Goal: Task Accomplishment & Management: Complete application form

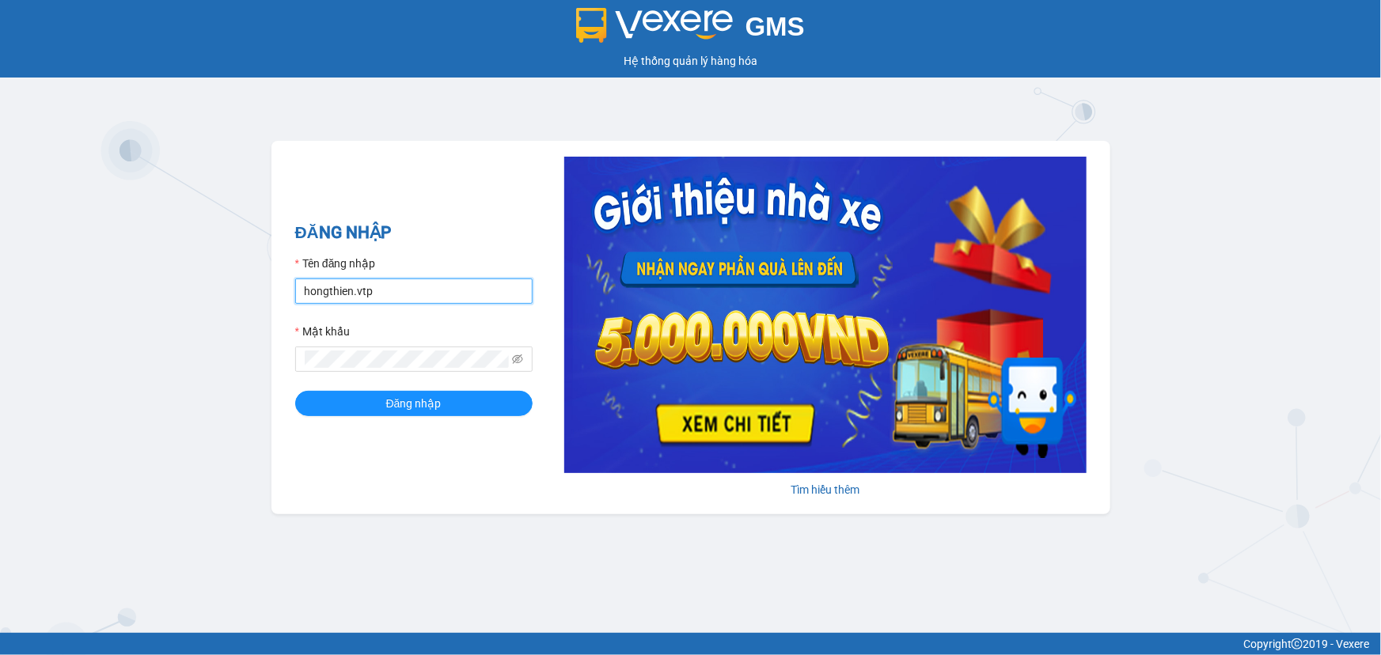
click at [397, 284] on input "hongthien.vtp" at bounding box center [413, 291] width 237 height 25
type input "baotung.vtp"
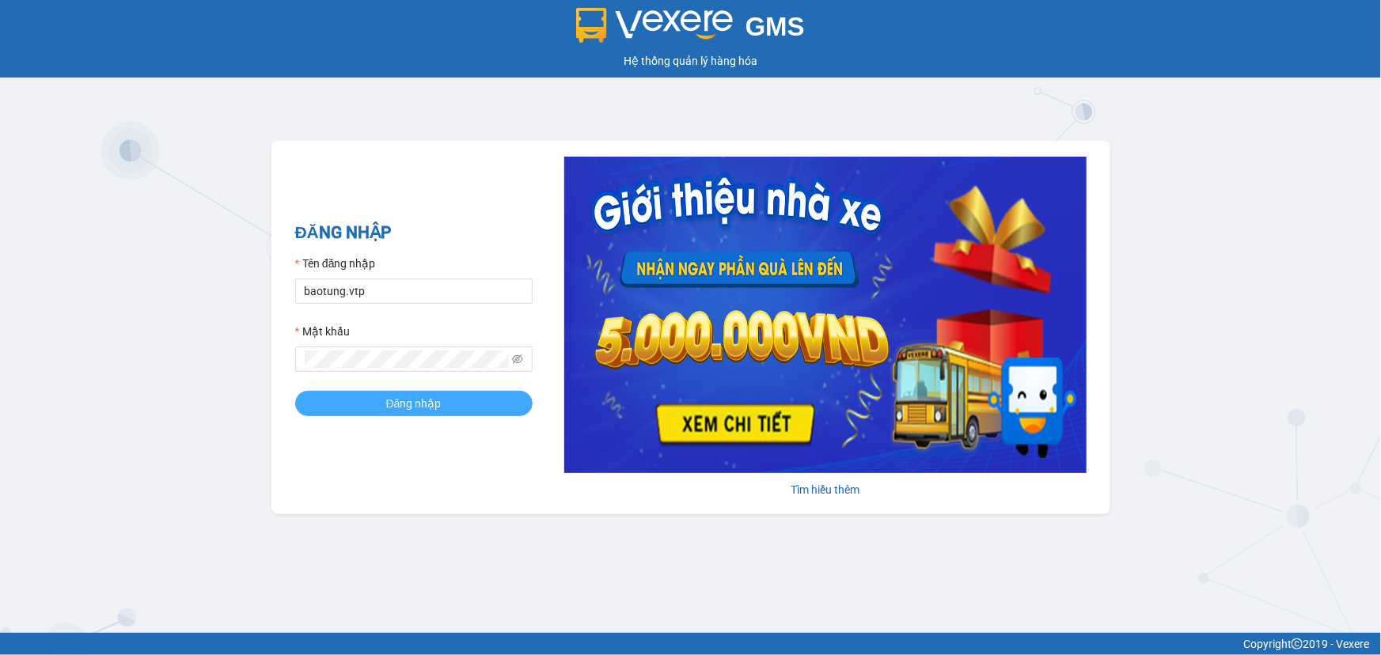
click at [374, 406] on button "Đăng nhập" at bounding box center [413, 403] width 237 height 25
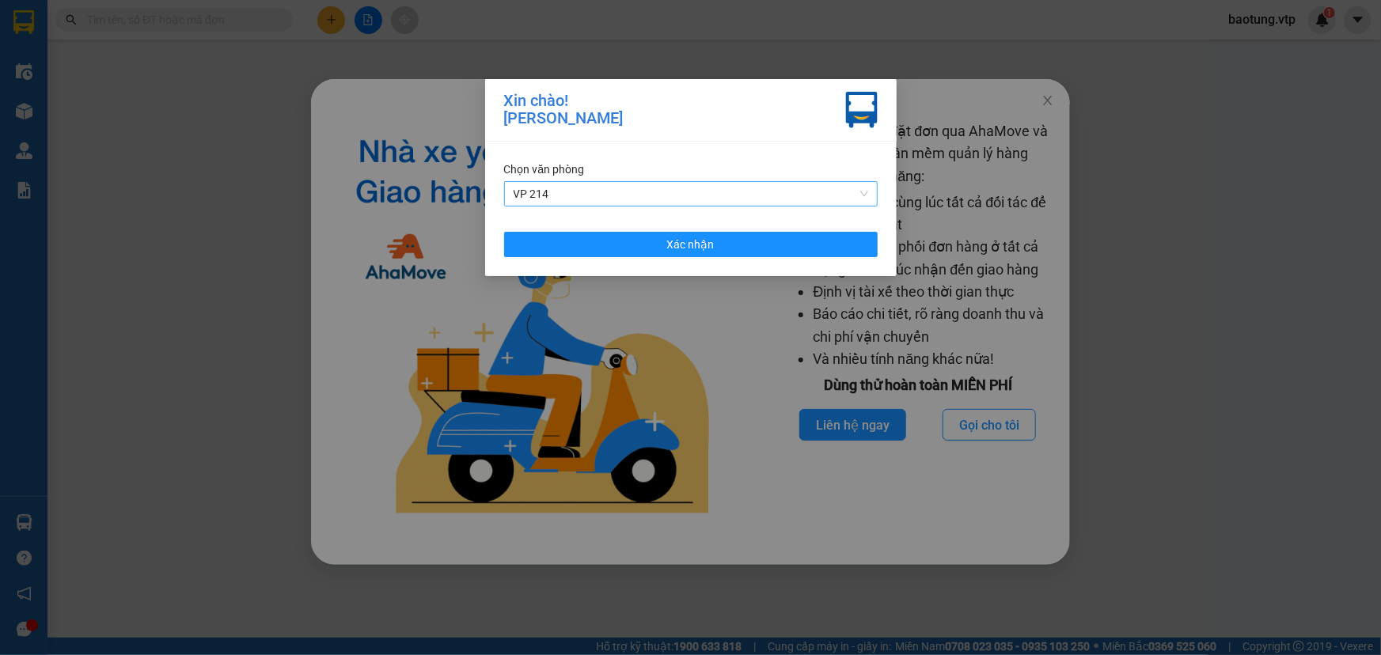
click at [616, 196] on span "VP 214" at bounding box center [691, 194] width 355 height 24
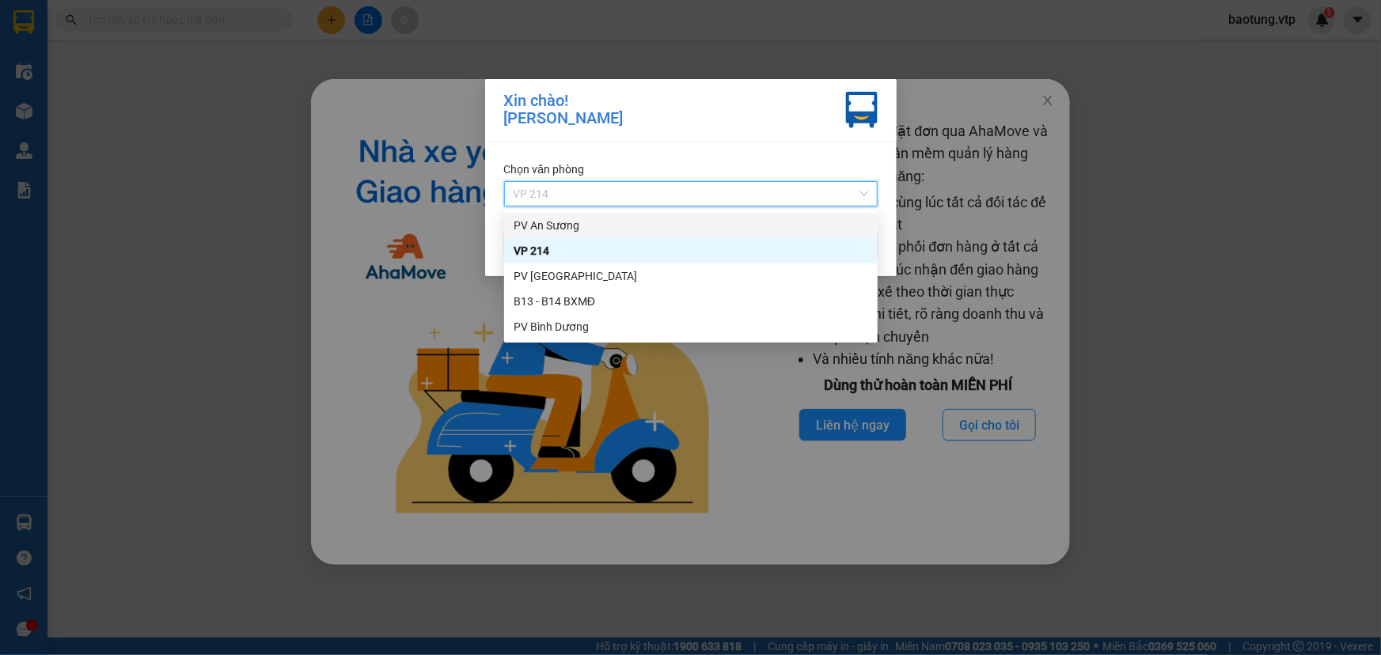
click at [264, 299] on div "Xin chào! Trần Bảo Tùng Chọn văn phòng VP 214 Xác nhận" at bounding box center [690, 327] width 1381 height 655
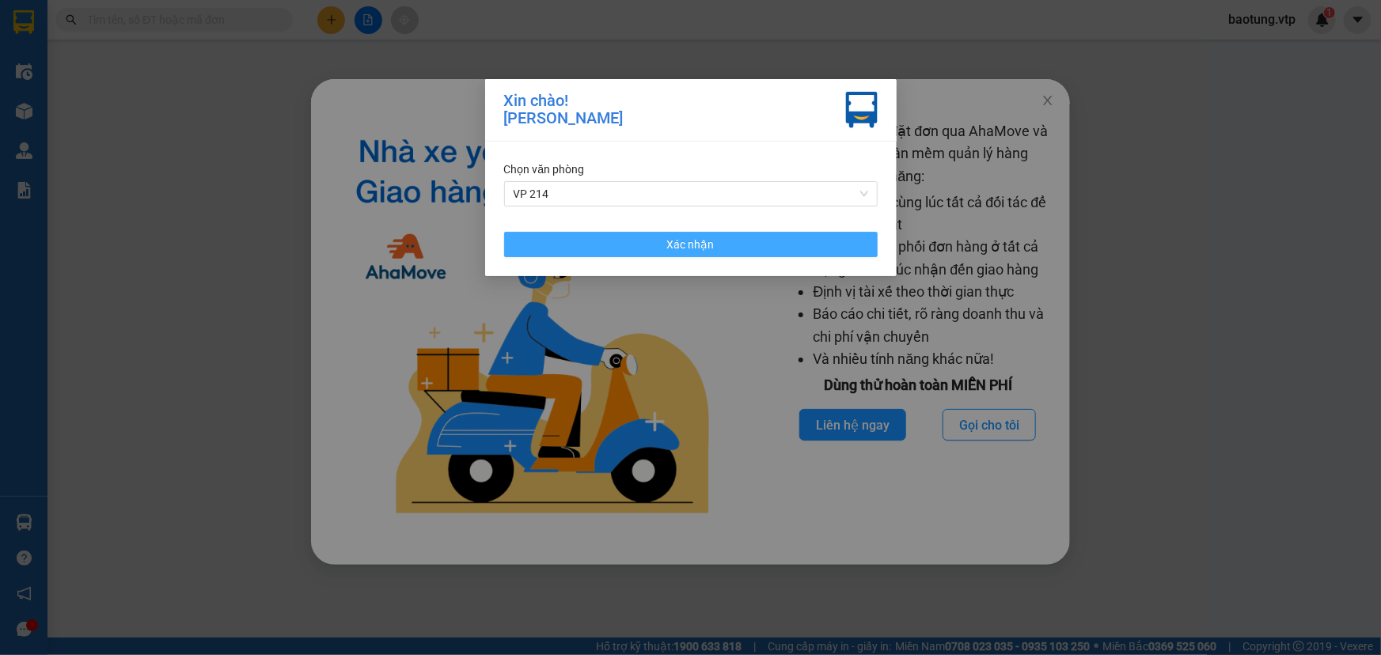
click at [605, 252] on button "Xác nhận" at bounding box center [691, 244] width 374 height 25
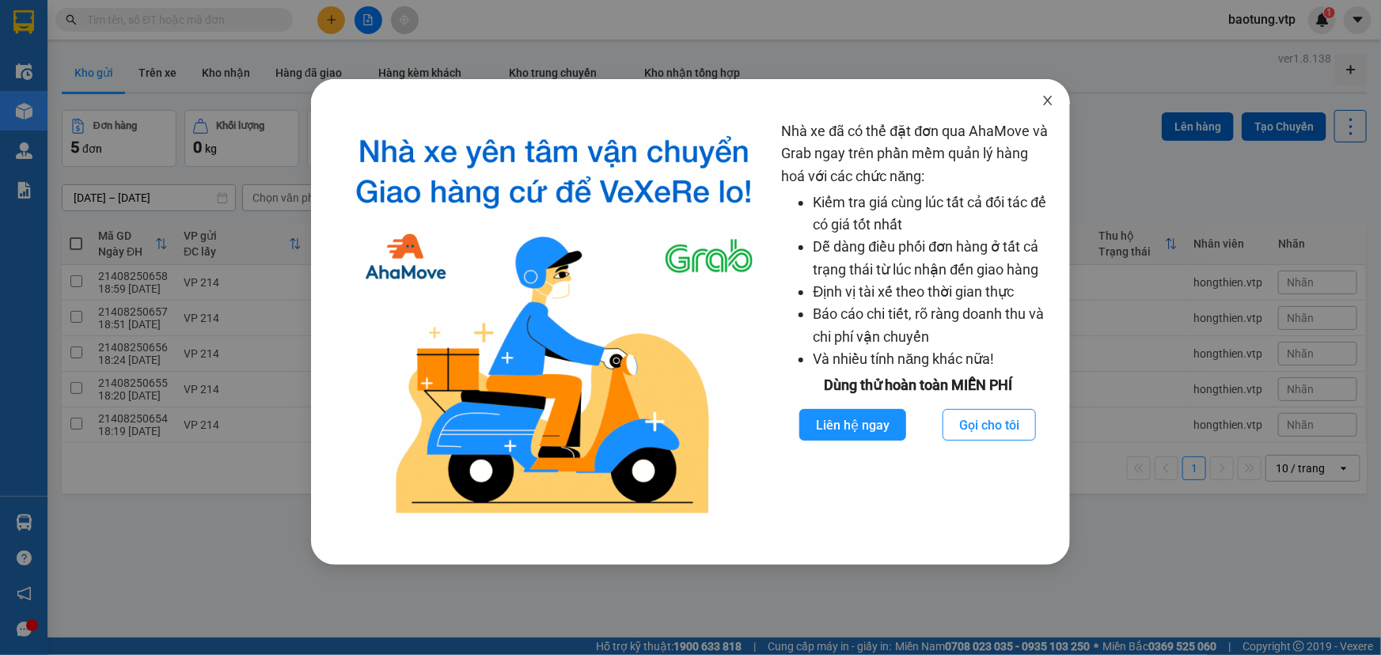
click at [1051, 114] on span "Close" at bounding box center [1048, 101] width 44 height 44
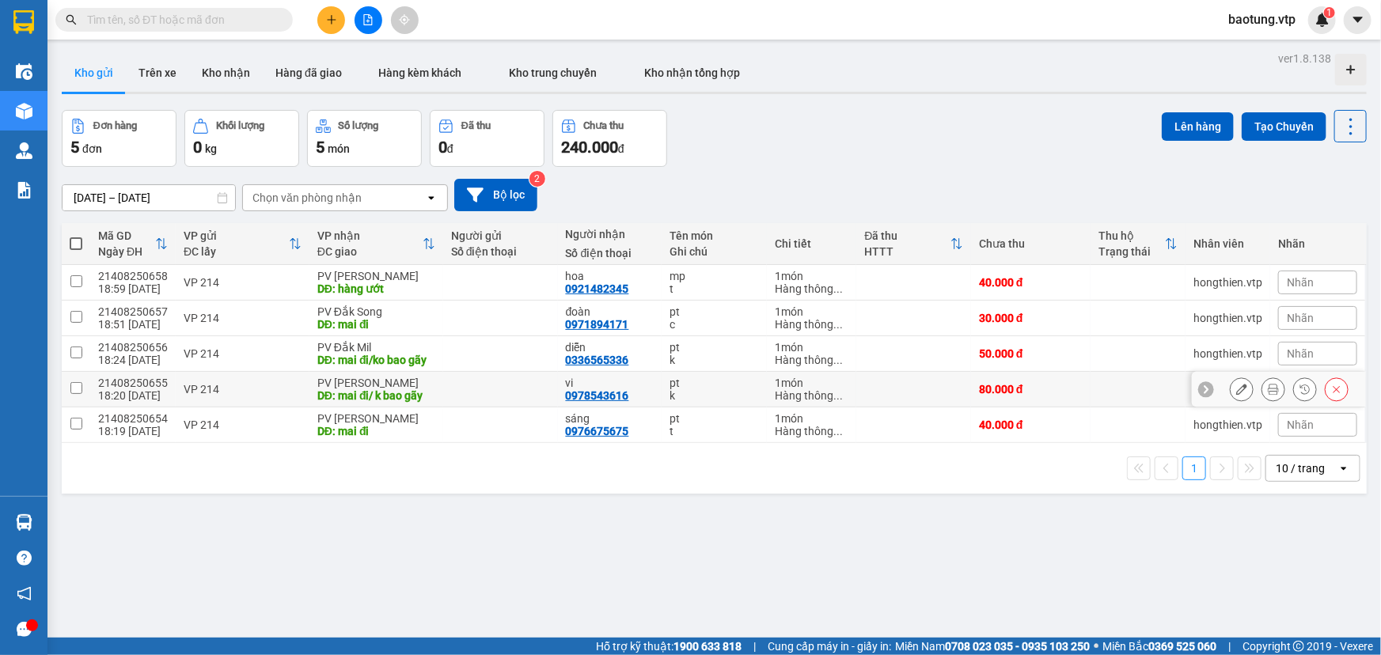
click at [71, 391] on input "checkbox" at bounding box center [76, 388] width 12 height 12
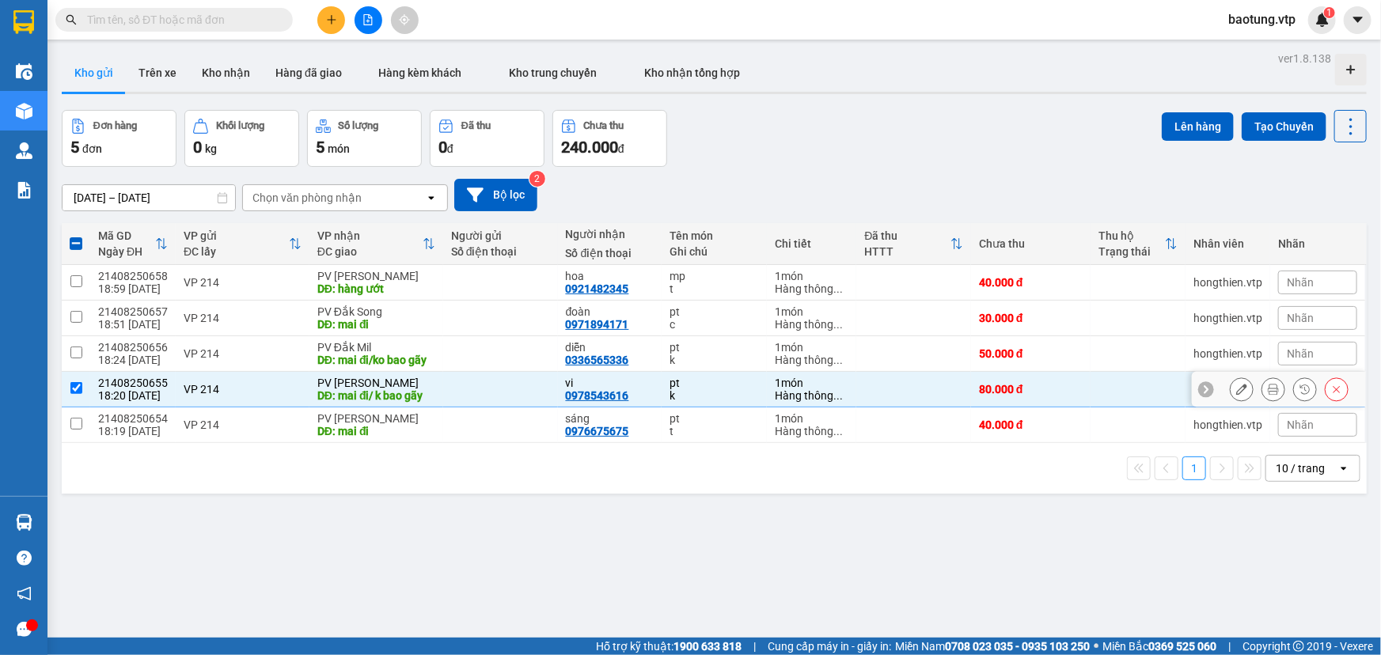
click at [78, 388] on input "checkbox" at bounding box center [76, 388] width 12 height 12
checkbox input "false"
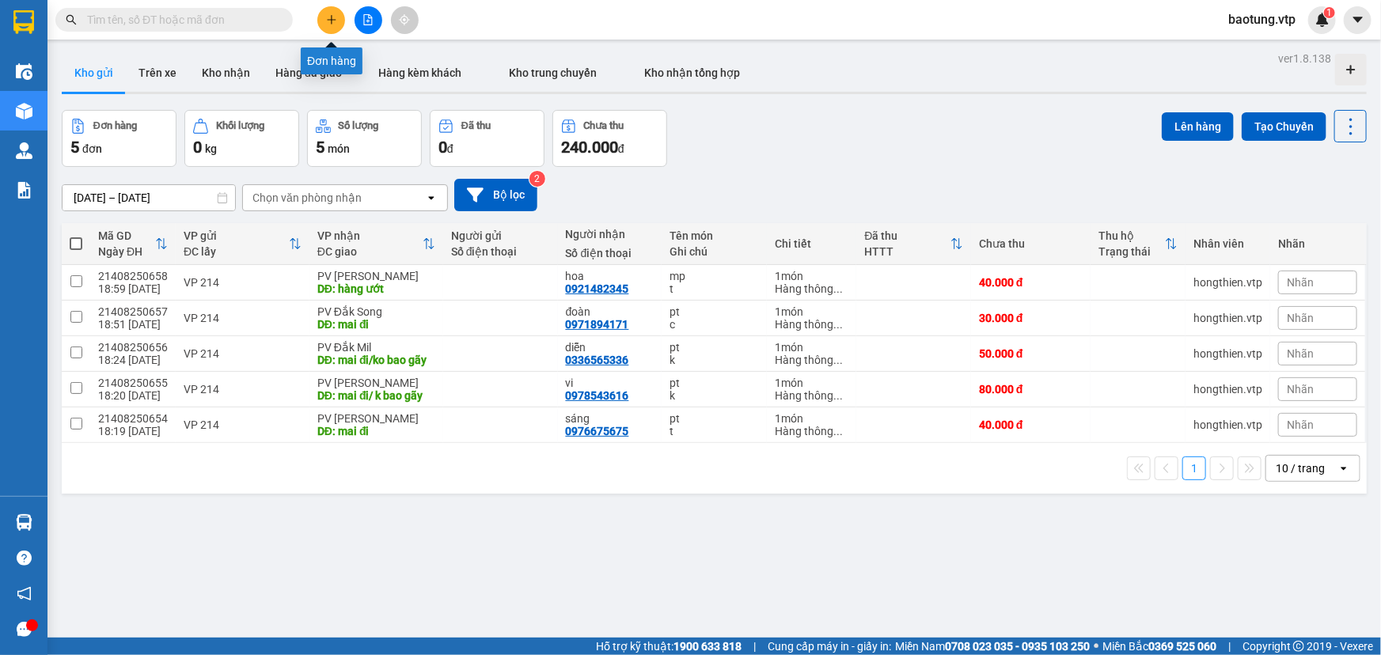
click at [334, 25] on icon "plus" at bounding box center [331, 19] width 11 height 11
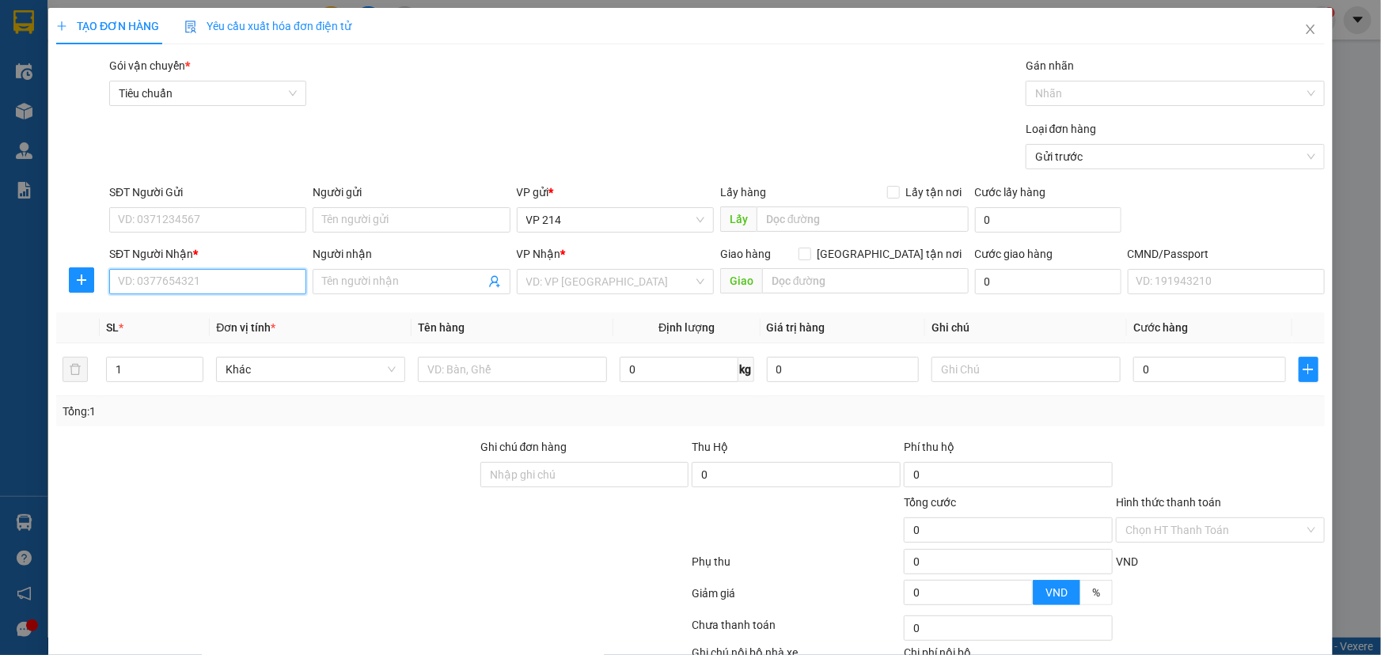
click at [165, 280] on input "SĐT Người Nhận *" at bounding box center [207, 281] width 197 height 25
type input "0968590059"
click at [197, 321] on div "0968590059 - huệ" at bounding box center [206, 313] width 176 height 17
type input "huệ"
type input "0968590059"
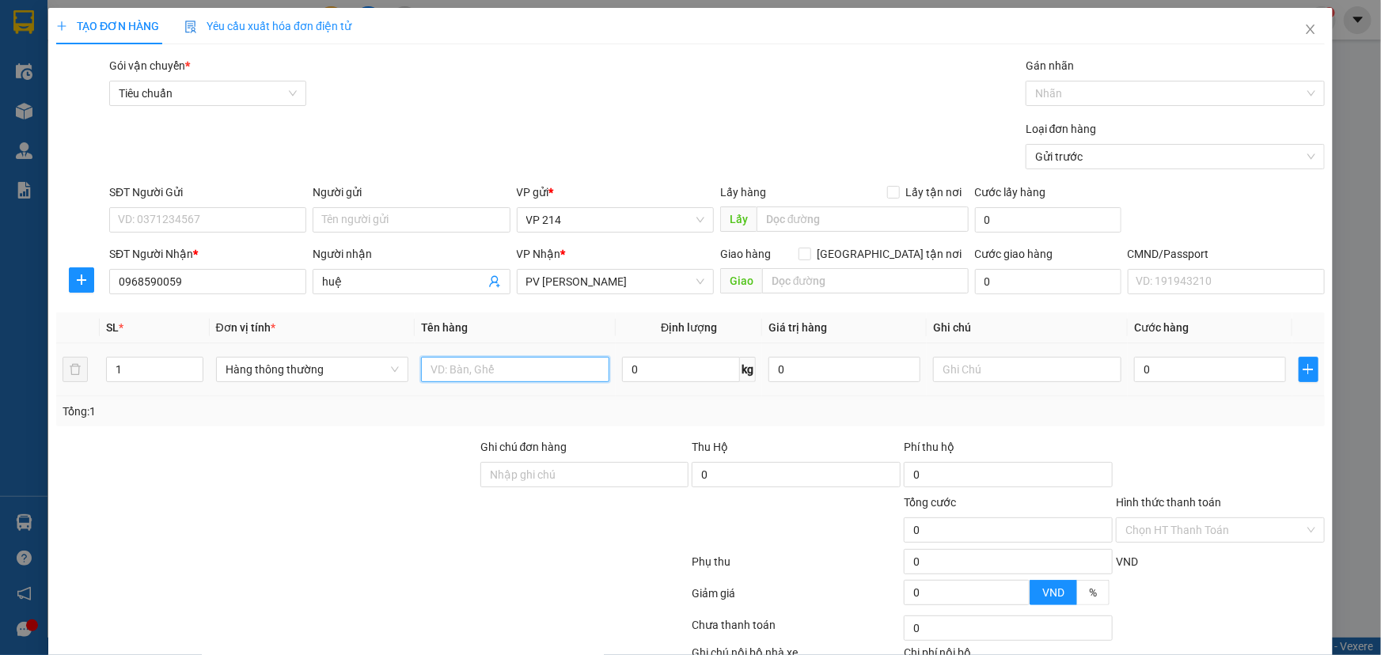
click at [491, 379] on input "text" at bounding box center [515, 369] width 188 height 25
click at [1, 594] on div "TẠO ĐƠN HÀNG Yêu cầu xuất hóa đơn điện tử Transit Pickup Surcharge Ids Transit …" at bounding box center [690, 327] width 1381 height 655
drag, startPoint x: 536, startPoint y: 381, endPoint x: 12, endPoint y: 403, distance: 524.3
click at [12, 403] on div "TẠO ĐƠN HÀNG Yêu cầu xuất hóa đơn điện tử Transit Pickup Surcharge Ids Transit …" at bounding box center [690, 327] width 1381 height 655
drag, startPoint x: 475, startPoint y: 591, endPoint x: 469, endPoint y: 570, distance: 22.3
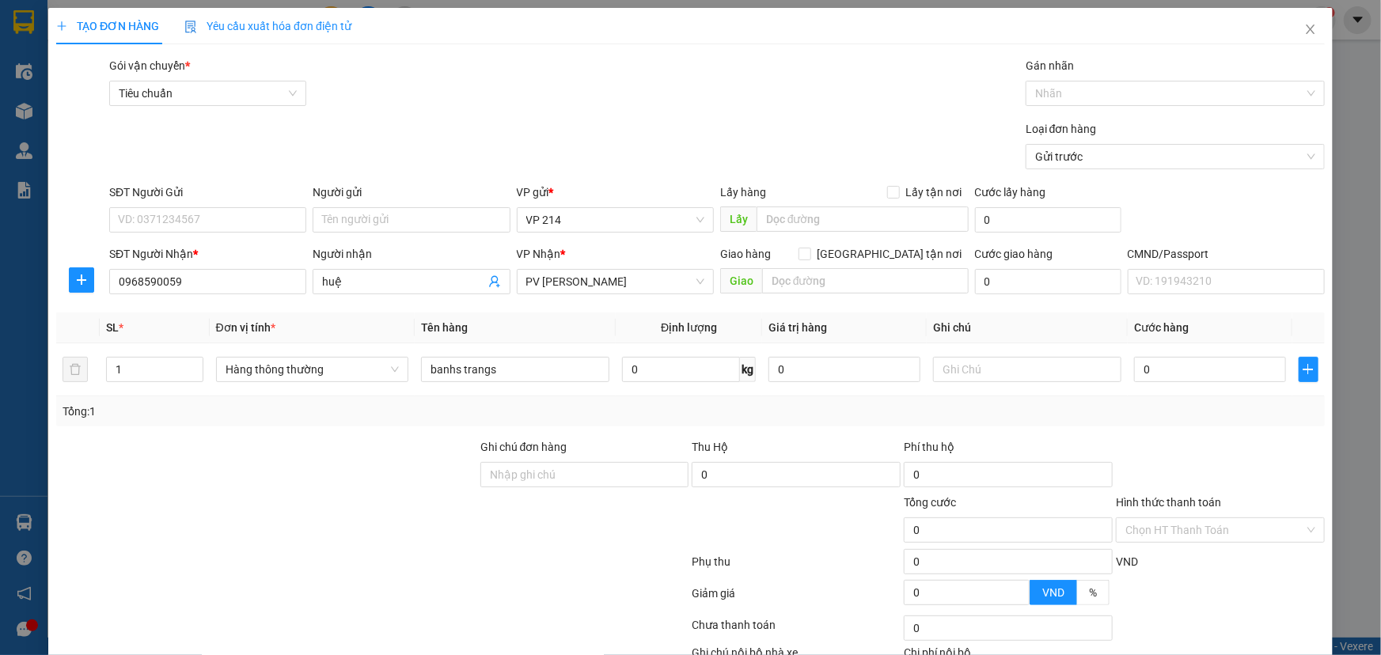
click at [473, 582] on div at bounding box center [372, 597] width 635 height 32
drag, startPoint x: 562, startPoint y: 377, endPoint x: 0, endPoint y: 402, distance: 562.4
click at [0, 402] on div "TẠO ĐƠN HÀNG Yêu cầu xuất hóa đơn điện tử Transit Pickup Surcharge Ids Transit …" at bounding box center [690, 327] width 1381 height 655
type input "banh trang"
type input "c"
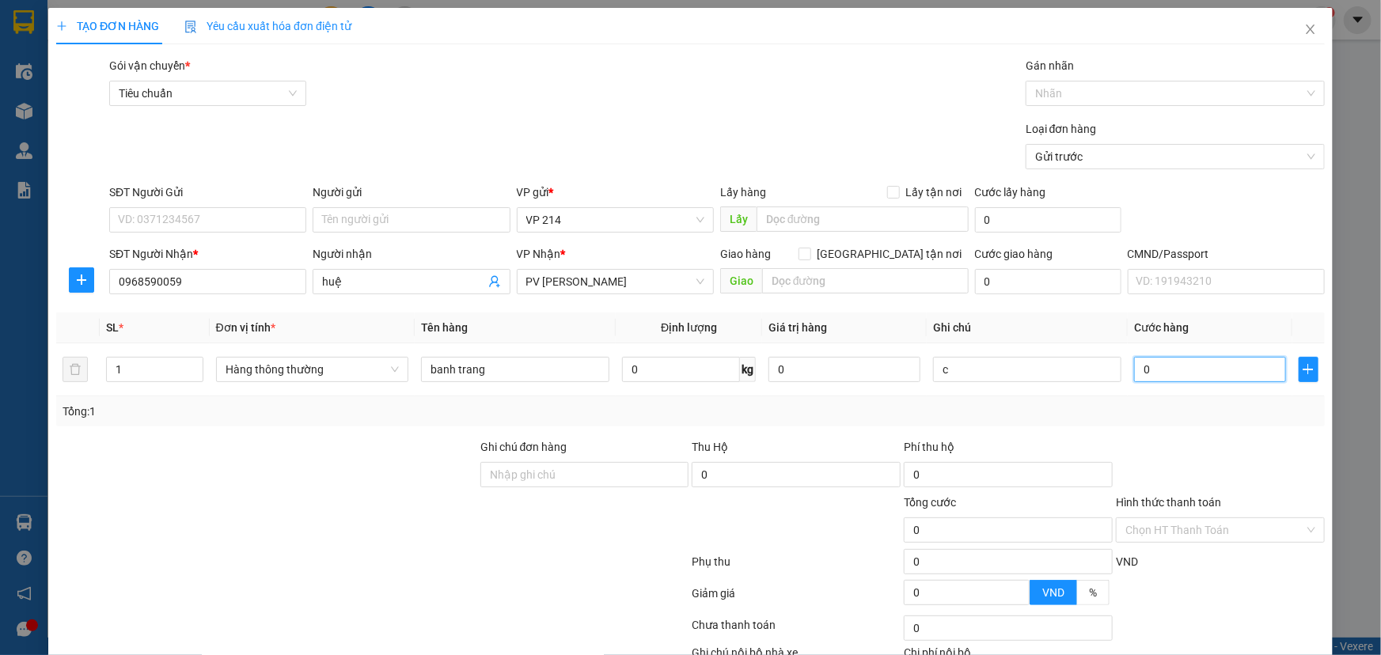
type input "6"
type input "60"
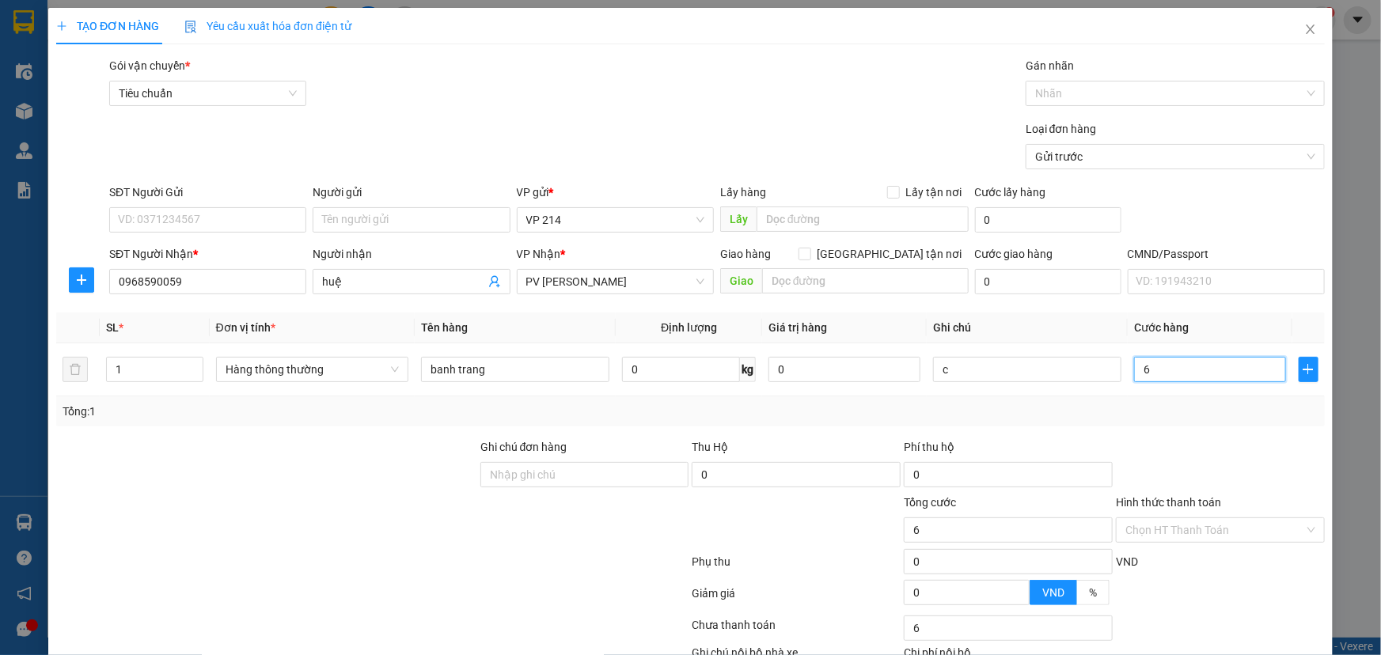
type input "60"
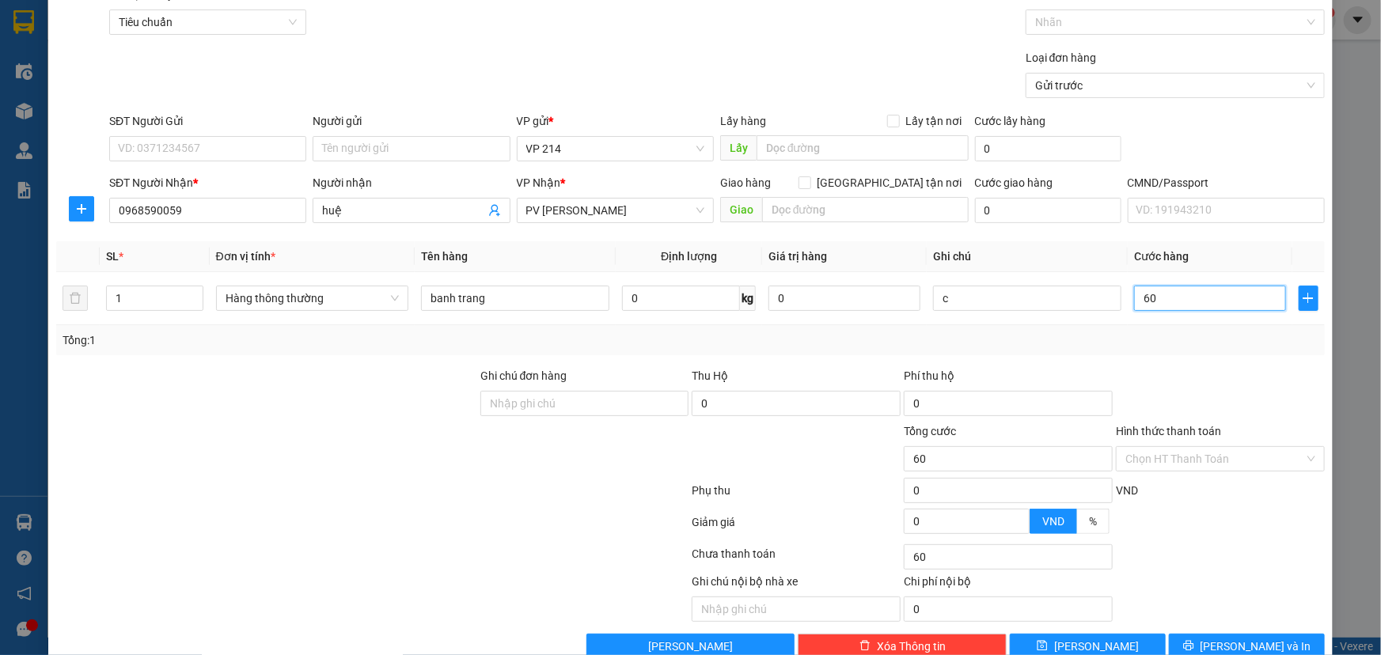
scroll to position [104, 0]
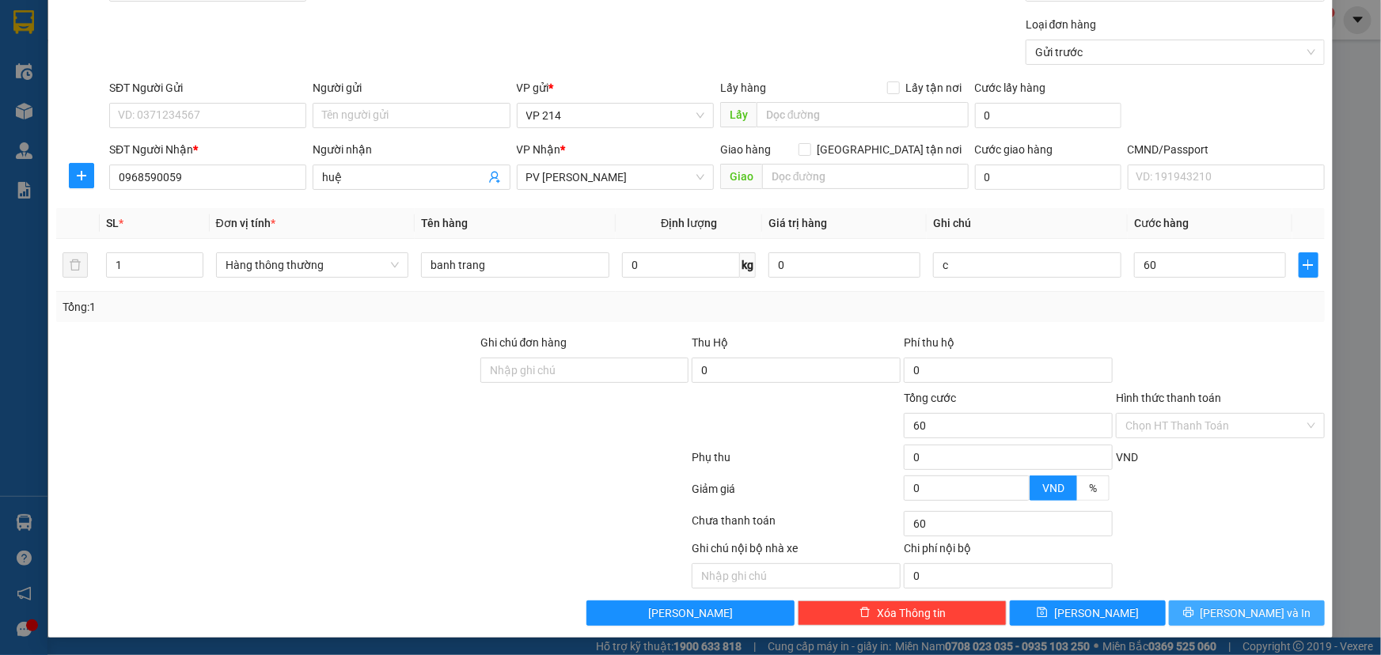
type input "60.000"
click at [1201, 614] on button "[PERSON_NAME] và In" at bounding box center [1247, 613] width 156 height 25
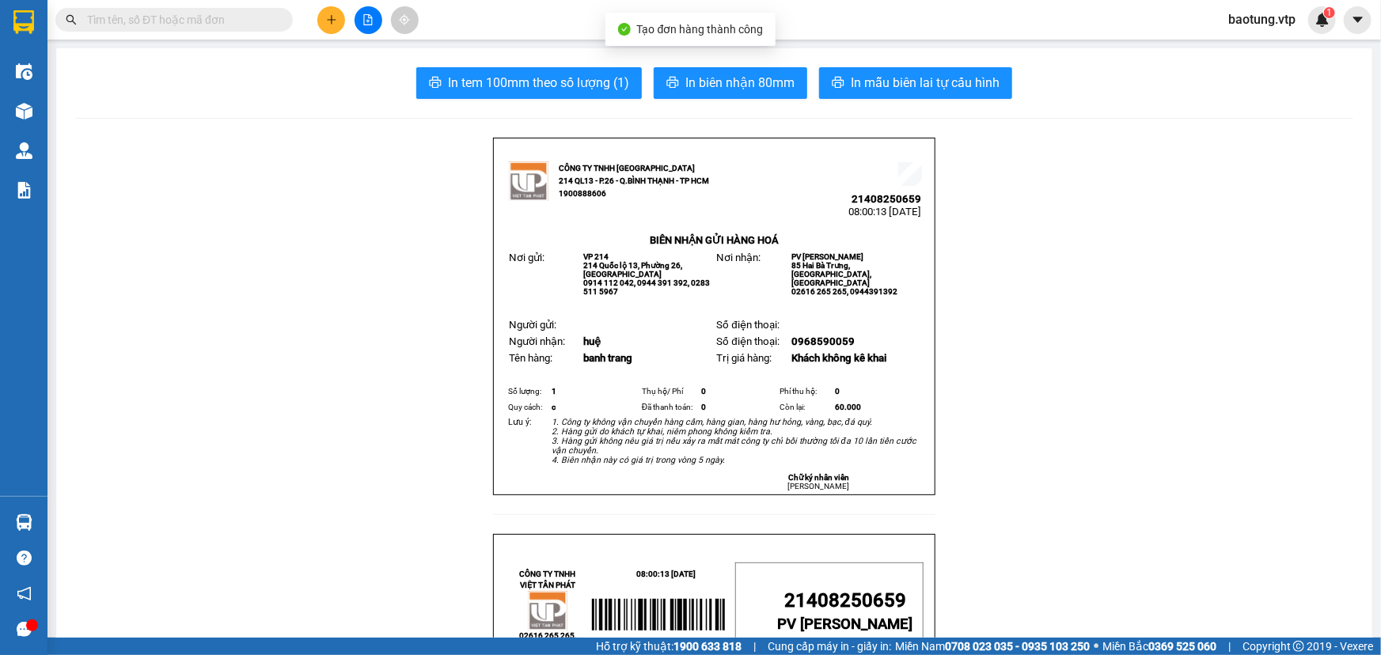
click at [864, 97] on button "In mẫu biên lai tự cấu hình" at bounding box center [915, 83] width 193 height 32
click at [903, 93] on span "In mẫu biên lai tự cấu hình" at bounding box center [925, 83] width 149 height 20
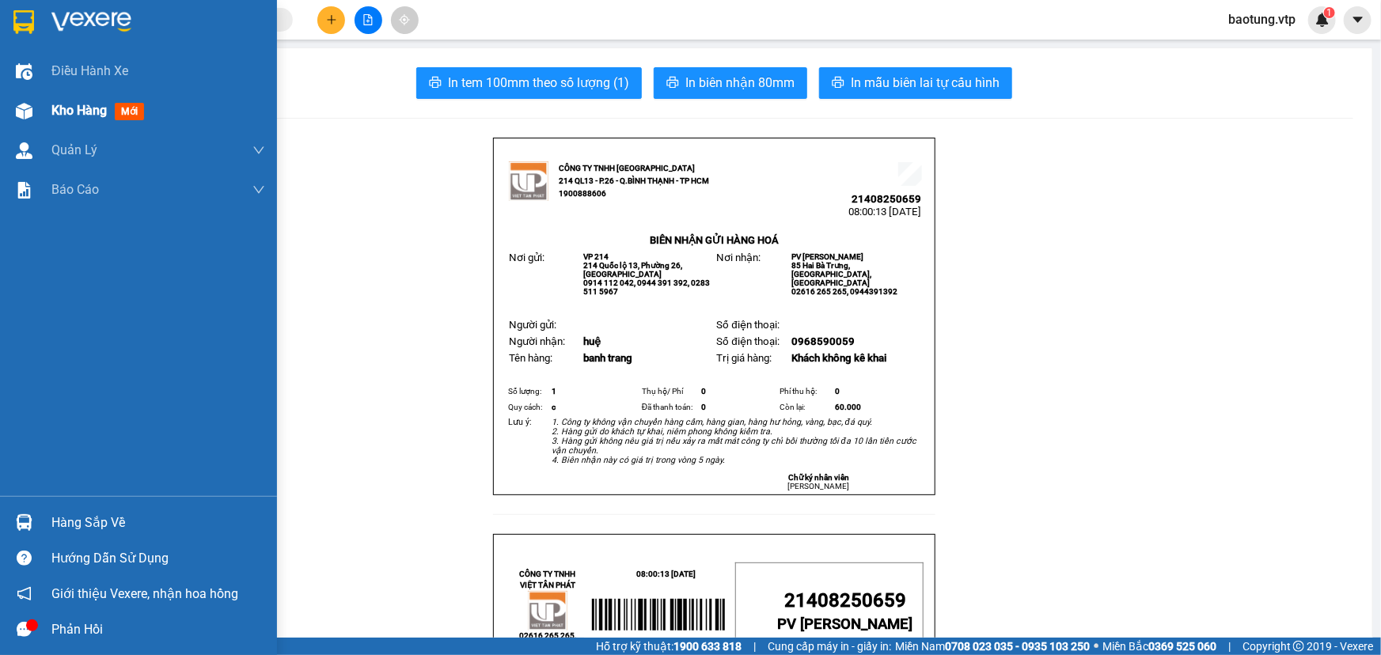
click at [79, 123] on div "Kho hàng mới" at bounding box center [158, 111] width 214 height 40
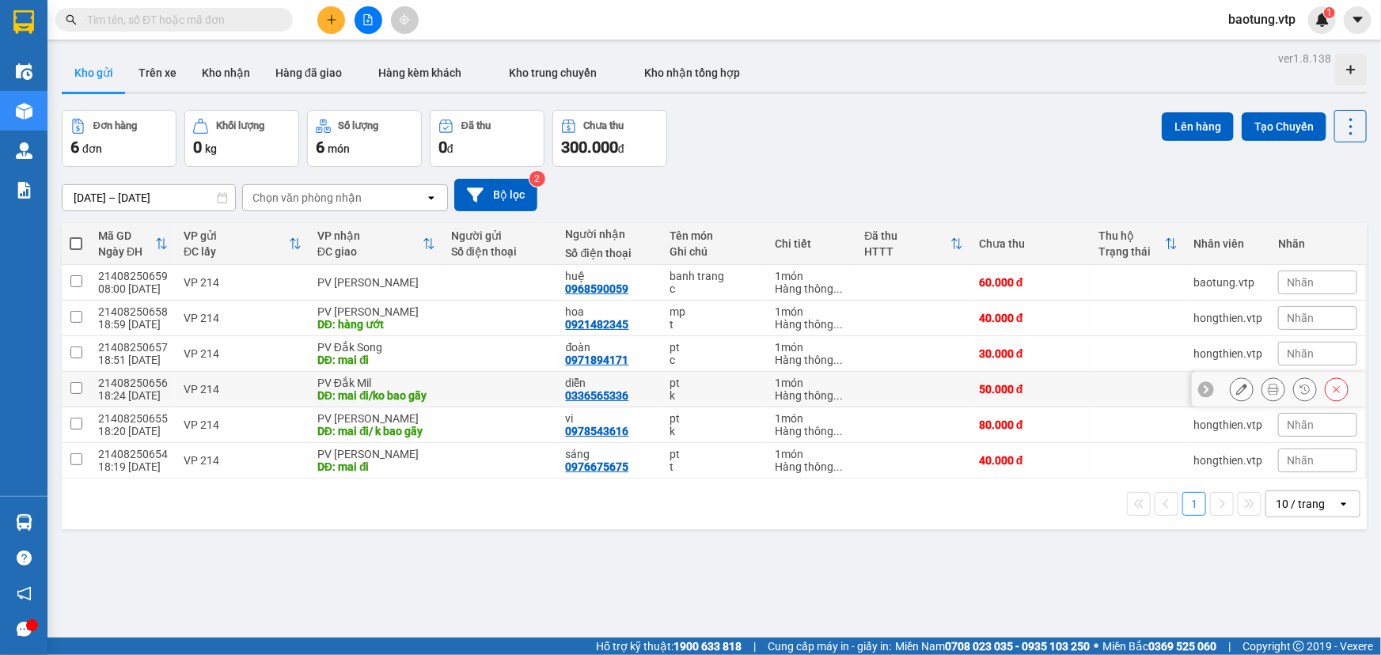
drag, startPoint x: 71, startPoint y: 317, endPoint x: 78, endPoint y: 336, distance: 21.0
click at [84, 389] on tbody "21408250659 08:00 15/08 VP 214 PV Gia Nghĩa huệ 0968590059 banh trang c 1 món H…" at bounding box center [714, 372] width 1305 height 214
click at [71, 321] on input "checkbox" at bounding box center [76, 317] width 12 height 12
checkbox input "true"
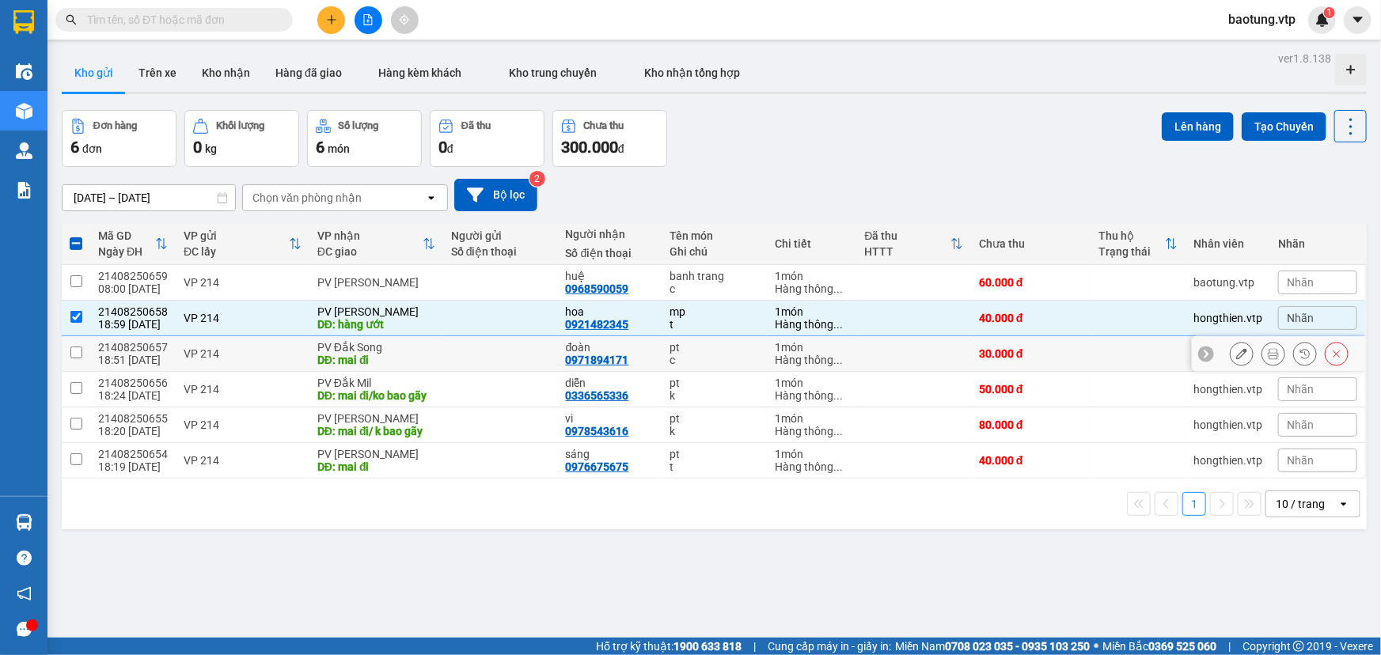
drag, startPoint x: 81, startPoint y: 362, endPoint x: 73, endPoint y: 374, distance: 13.6
click at [79, 362] on td at bounding box center [76, 354] width 28 height 36
checkbox input "true"
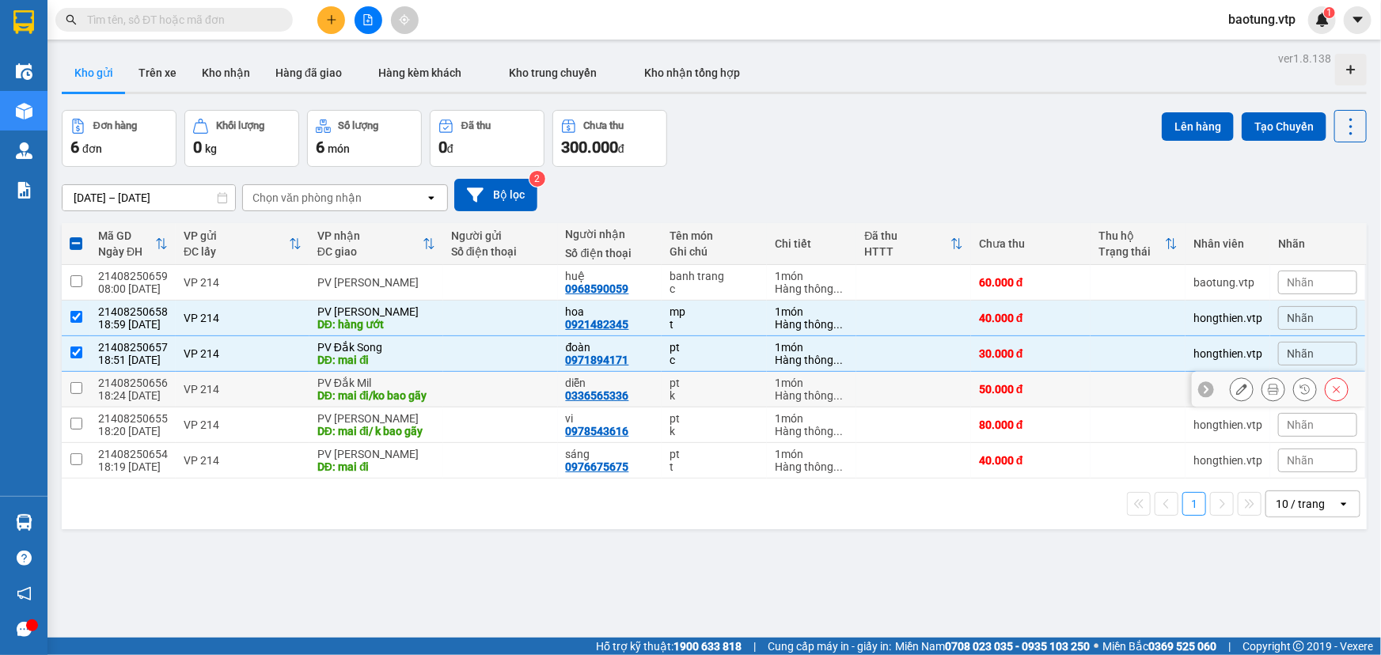
drag, startPoint x: 73, startPoint y: 385, endPoint x: 72, endPoint y: 393, distance: 8.7
click at [73, 385] on input "checkbox" at bounding box center [76, 388] width 12 height 12
checkbox input "true"
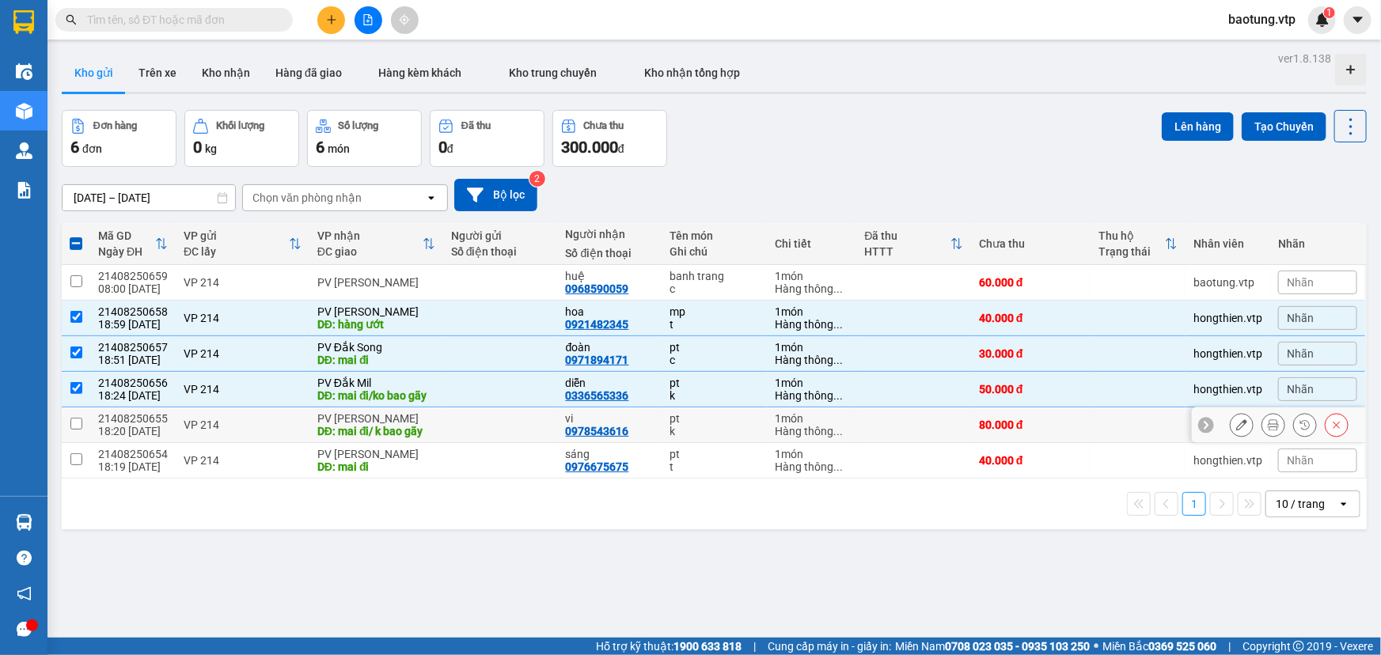
click at [81, 423] on input "checkbox" at bounding box center [76, 424] width 12 height 12
checkbox input "true"
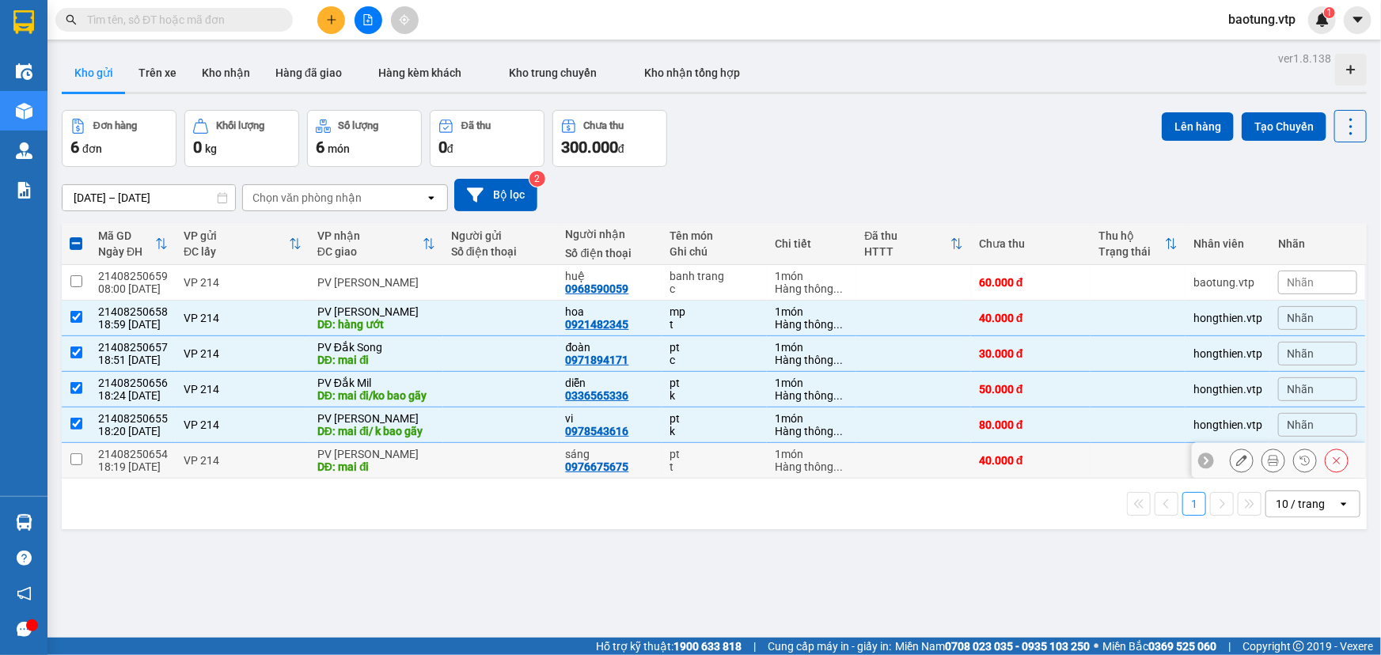
click at [78, 451] on td at bounding box center [76, 461] width 28 height 36
checkbox input "true"
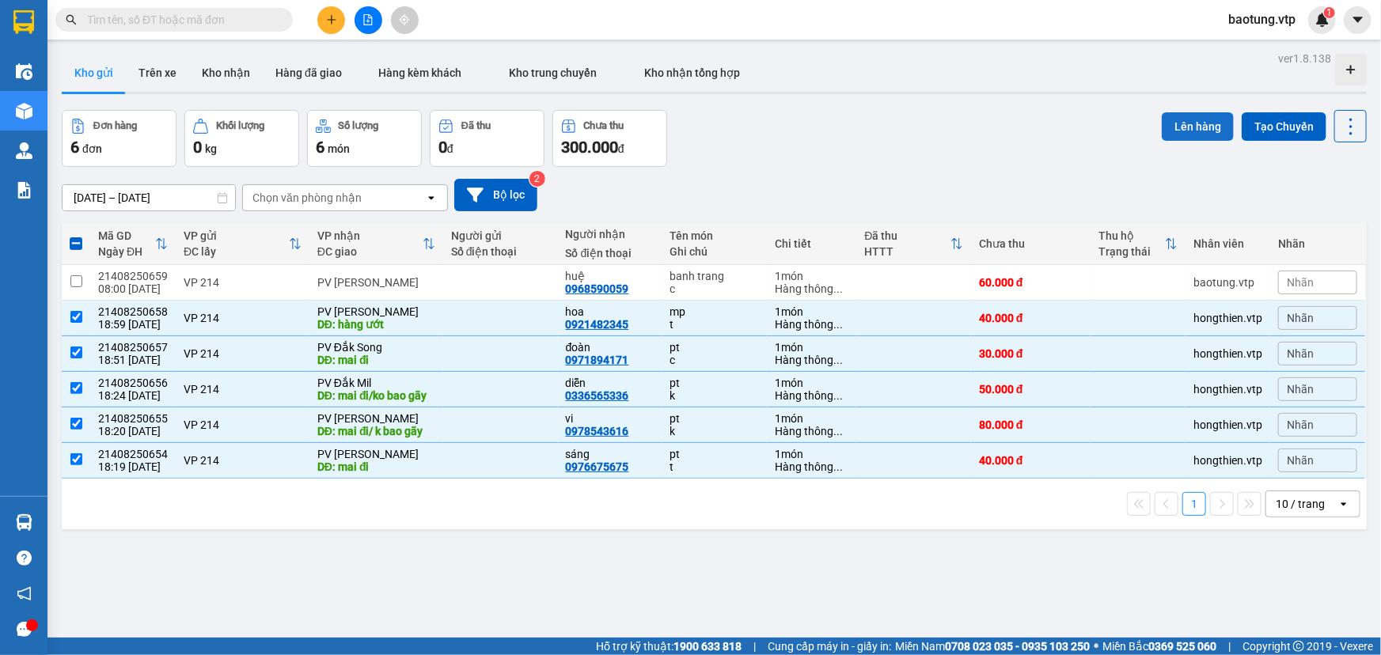
click at [1162, 127] on button "Lên hàng" at bounding box center [1198, 126] width 72 height 28
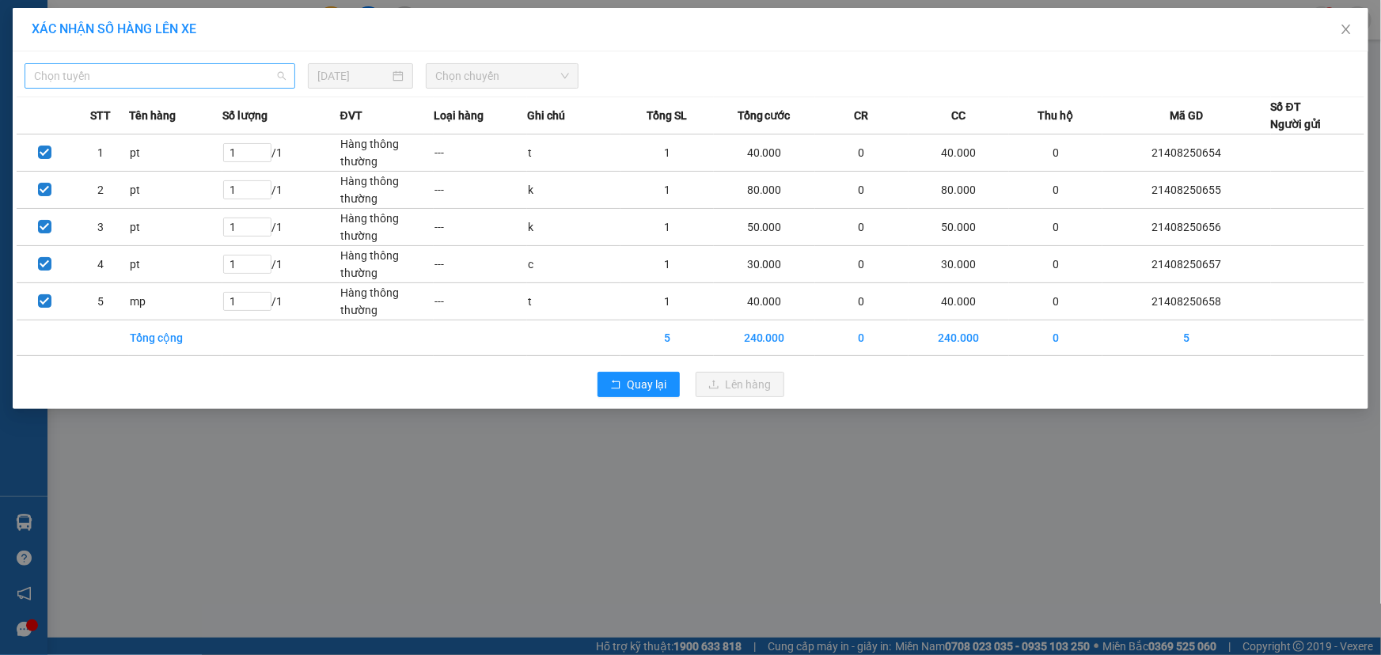
click at [212, 74] on span "Chọn tuyến" at bounding box center [160, 76] width 252 height 24
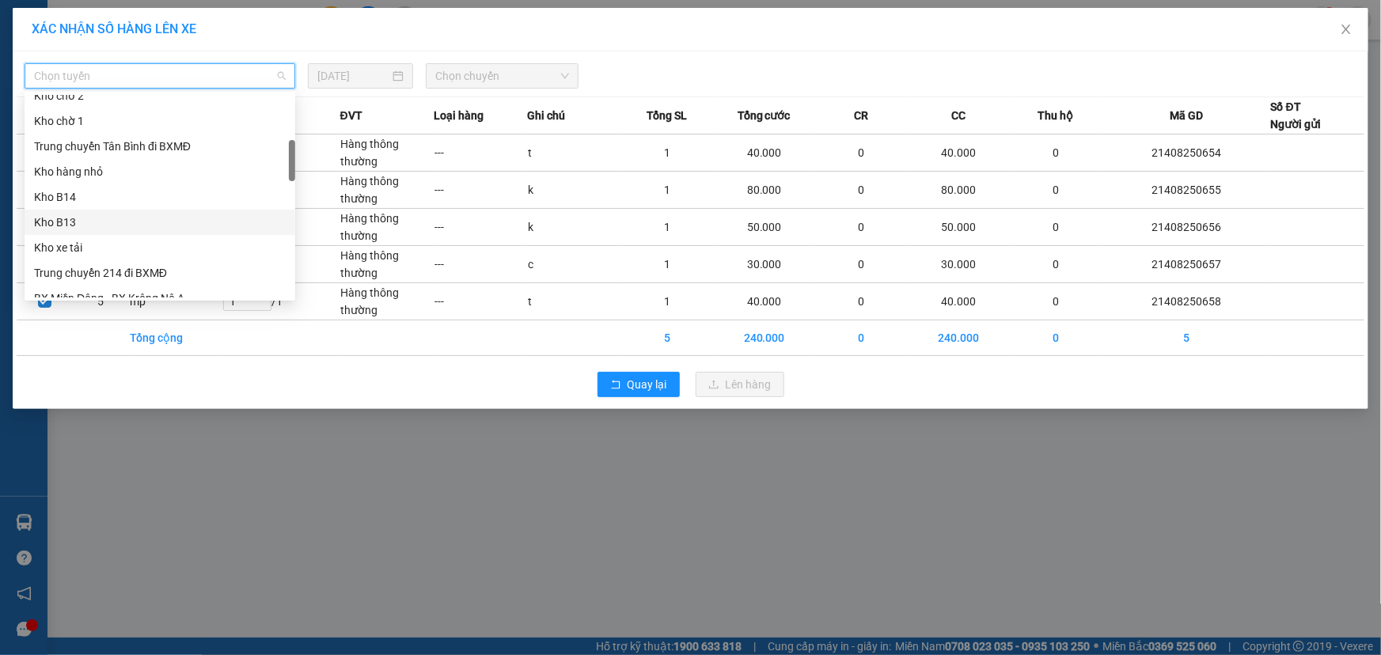
scroll to position [360, 0]
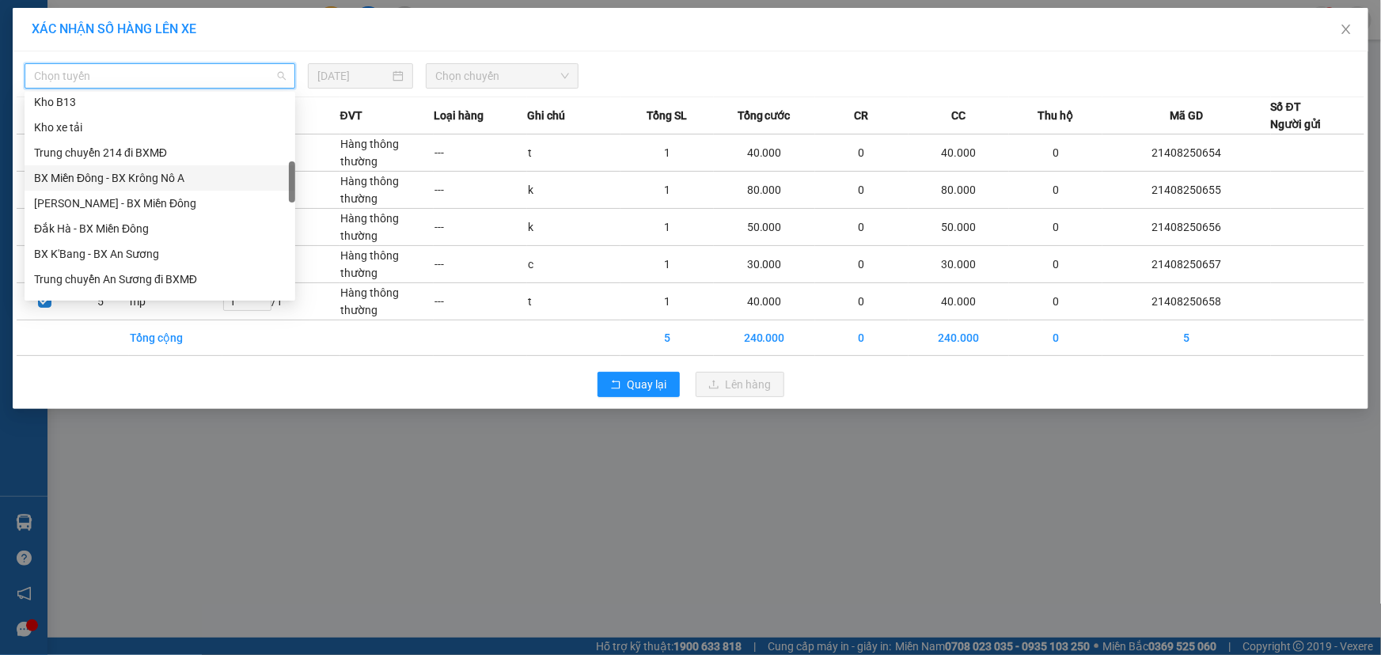
click at [184, 180] on div "BX Miền Đông - BX Krông Nô A" at bounding box center [160, 177] width 252 height 17
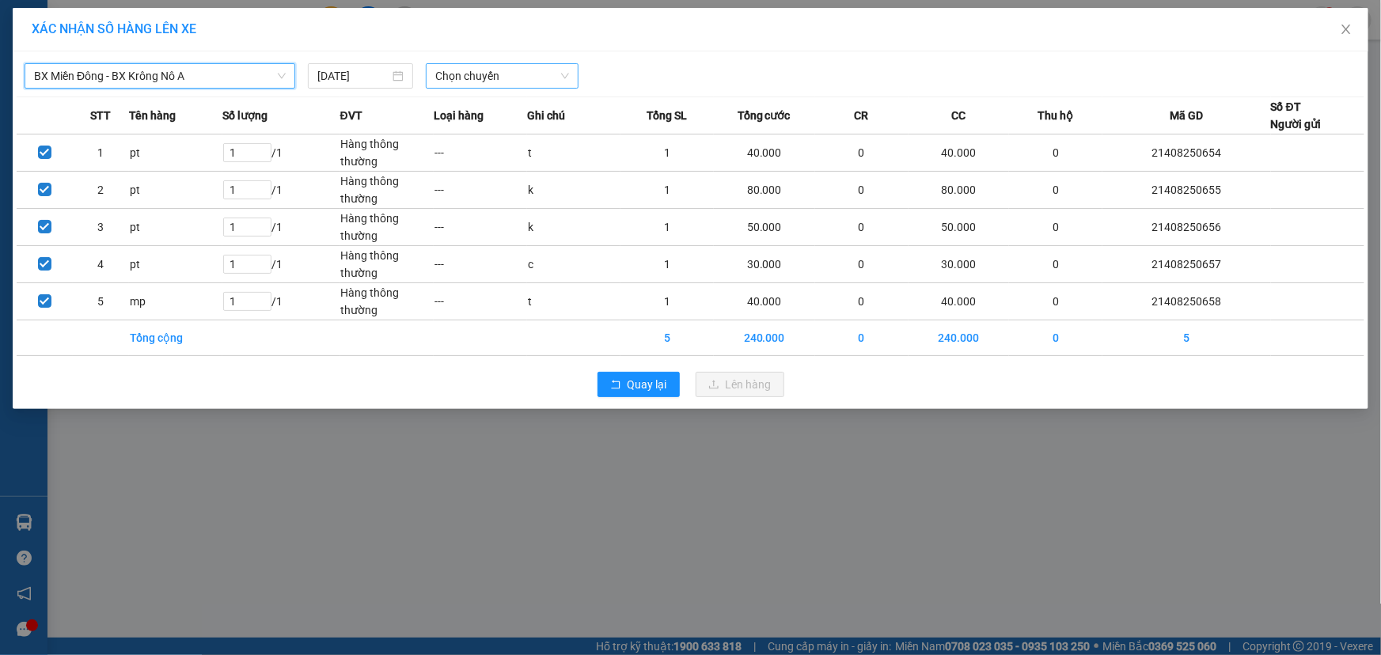
click at [499, 64] on span "Chọn chuyến" at bounding box center [502, 76] width 134 height 24
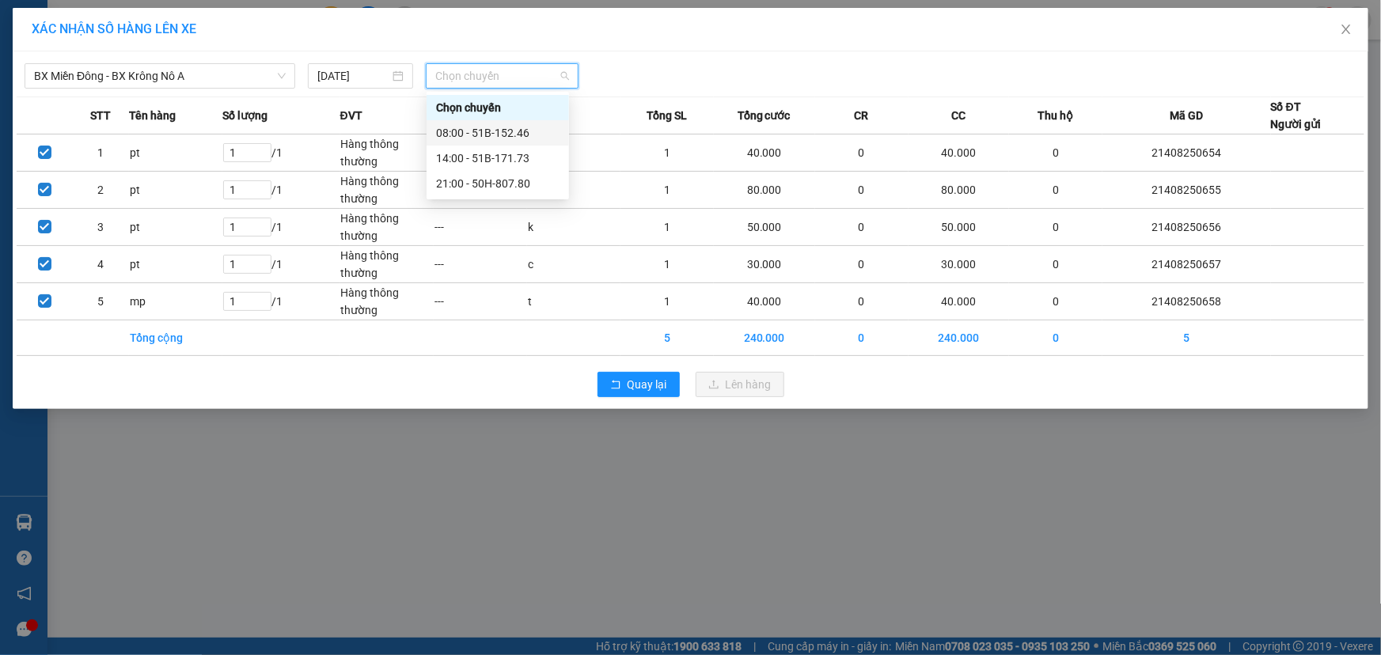
click at [482, 126] on div "08:00 - 51B-152.46" at bounding box center [497, 132] width 123 height 17
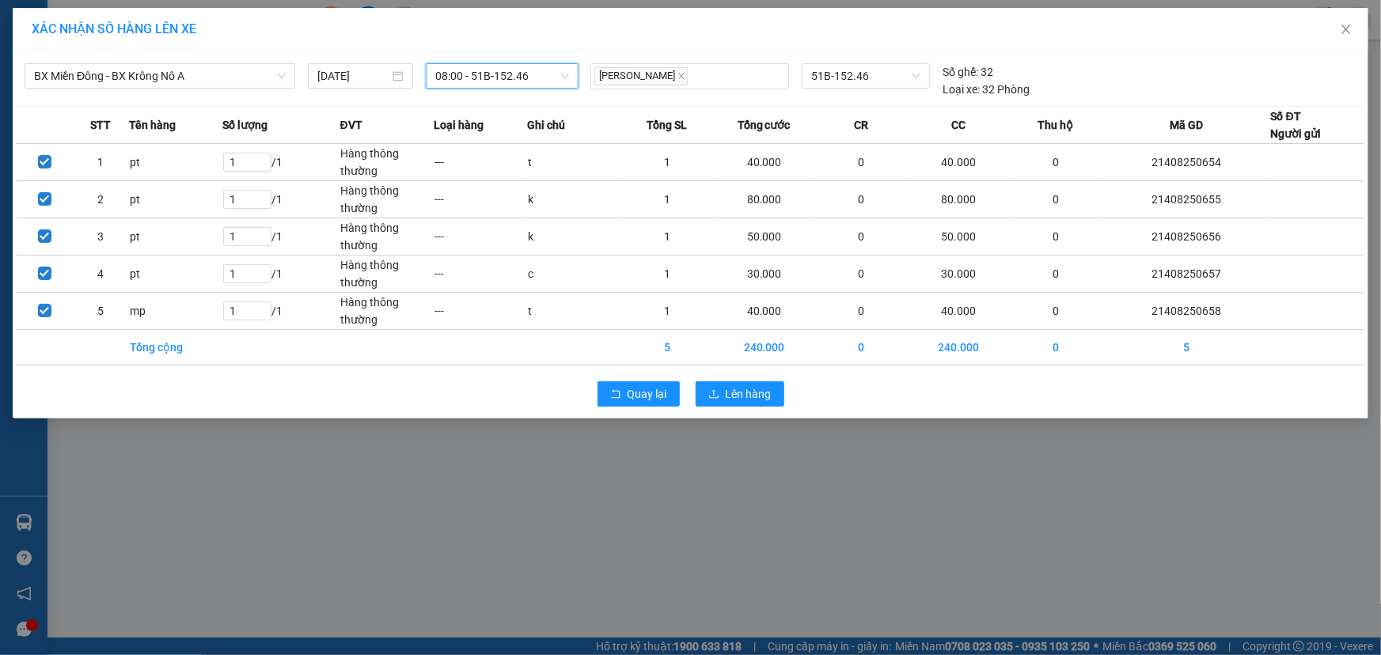
click at [734, 378] on div "Quay lại Lên hàng" at bounding box center [691, 394] width 1348 height 41
click at [734, 389] on span "Lên hàng" at bounding box center [749, 393] width 46 height 17
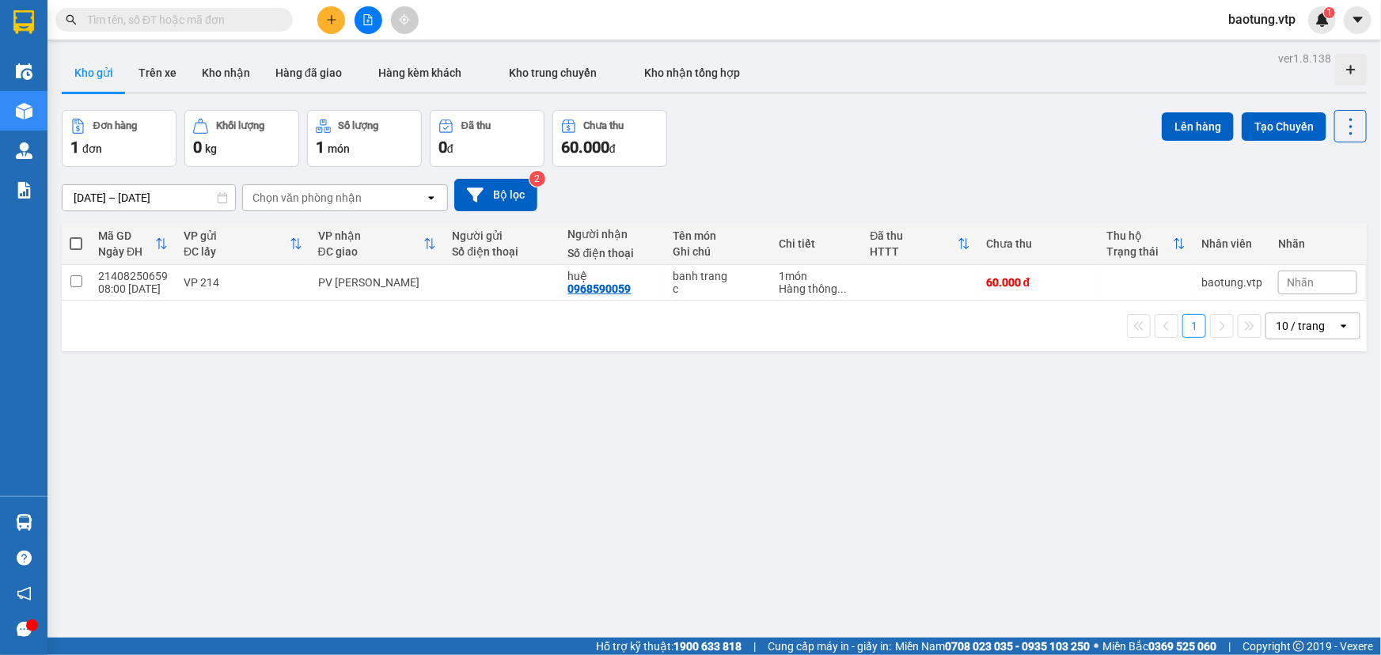
click at [810, 421] on div "ver 1.8.138 Kho gửi Trên xe Kho nhận Hàng đã giao Hàng kèm khách Kho trung chuy…" at bounding box center [714, 374] width 1318 height 655
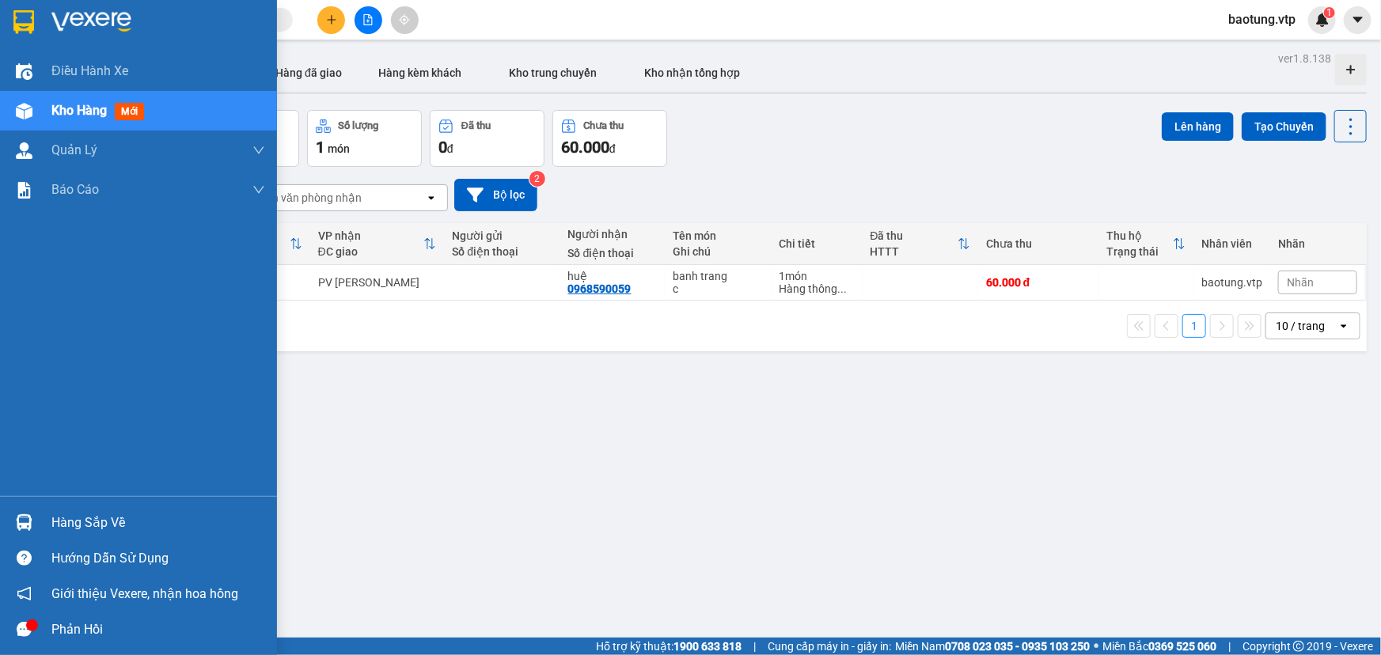
click at [66, 113] on span "Kho hàng" at bounding box center [78, 110] width 55 height 15
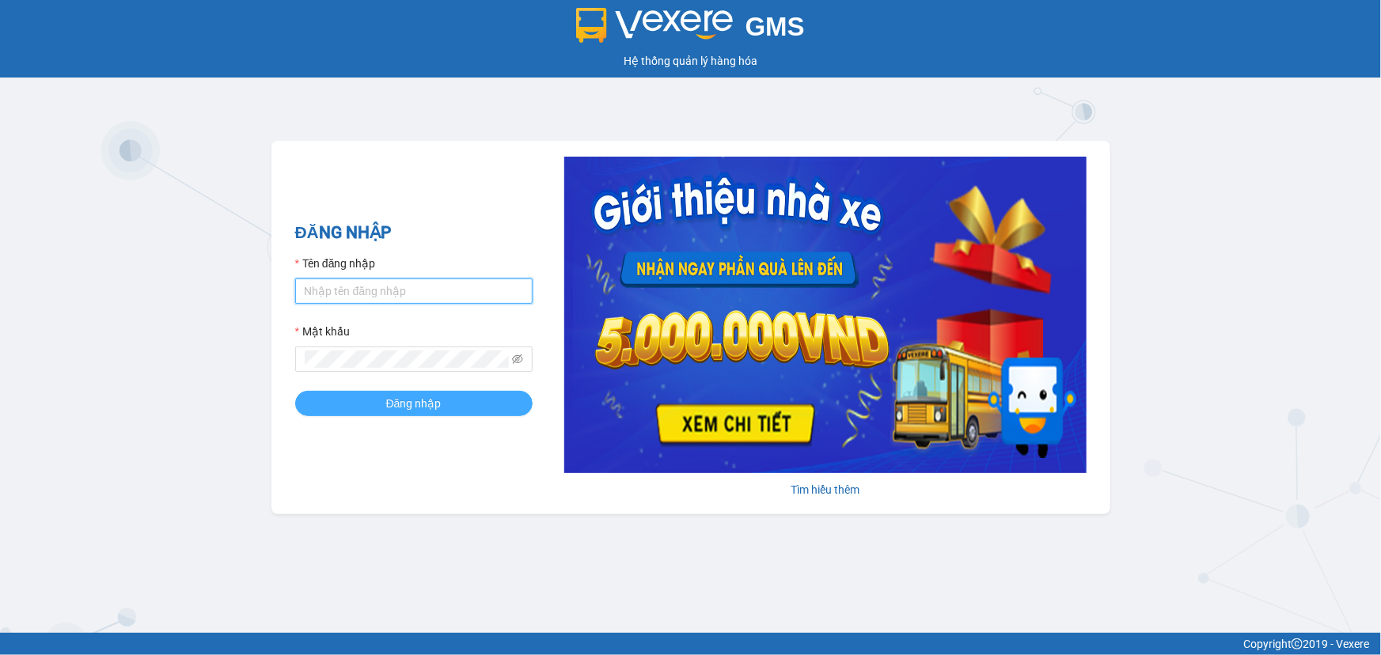
type input "baotung.vtp"
click at [461, 415] on button "Đăng nhập" at bounding box center [413, 403] width 237 height 25
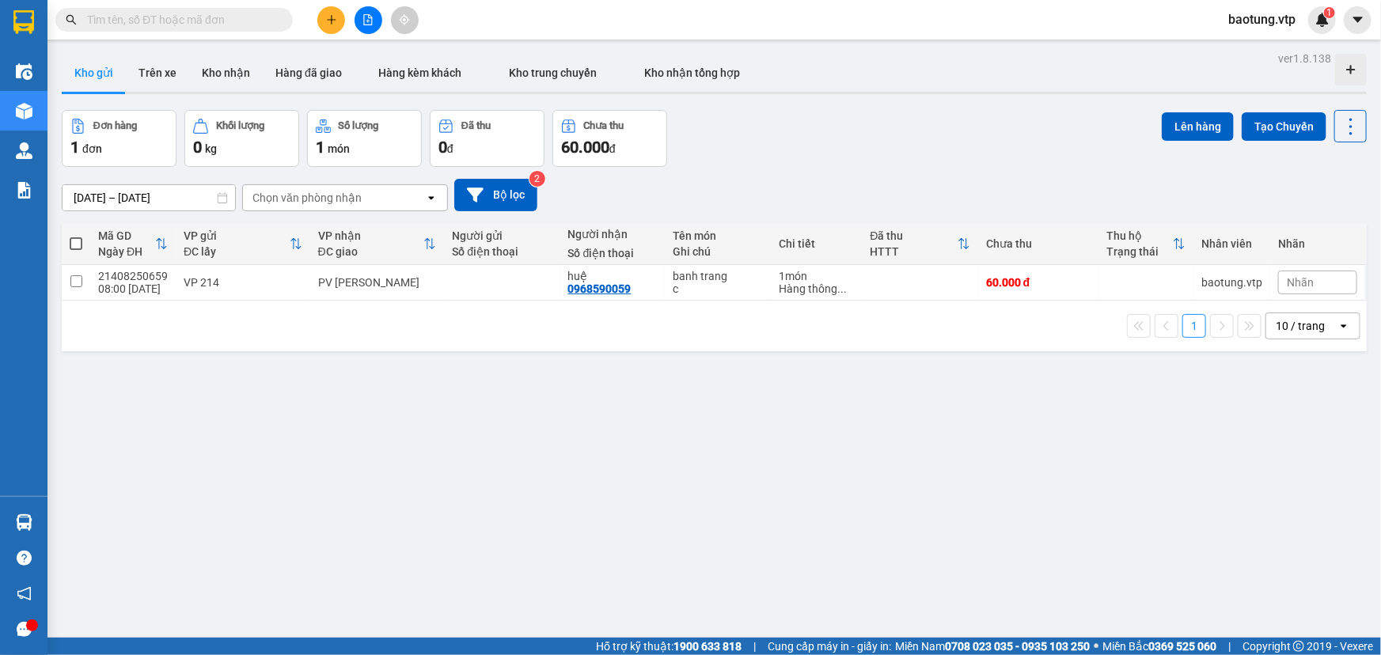
click at [160, 20] on input "text" at bounding box center [180, 19] width 187 height 17
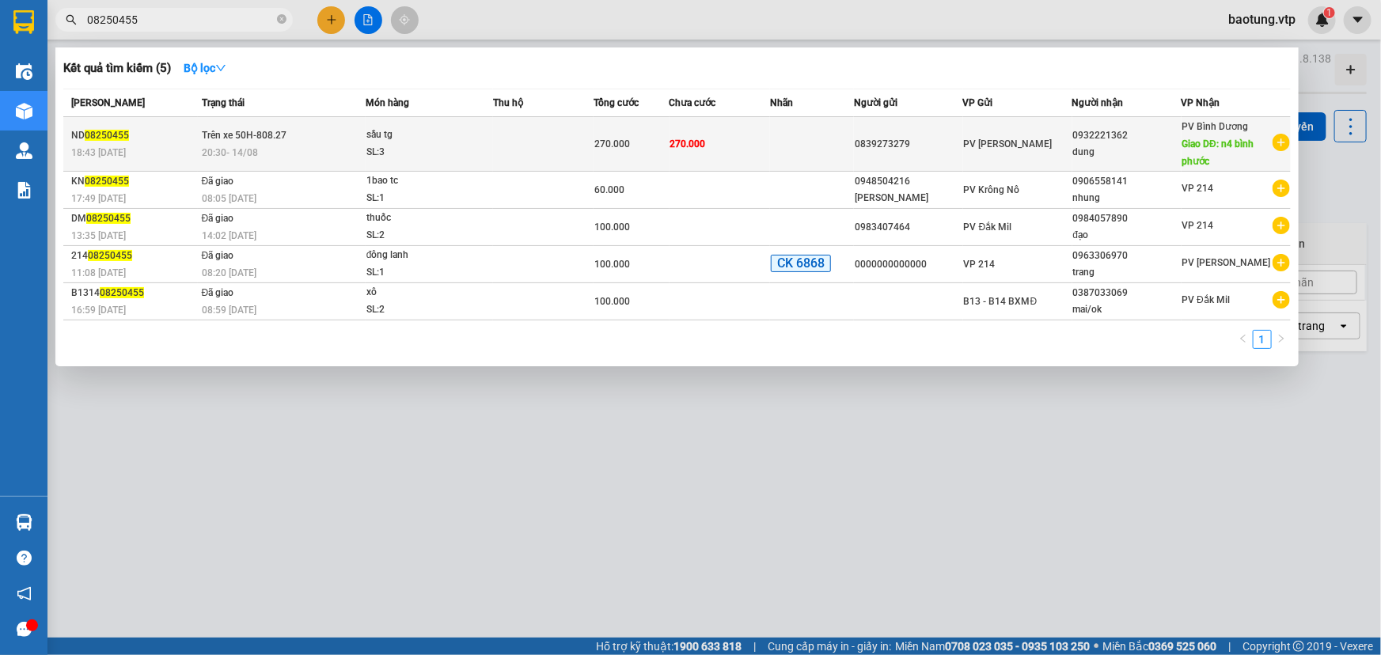
type input "08250455"
click at [727, 154] on td "270.000" at bounding box center [720, 144] width 101 height 55
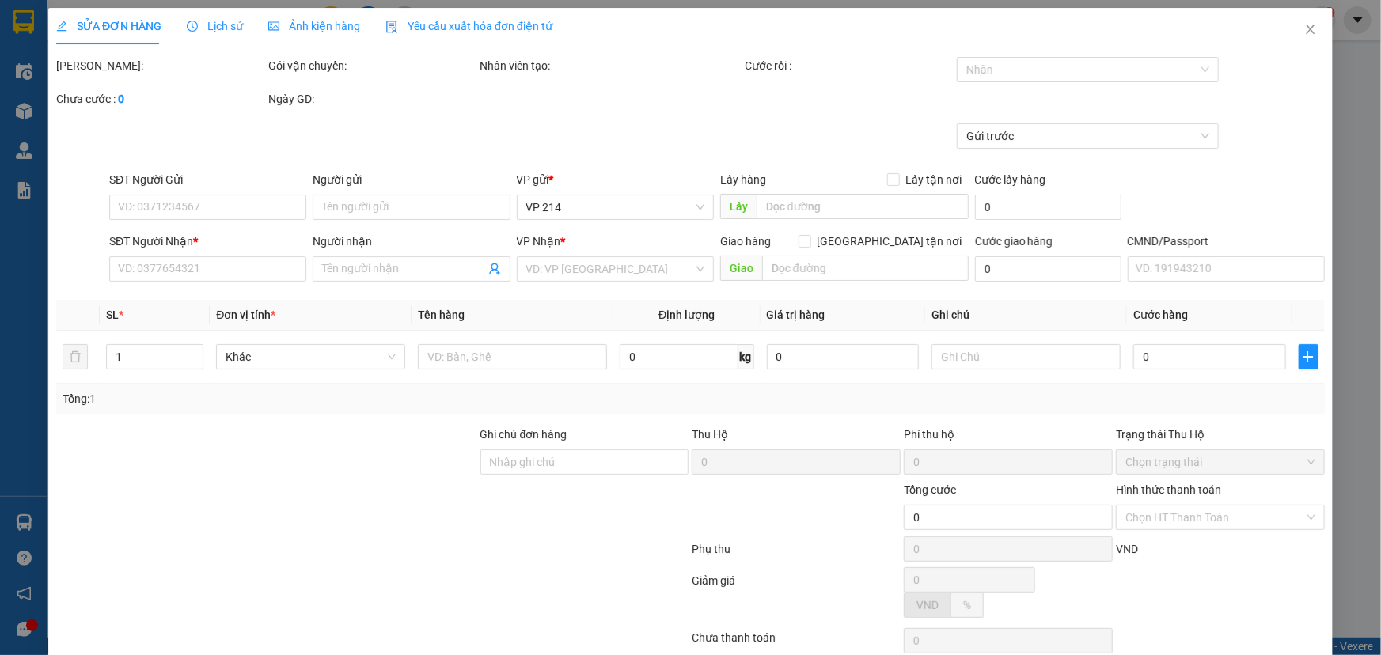
type input "0839273279"
type input "0932221362"
type input "dung"
type input "n4 bình phước"
type input "270.000"
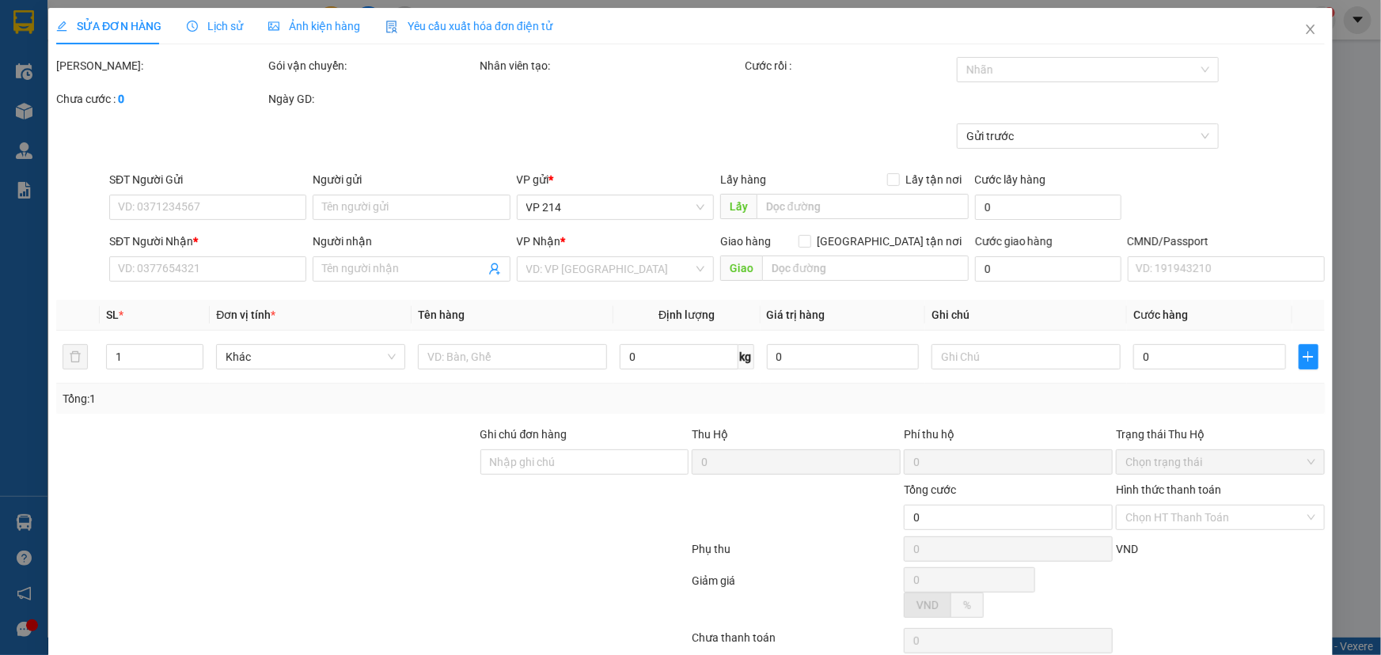
type input "270.000"
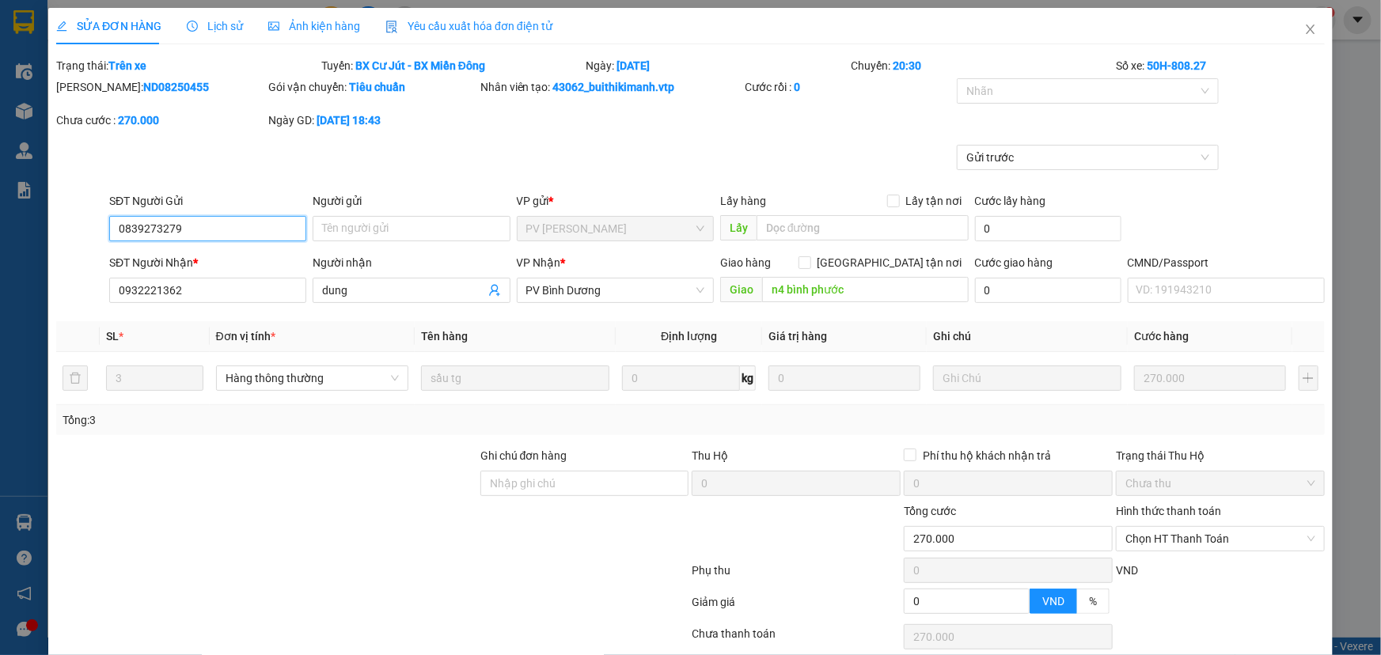
type input "13.500"
click at [1309, 39] on span "Close" at bounding box center [1310, 30] width 44 height 44
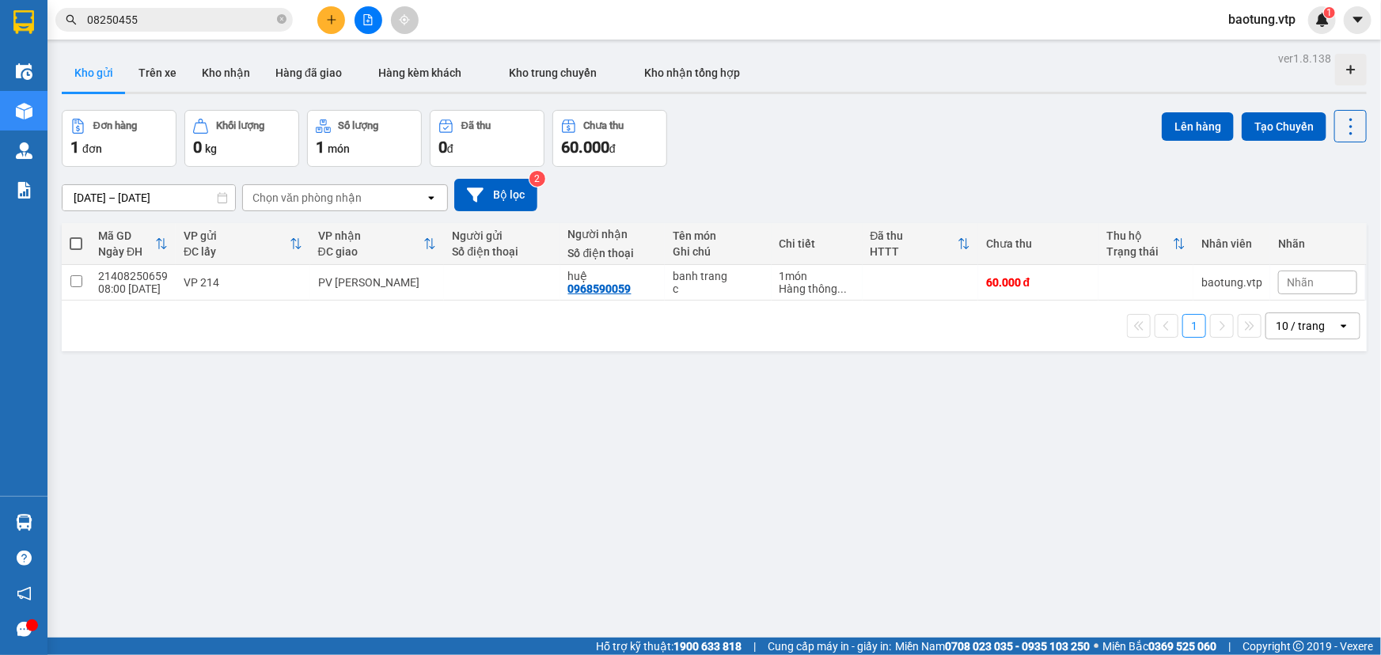
click at [331, 26] on button at bounding box center [331, 20] width 28 height 28
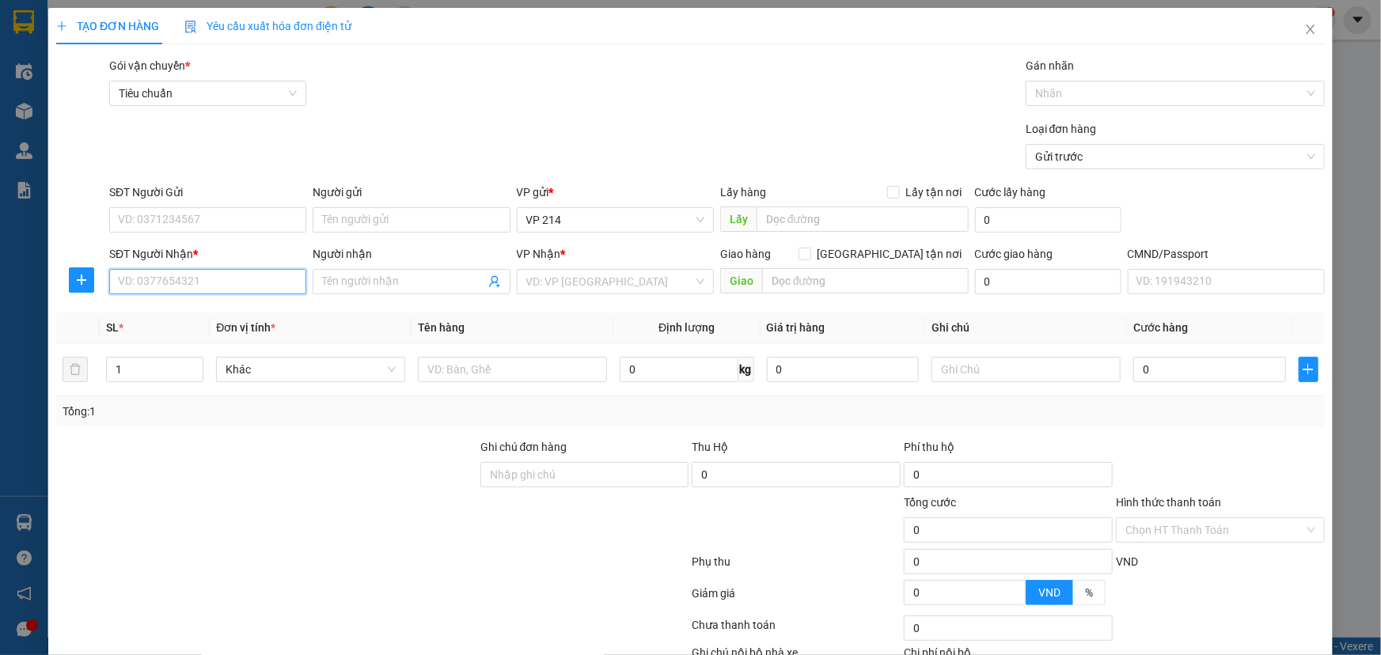
click at [182, 283] on input "SĐT Người Nhận *" at bounding box center [207, 281] width 197 height 25
click at [836, 279] on input "text" at bounding box center [865, 280] width 207 height 25
click at [183, 286] on input "SĐT Người Nhận *" at bounding box center [207, 281] width 197 height 25
drag, startPoint x: 250, startPoint y: 265, endPoint x: 237, endPoint y: 295, distance: 32.6
click at [246, 269] on div "SĐT Người Nhận * 0" at bounding box center [207, 272] width 197 height 55
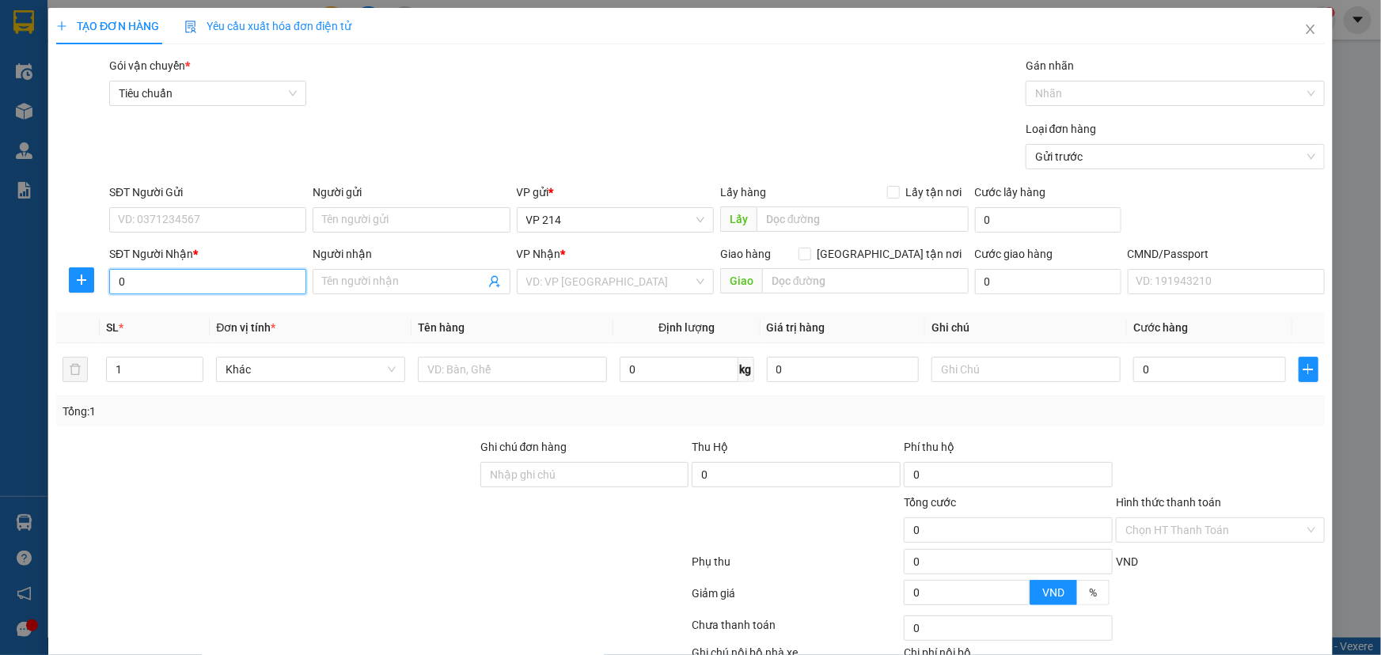
drag, startPoint x: 233, startPoint y: 279, endPoint x: 0, endPoint y: 275, distance: 232.7
click at [0, 275] on div "TẠO ĐƠN HÀNG Yêu cầu xuất hóa đơn điện tử Transit Pickup Surcharge Ids Transit …" at bounding box center [690, 327] width 1381 height 655
paste input "839475994"
type input "0839475994"
click at [406, 289] on input "Người nhận" at bounding box center [403, 281] width 162 height 17
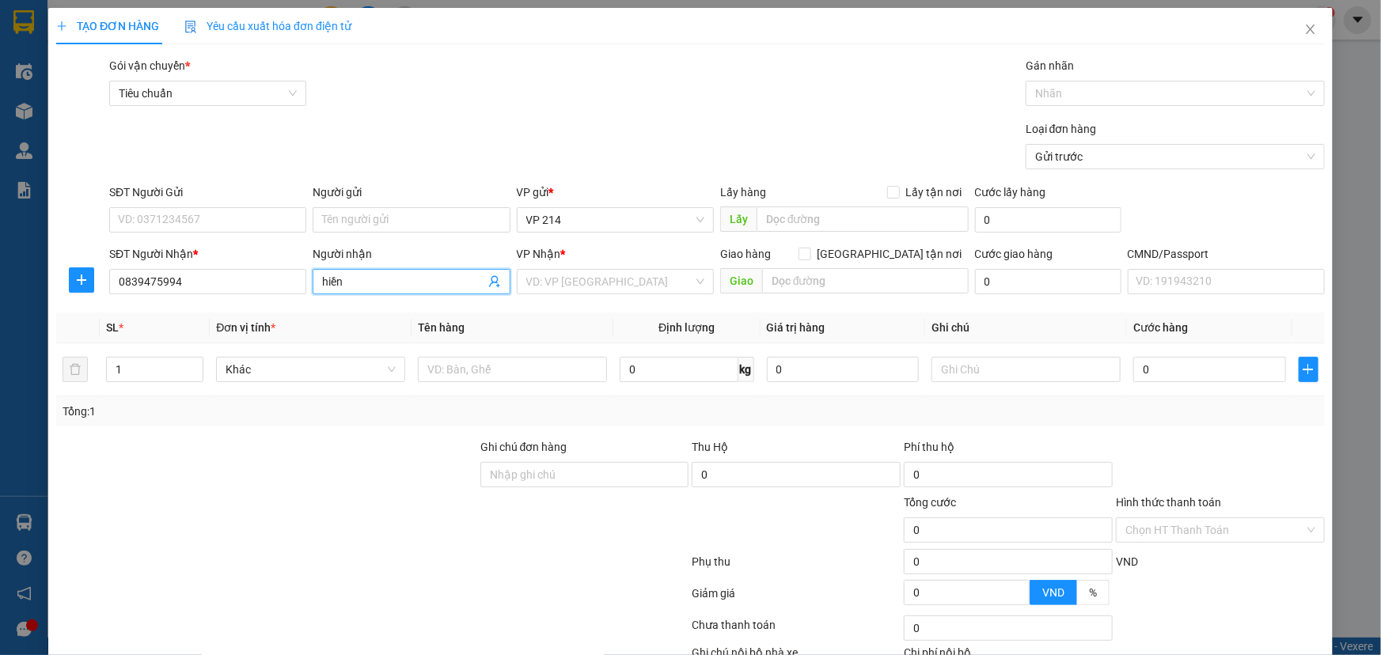
type input "hiền"
click at [860, 288] on input "text" at bounding box center [865, 280] width 207 height 25
type input "kđi 00268 ghế A11"
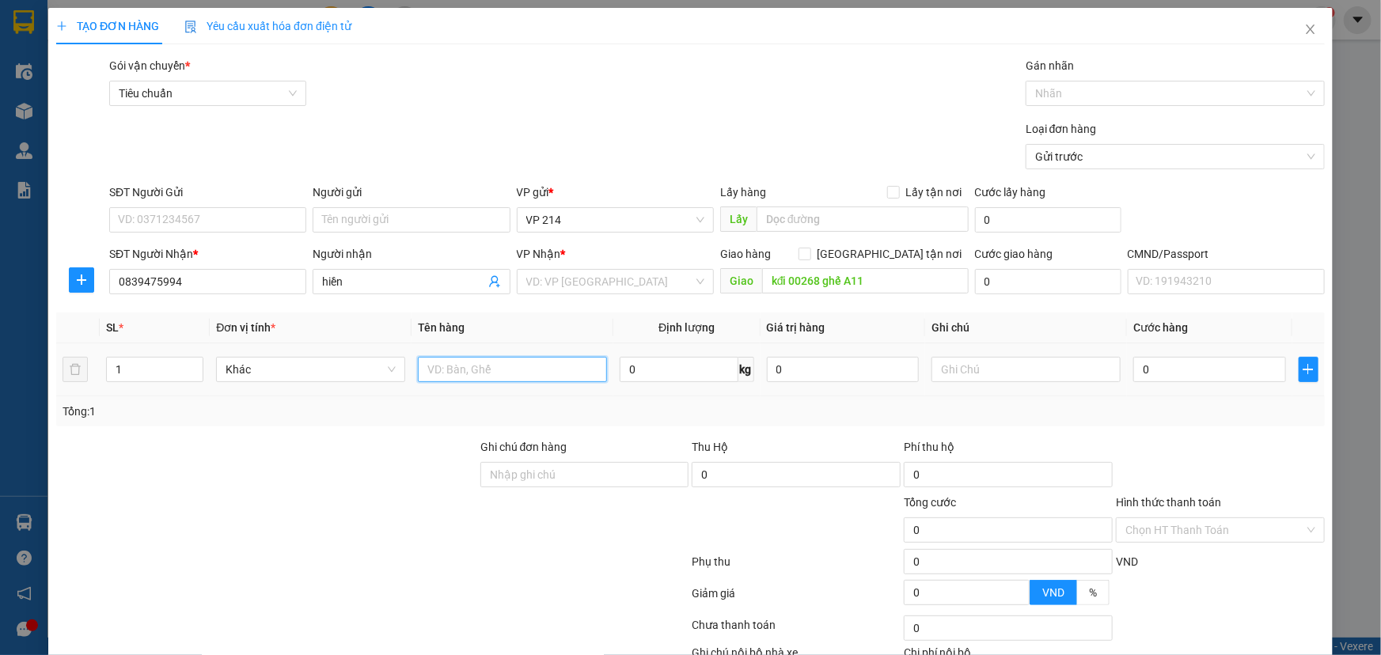
click at [510, 374] on input "text" at bounding box center [512, 369] width 189 height 25
type input "d"
click at [456, 363] on input "text" at bounding box center [512, 369] width 189 height 25
type input "d"
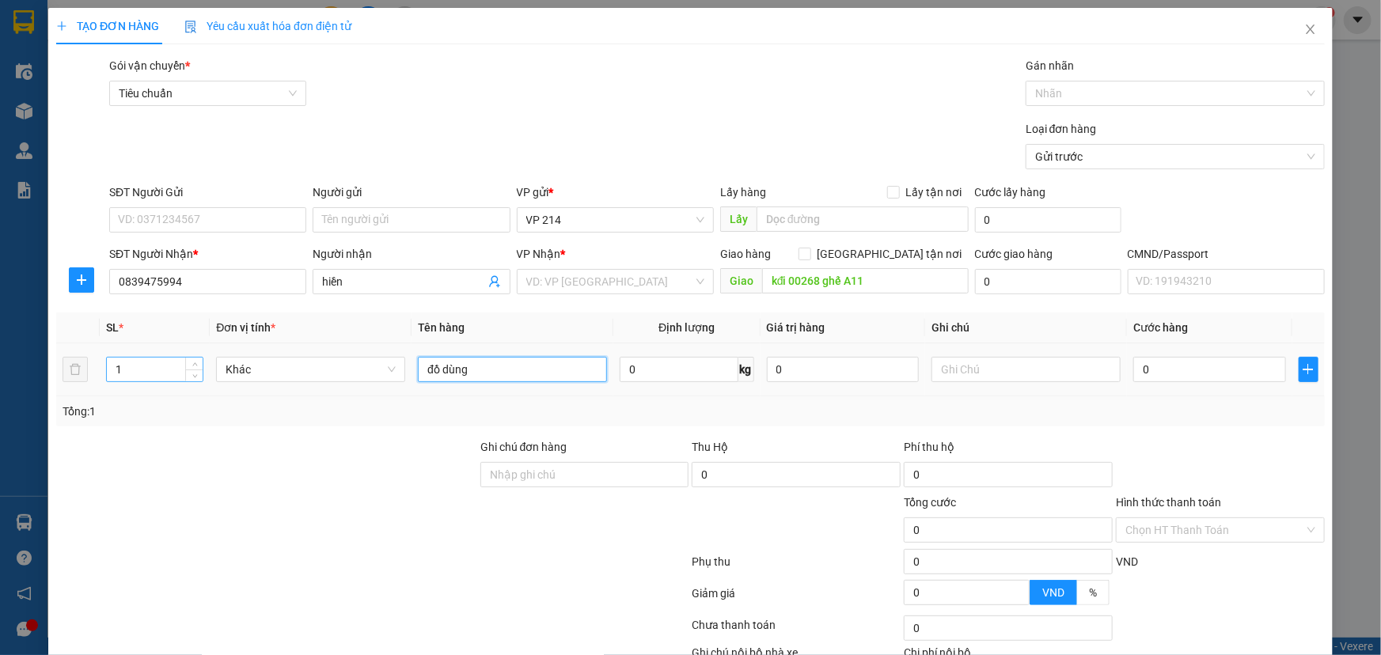
type input "đồ dùng"
click at [120, 369] on input "1" at bounding box center [155, 370] width 96 height 24
type input "5"
drag, startPoint x: 984, startPoint y: 357, endPoint x: 984, endPoint y: 367, distance: 10.3
click at [984, 362] on input "text" at bounding box center [1025, 369] width 189 height 25
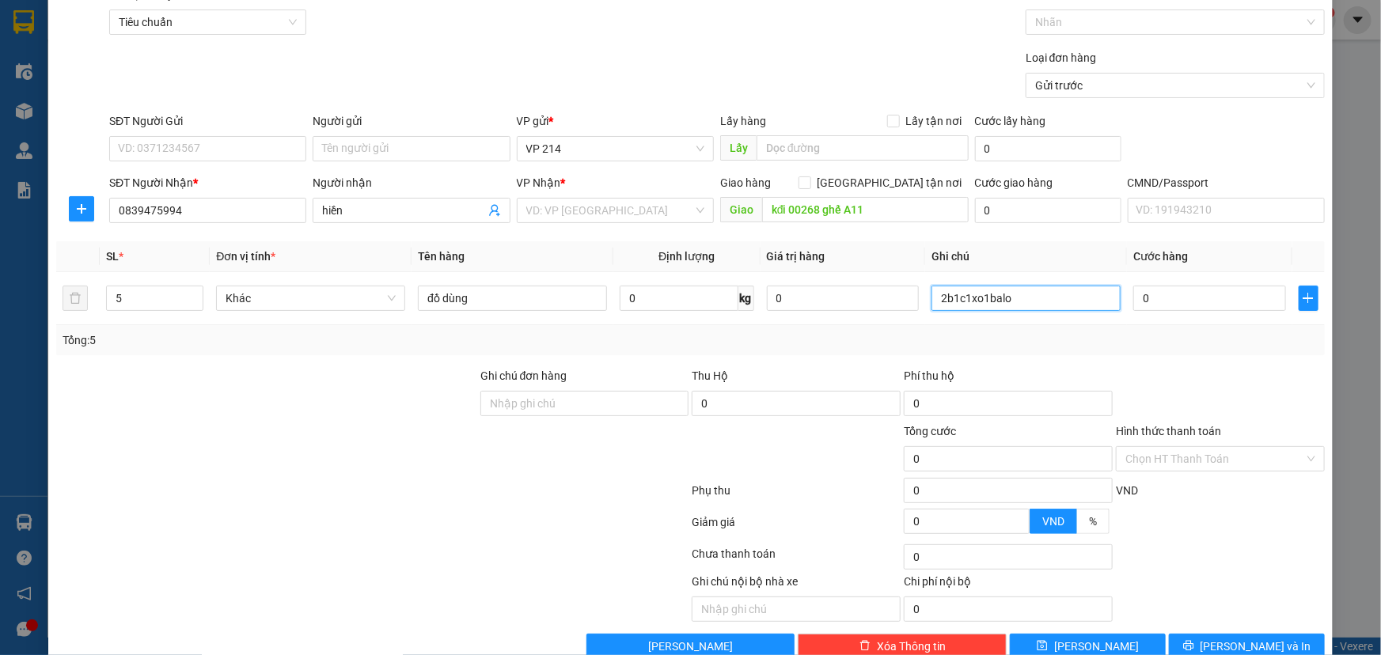
scroll to position [104, 0]
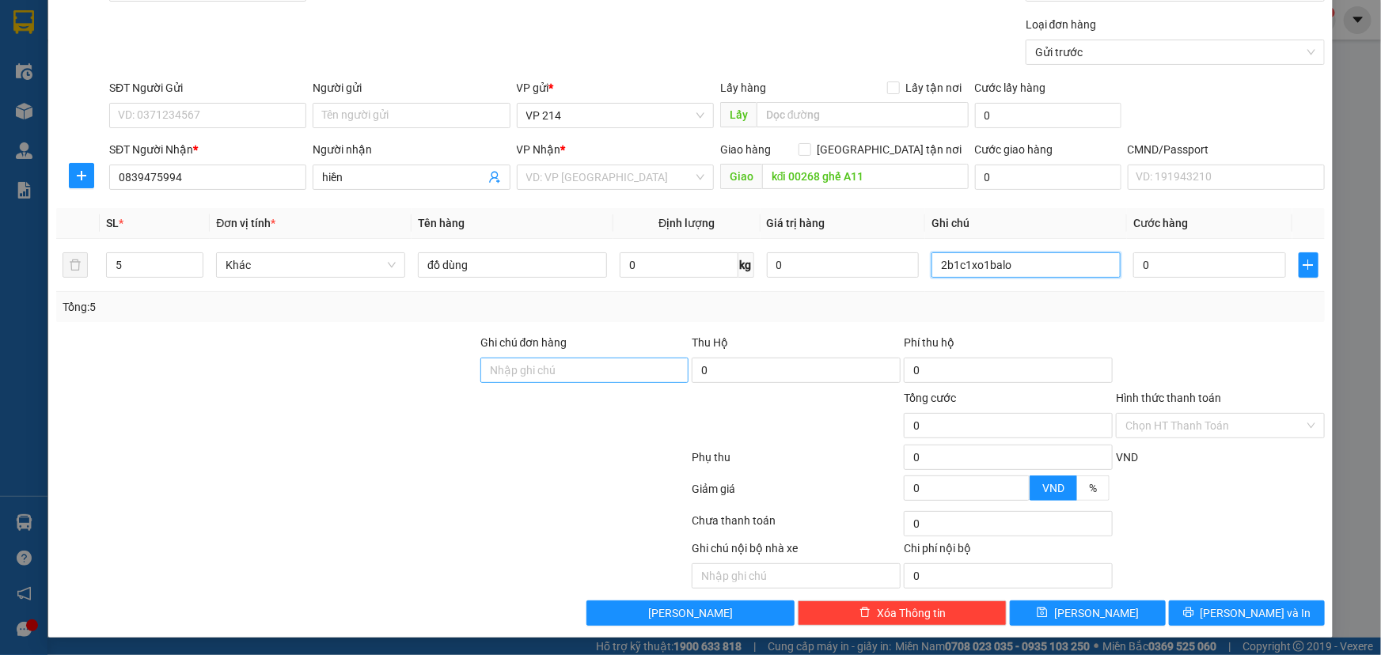
type input "2b1c1xo1balo"
click at [538, 363] on input "Ghi chú đơn hàng" at bounding box center [584, 370] width 209 height 25
click at [1171, 426] on input "Hình thức thanh toán" at bounding box center [1214, 426] width 179 height 24
click at [1136, 262] on input "0" at bounding box center [1209, 264] width 153 height 25
type input "1"
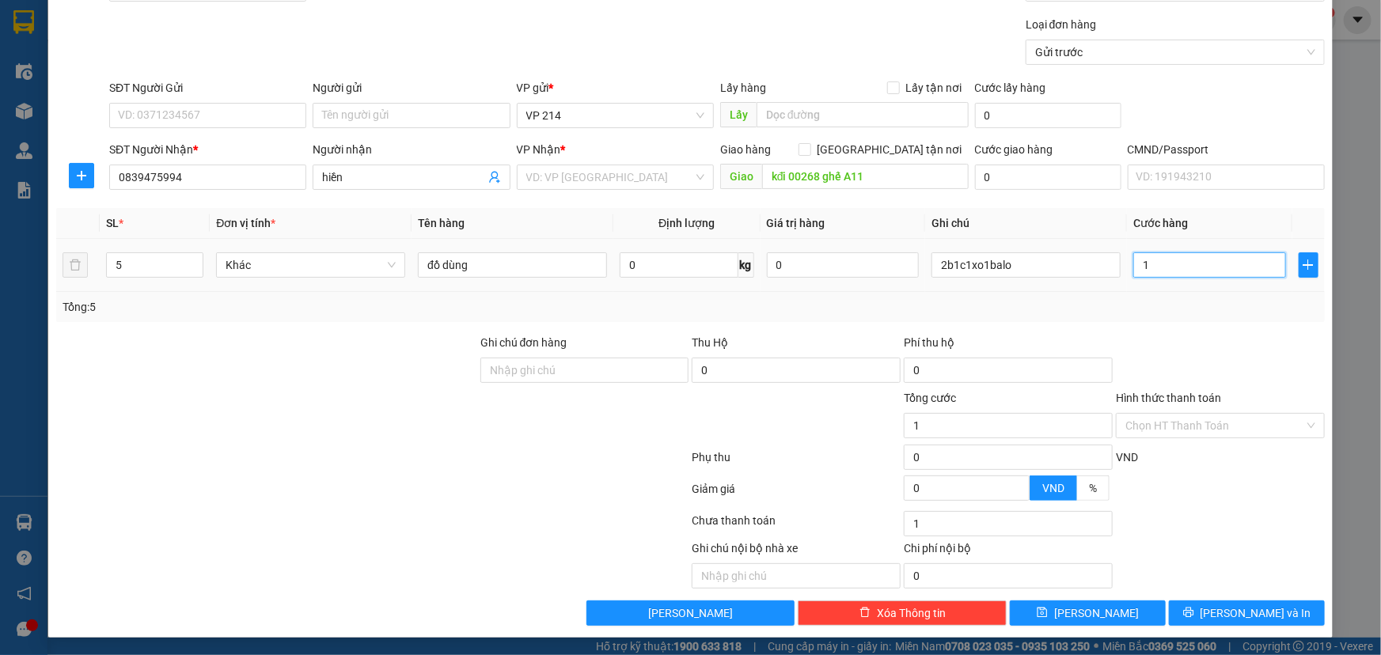
type input "1"
type input "10"
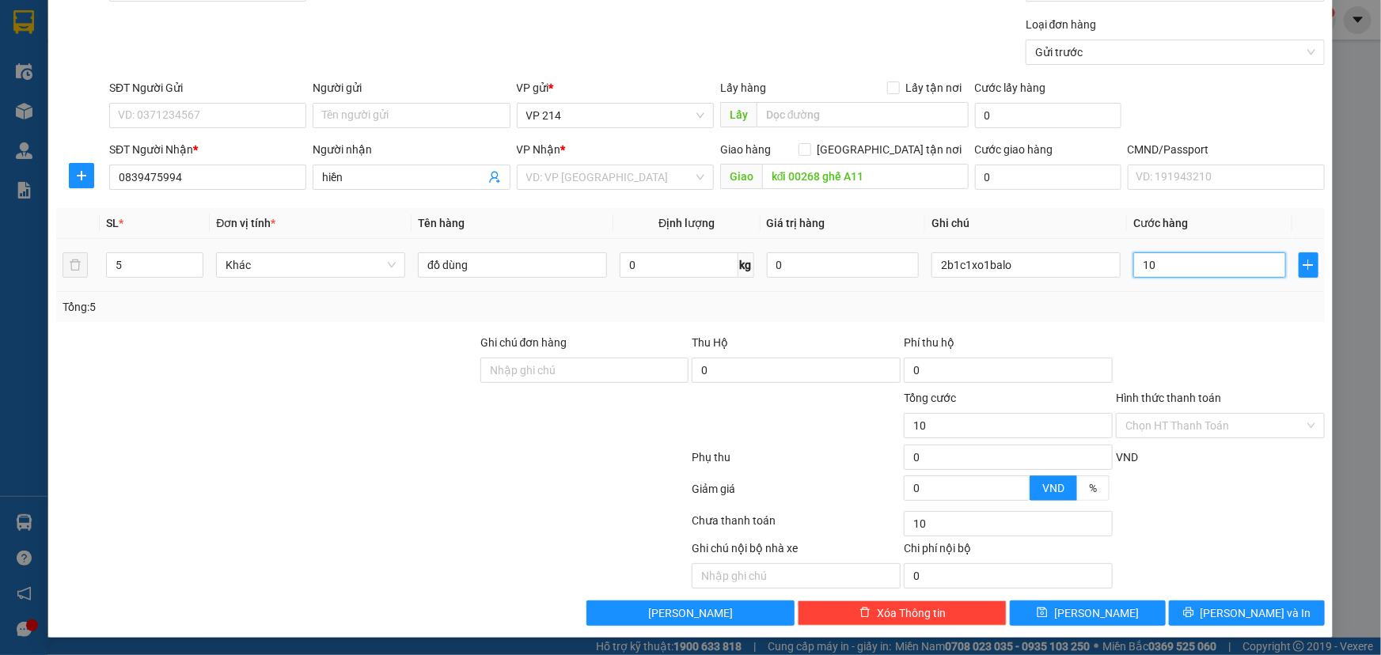
type input "100"
type input "1.000"
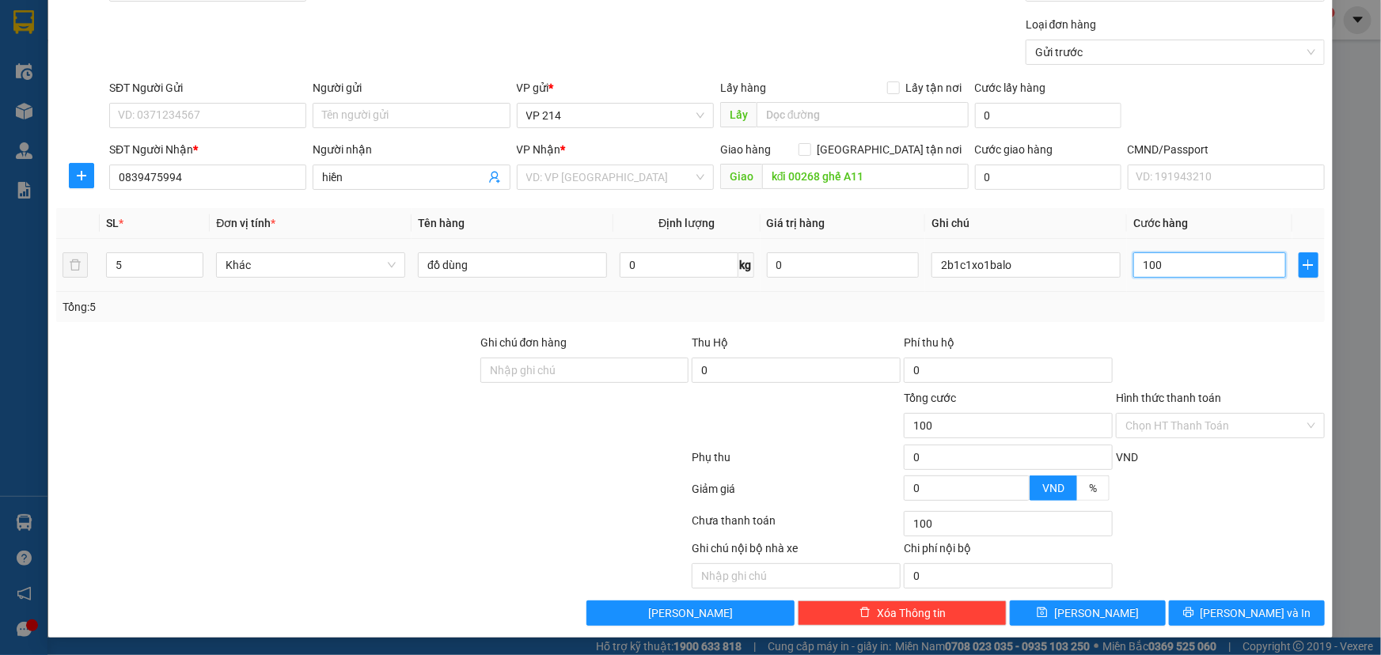
type input "1.000"
type input "10.000"
type input "100.000"
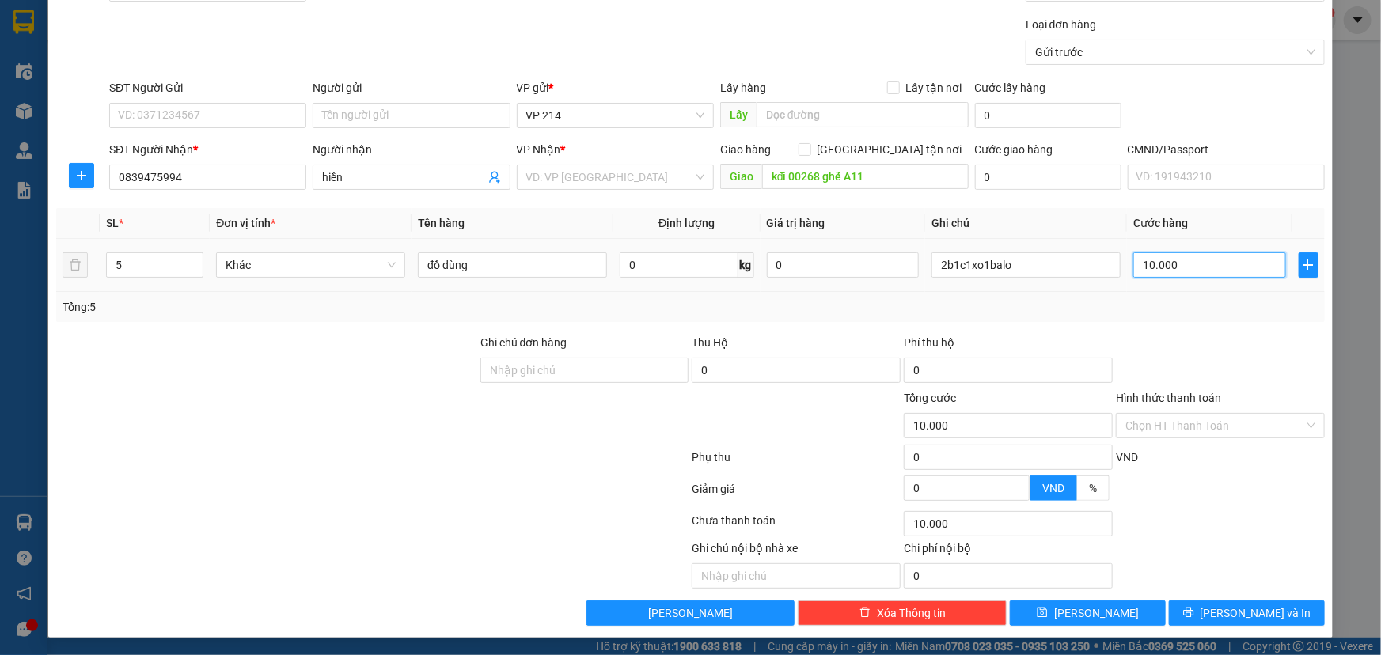
type input "100.000"
click at [1231, 617] on span "[PERSON_NAME] và In" at bounding box center [1256, 613] width 111 height 17
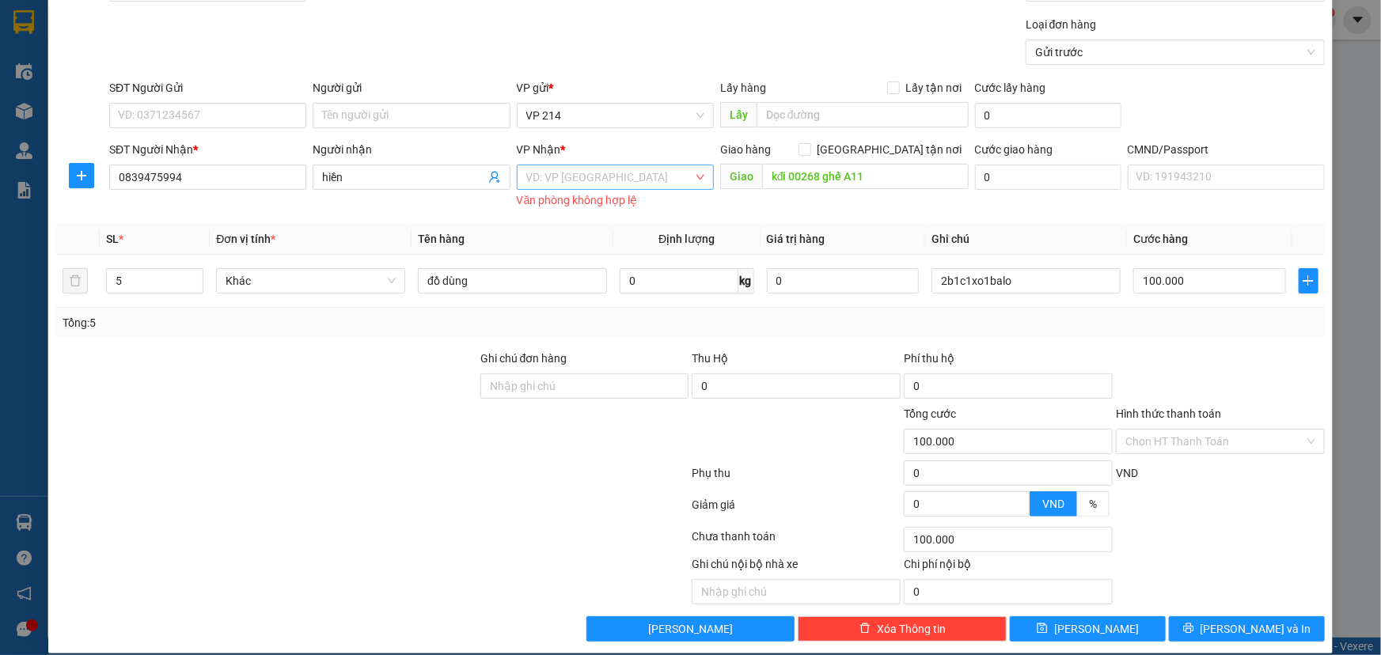
click at [609, 181] on input "search" at bounding box center [609, 177] width 167 height 24
type input "ln"
click at [573, 185] on input "search" at bounding box center [609, 177] width 167 height 24
type input "l"
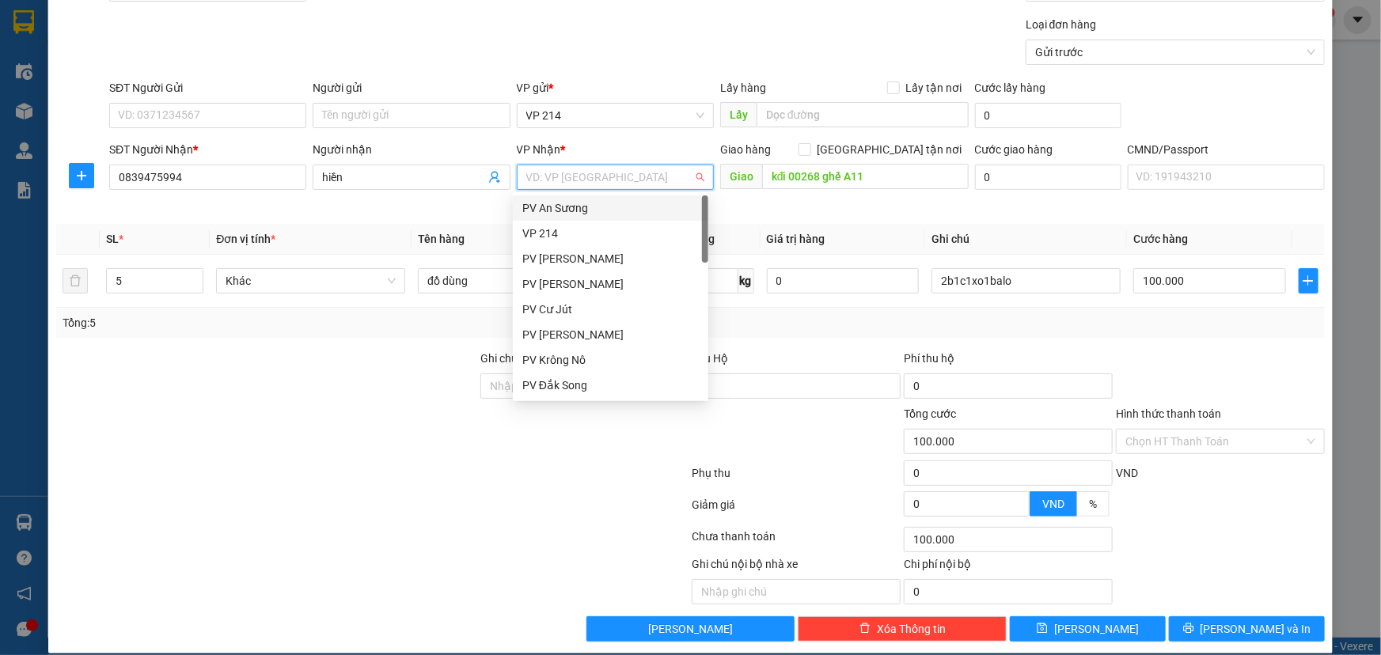
type input "k"
click at [567, 212] on div "PV Krông Nô" at bounding box center [610, 207] width 176 height 17
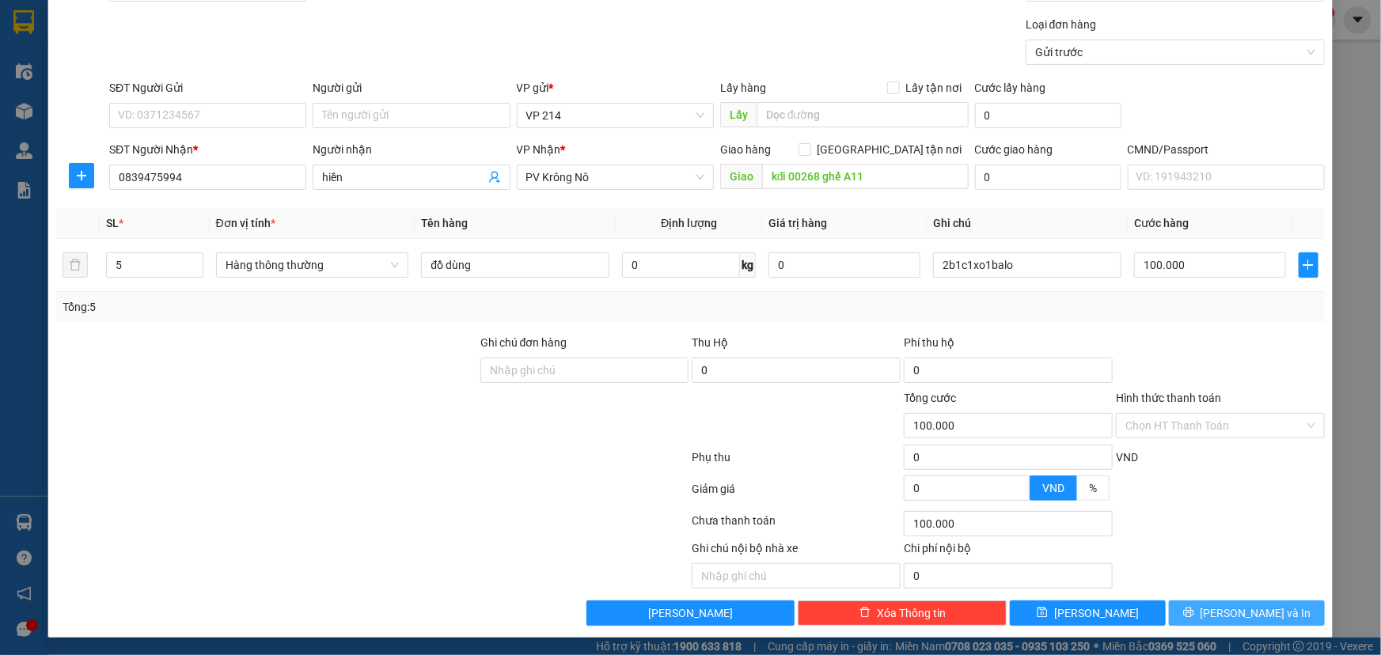
click at [1271, 616] on button "[PERSON_NAME] và In" at bounding box center [1247, 613] width 156 height 25
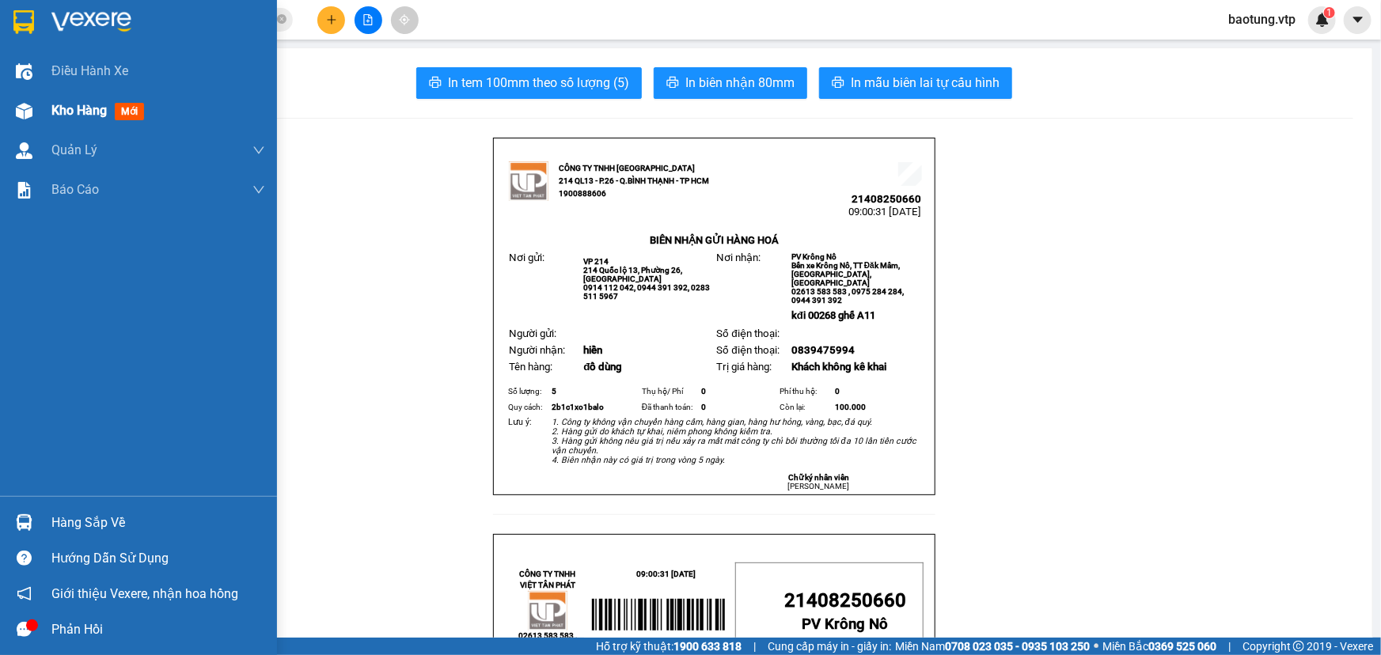
click at [65, 120] on div "Kho hàng mới" at bounding box center [100, 111] width 99 height 20
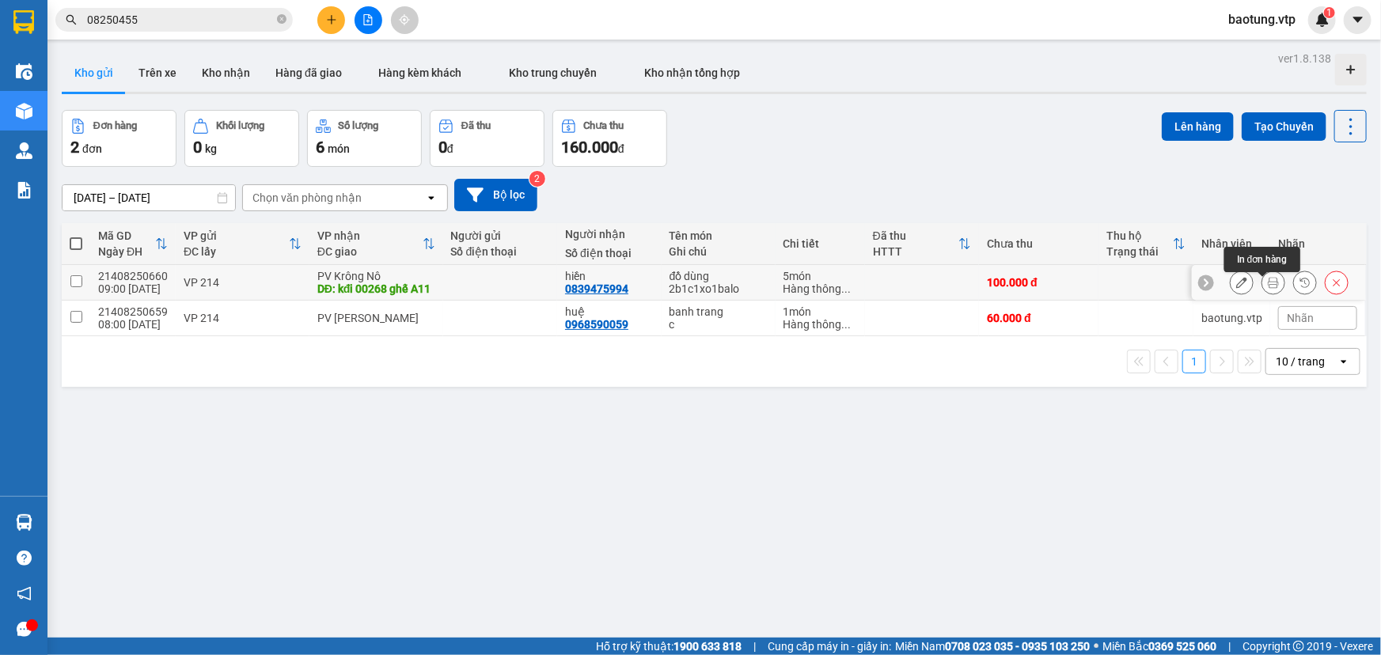
click at [1268, 288] on icon at bounding box center [1273, 282] width 11 height 11
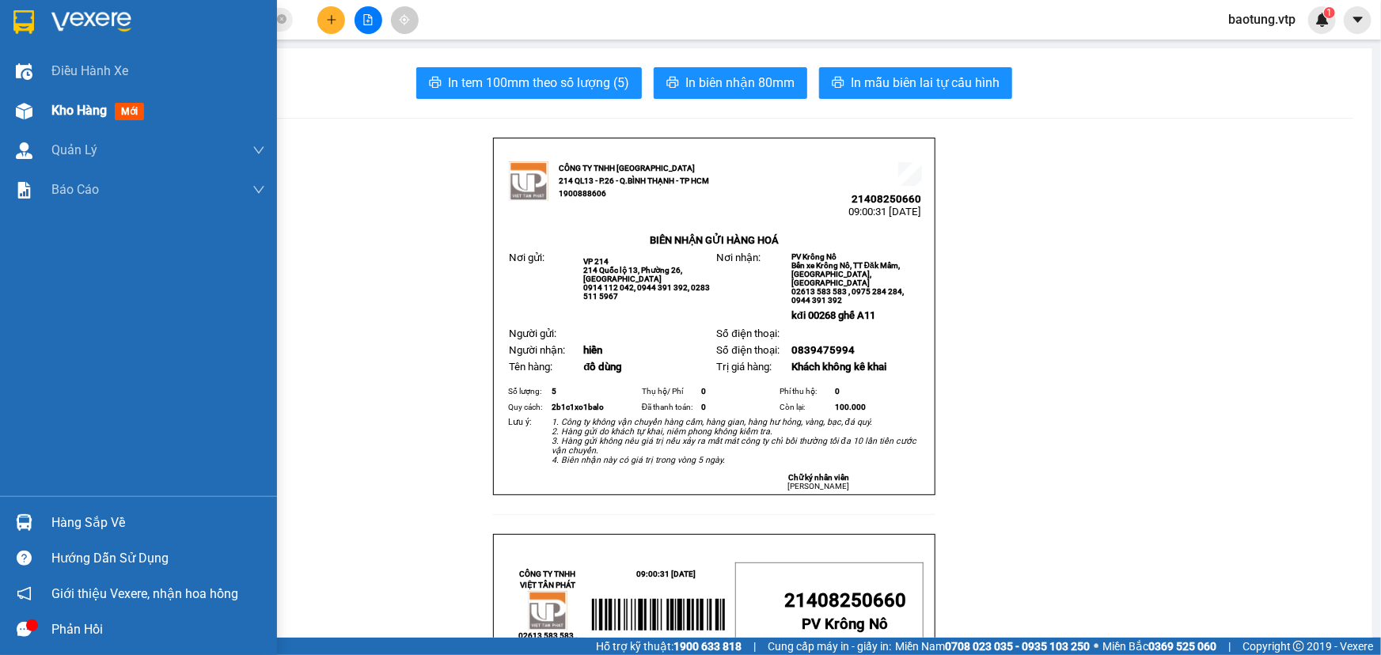
click at [32, 119] on div at bounding box center [24, 111] width 28 height 28
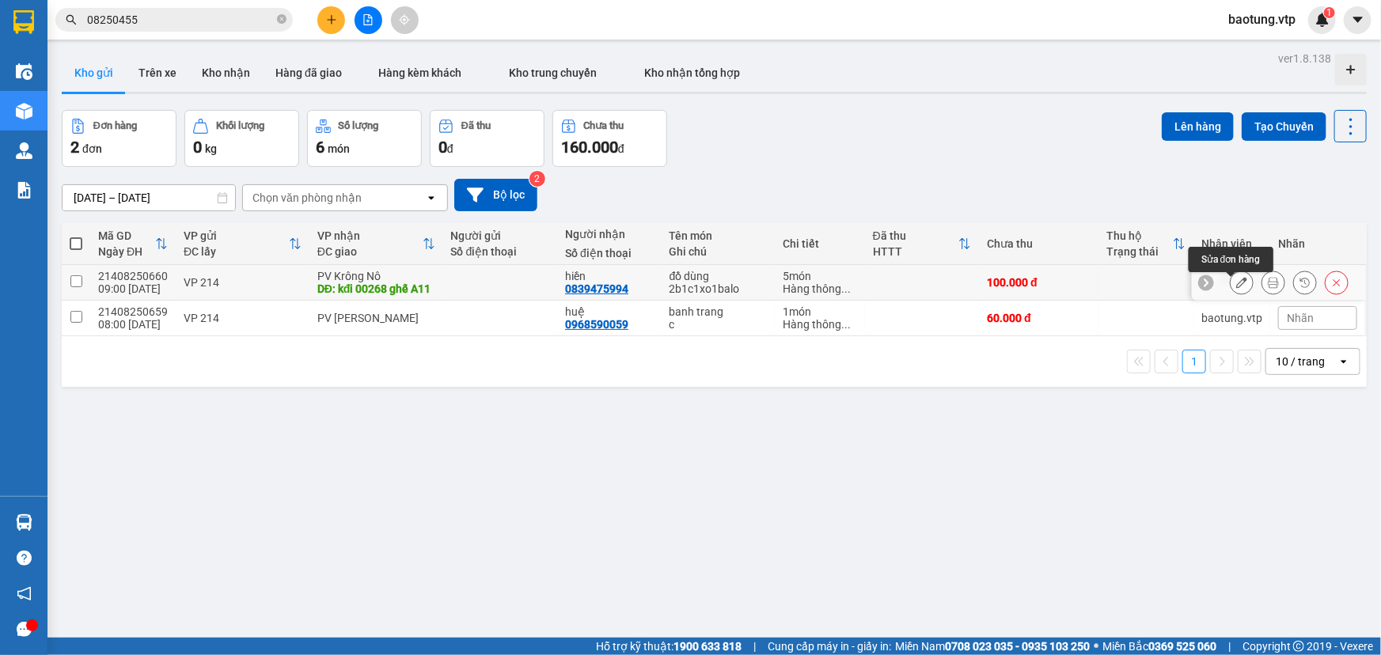
click at [1238, 285] on button at bounding box center [1242, 283] width 22 height 28
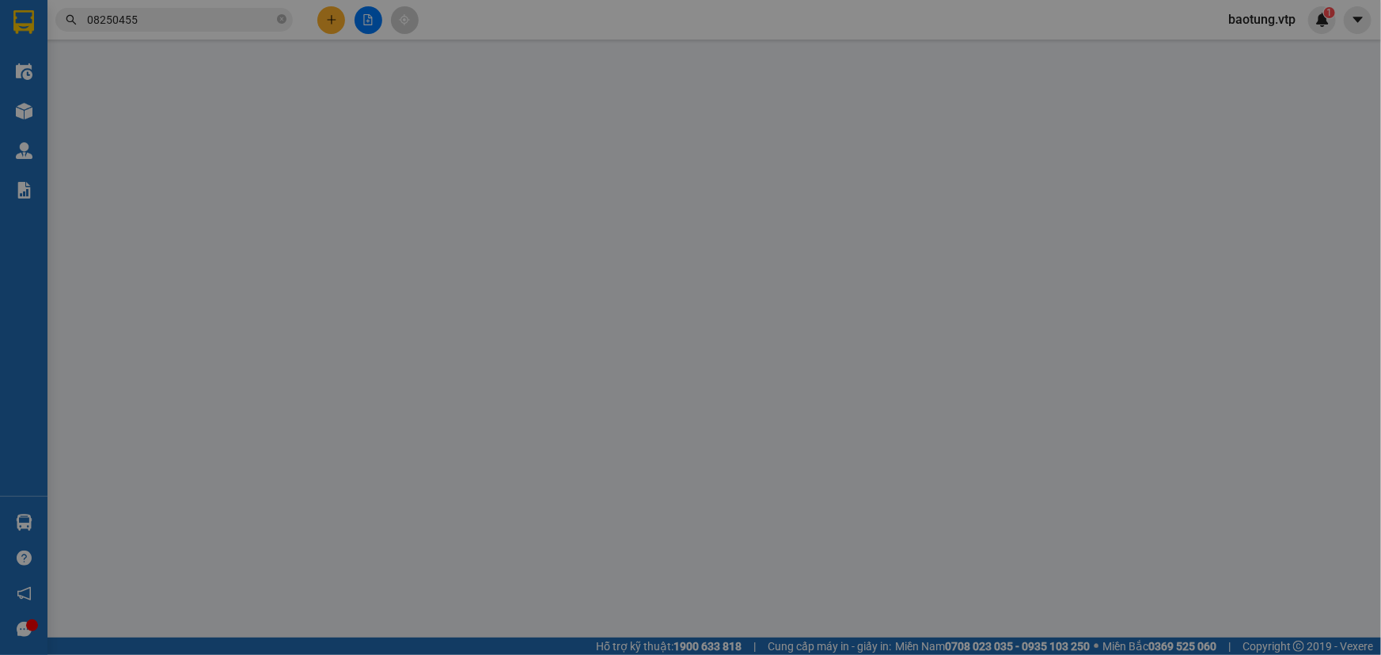
click at [1238, 285] on div "CMND/Passport VD: [PASSPORT]" at bounding box center [1226, 260] width 197 height 55
type input "0839475994"
type input "hiền"
type input "kđi 00268 ghế A11"
type input "100.000"
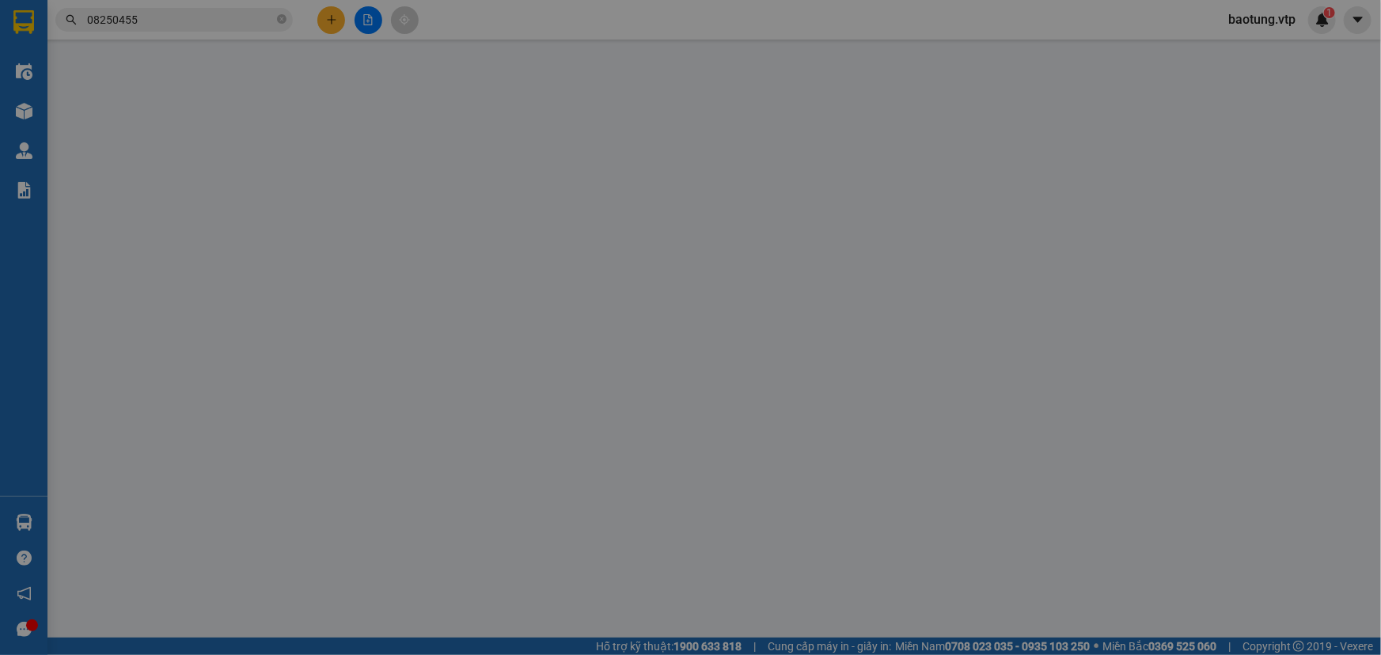
type input "100.000"
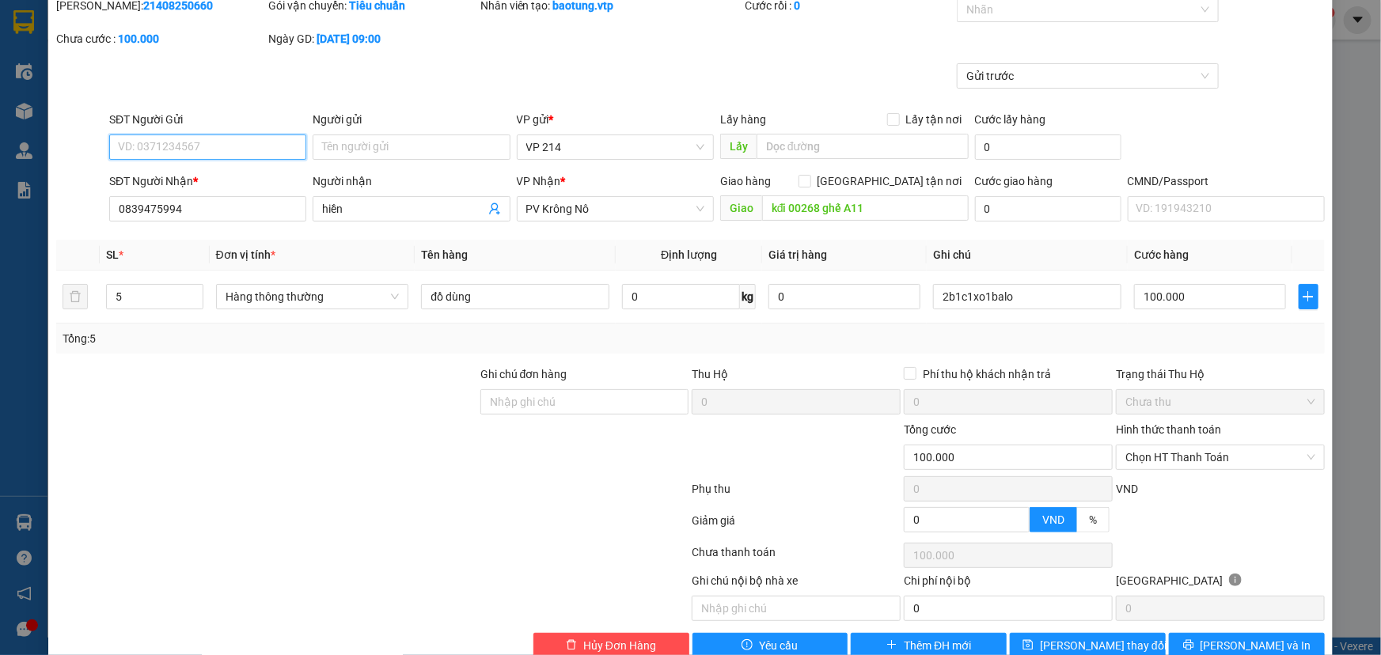
scroll to position [93, 0]
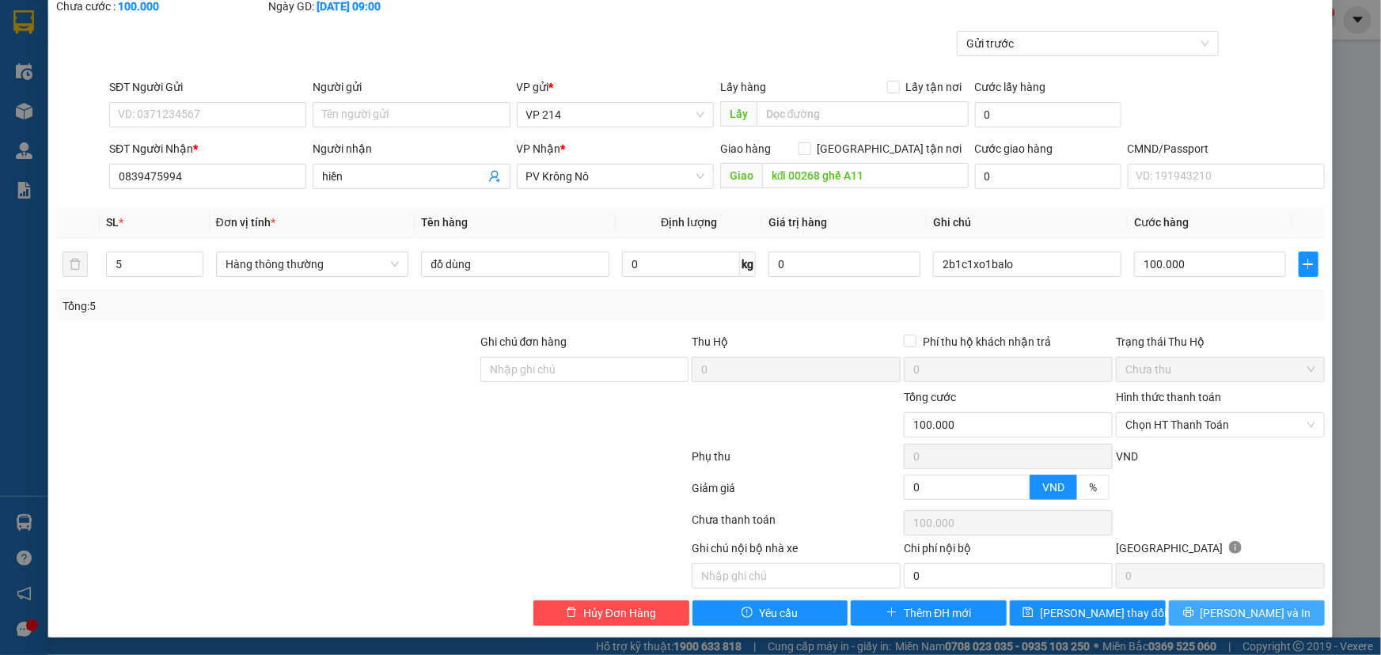
click at [1243, 605] on span "[PERSON_NAME] và In" at bounding box center [1256, 613] width 111 height 17
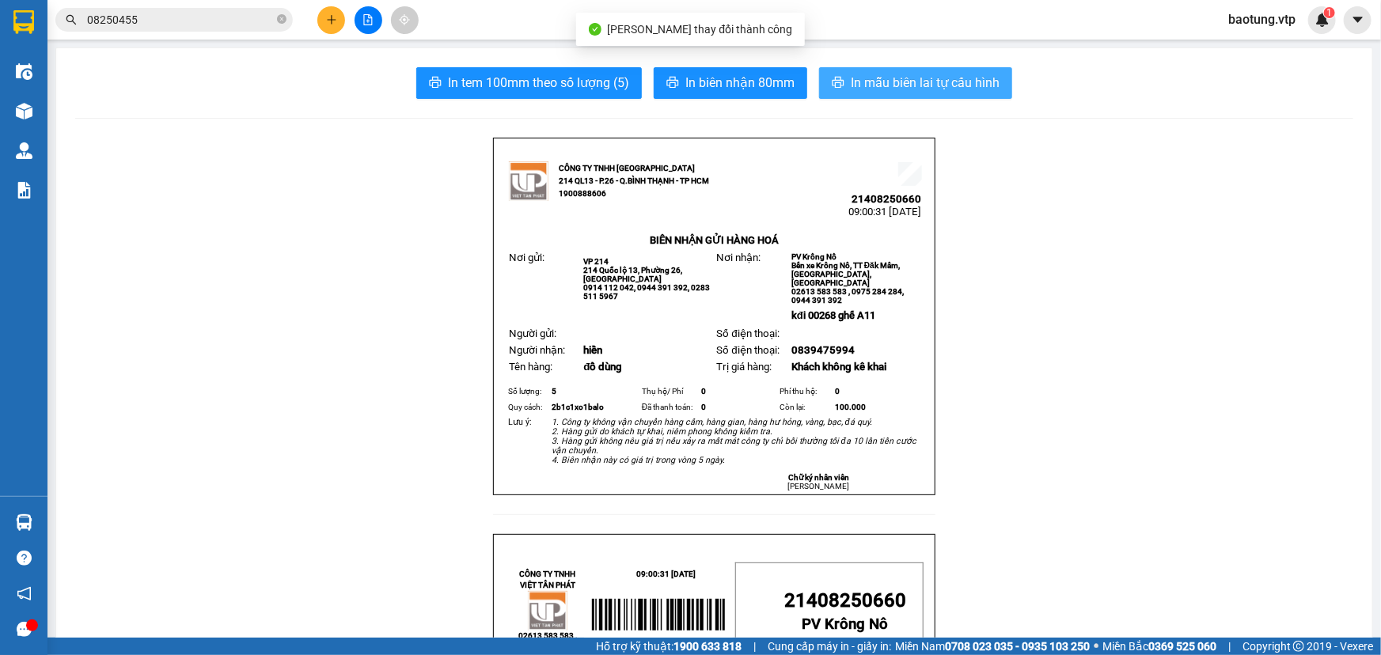
click at [856, 77] on span "In mẫu biên lai tự cấu hình" at bounding box center [925, 83] width 149 height 20
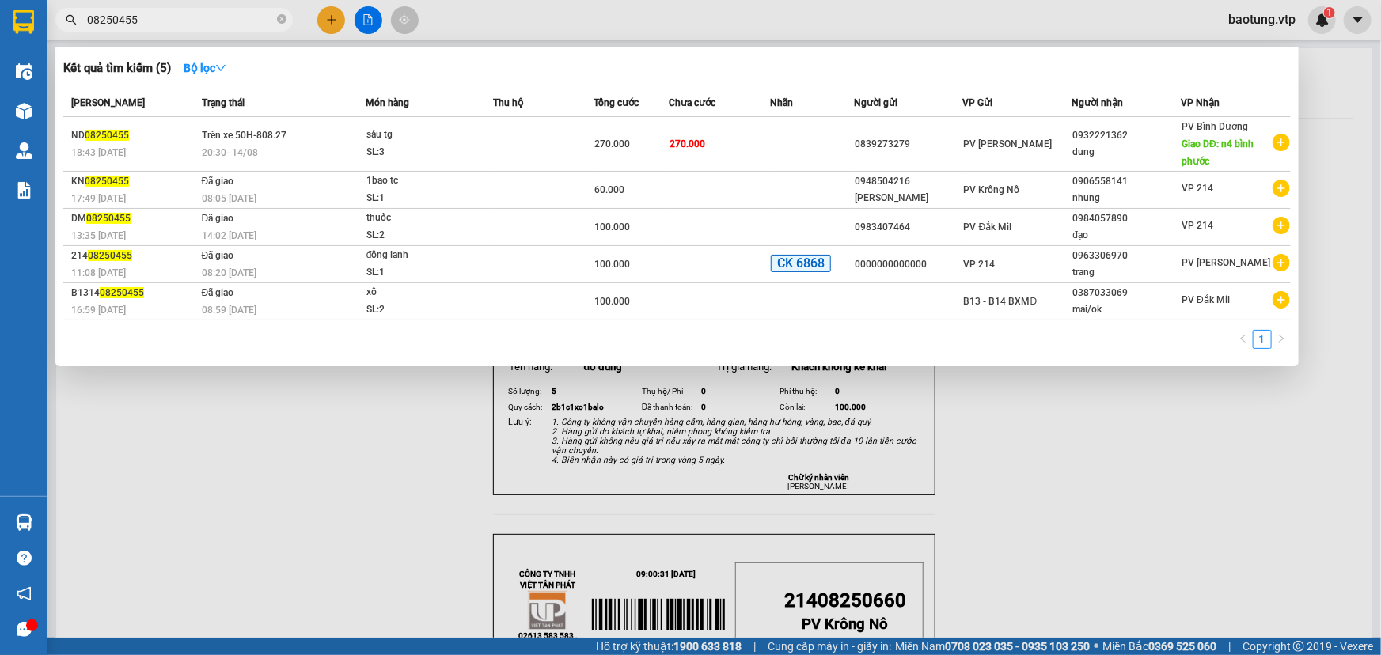
click at [202, 23] on input "08250455" at bounding box center [180, 19] width 187 height 17
click at [269, 500] on div at bounding box center [690, 327] width 1381 height 655
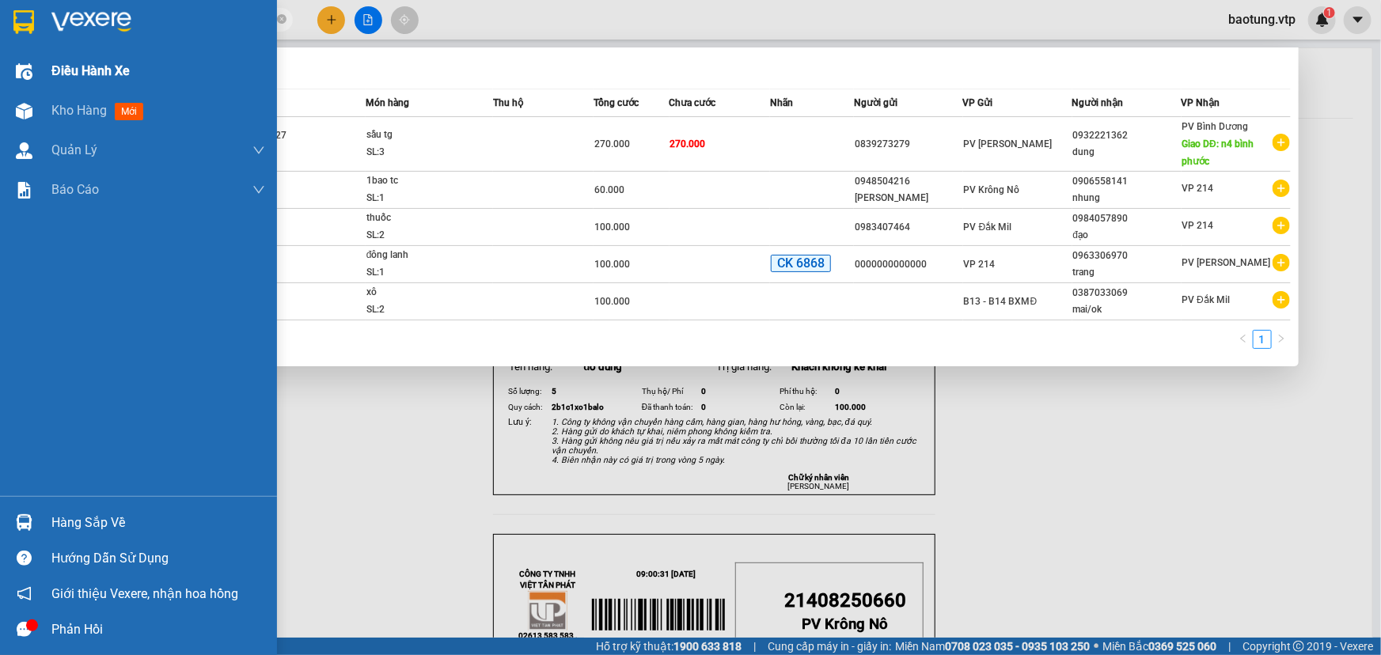
drag, startPoint x: 176, startPoint y: 23, endPoint x: 0, endPoint y: 75, distance: 183.3
click at [0, 75] on section "Kết quả tìm kiếm ( 5 ) Bộ lọc Mã ĐH Trạng thái Món hàng Thu hộ Tổng cước Chưa c…" at bounding box center [690, 327] width 1381 height 655
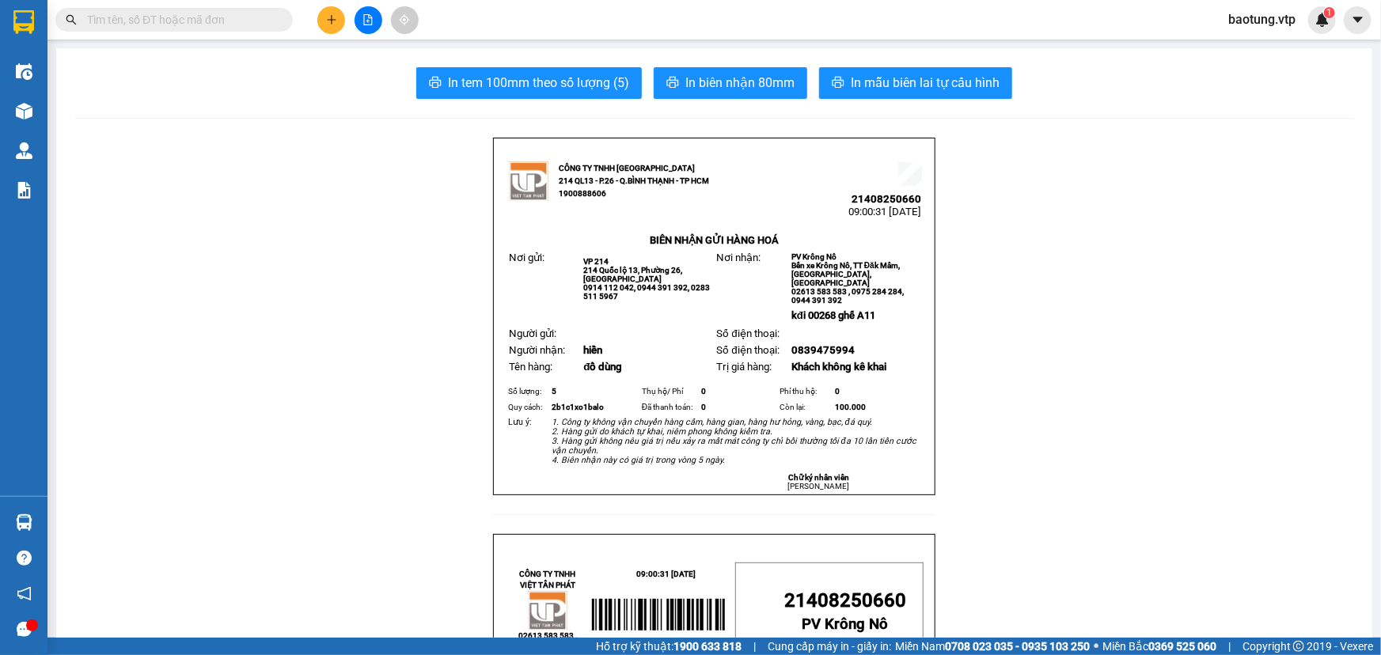
drag, startPoint x: 385, startPoint y: 644, endPoint x: 404, endPoint y: 632, distance: 23.1
click at [385, 644] on div "Hỗ trợ kỹ thuật: 1900 633 818 | Cung cấp máy in - giấy in: [GEOGRAPHIC_DATA] 07…" at bounding box center [686, 646] width 1373 height 17
click at [337, 17] on button at bounding box center [331, 20] width 28 height 28
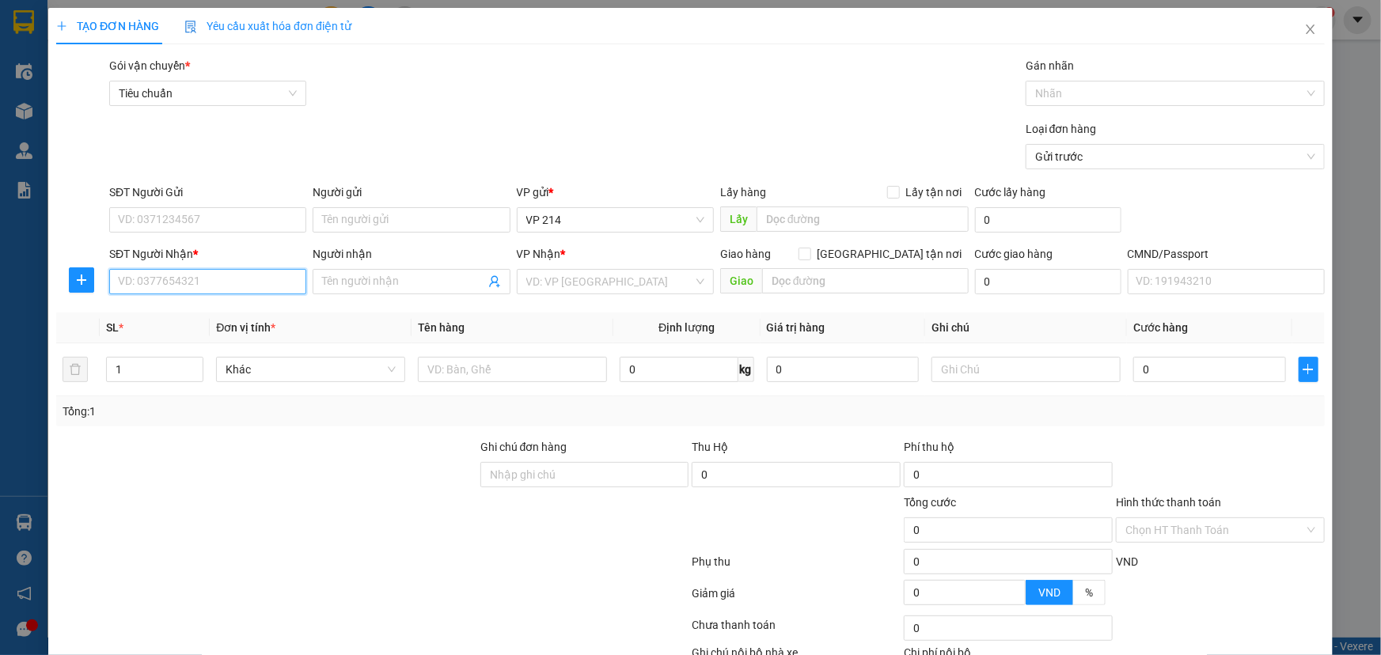
click at [145, 285] on input "SĐT Người Nhận *" at bounding box center [207, 281] width 197 height 25
click at [195, 309] on div "0947003940 - VĨNH" at bounding box center [206, 313] width 176 height 17
type input "0947003940"
type input "VĨNH"
type input "0947003940"
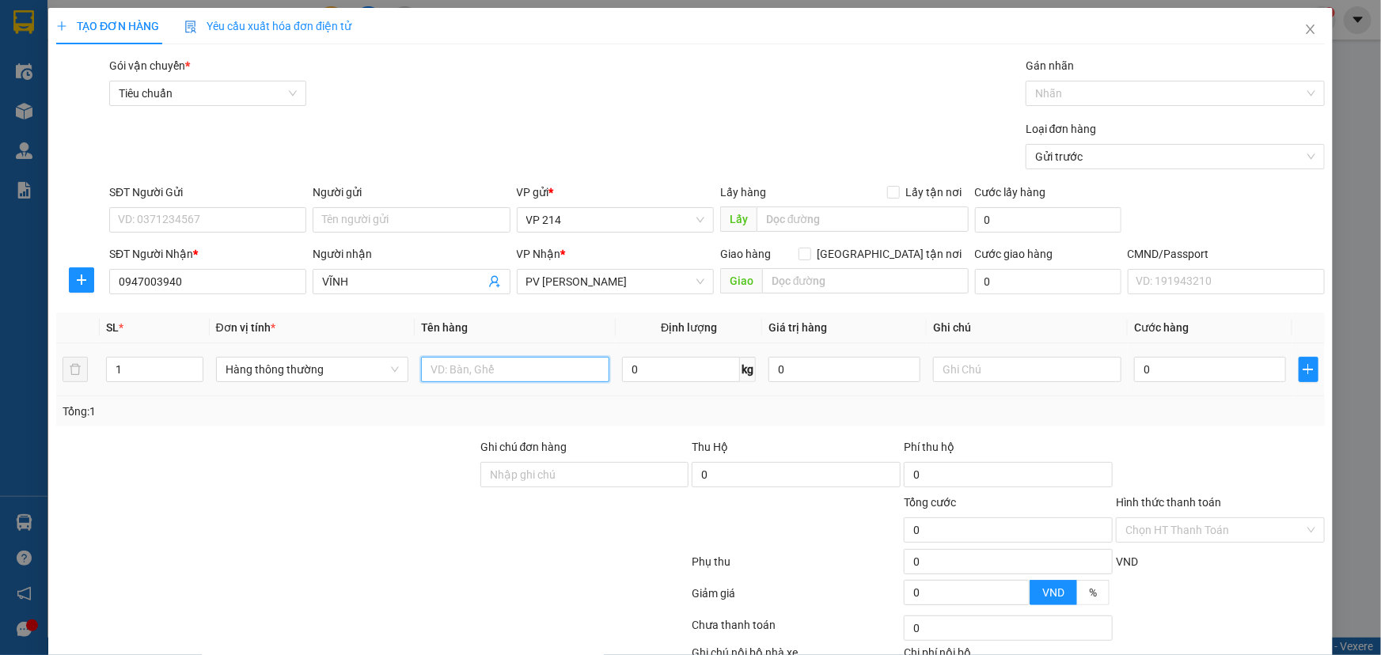
click at [503, 381] on input "text" at bounding box center [515, 369] width 188 height 25
type input "lạnh"
click at [976, 377] on input "text" at bounding box center [1027, 369] width 188 height 25
type input "c"
type input "6"
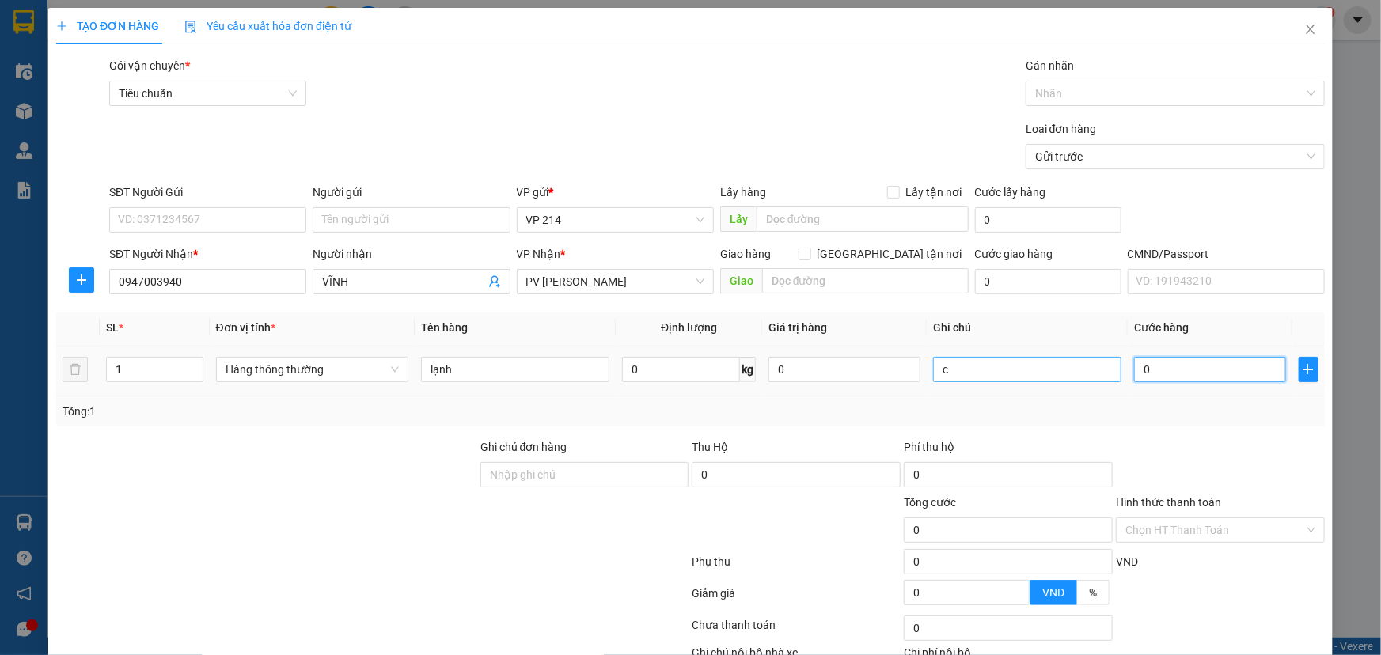
type input "6"
type input "60"
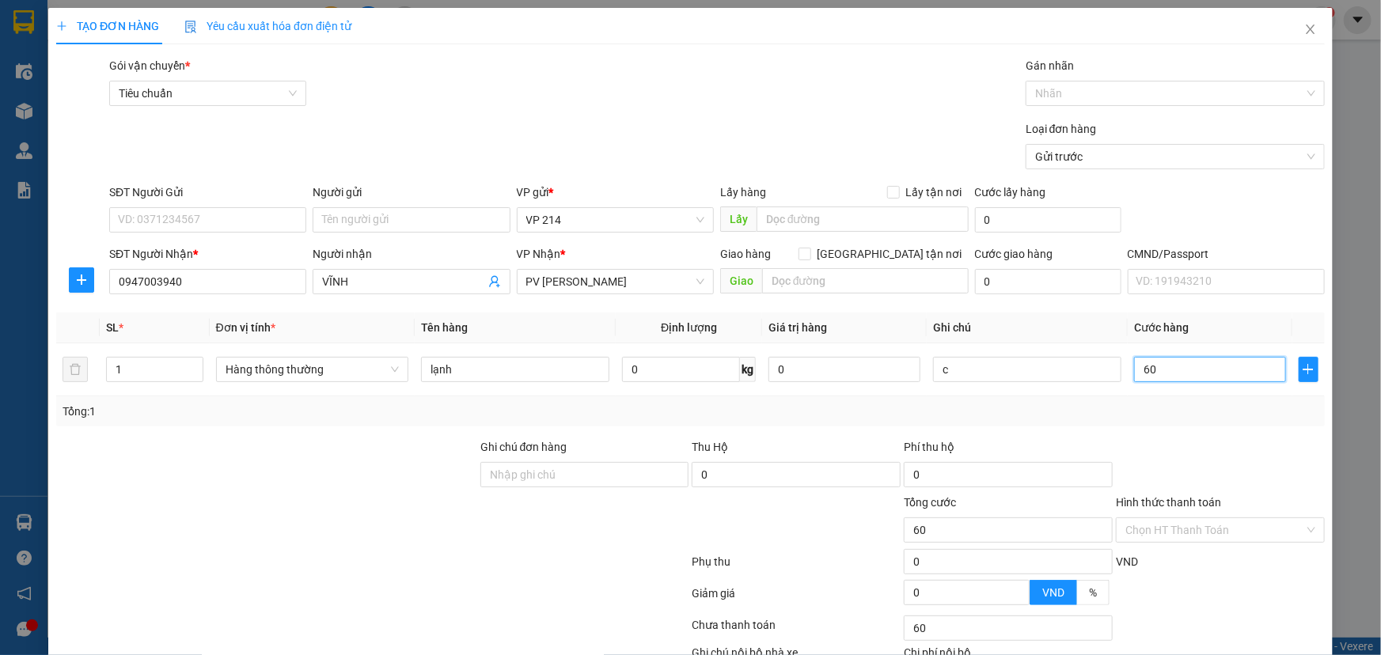
scroll to position [104, 0]
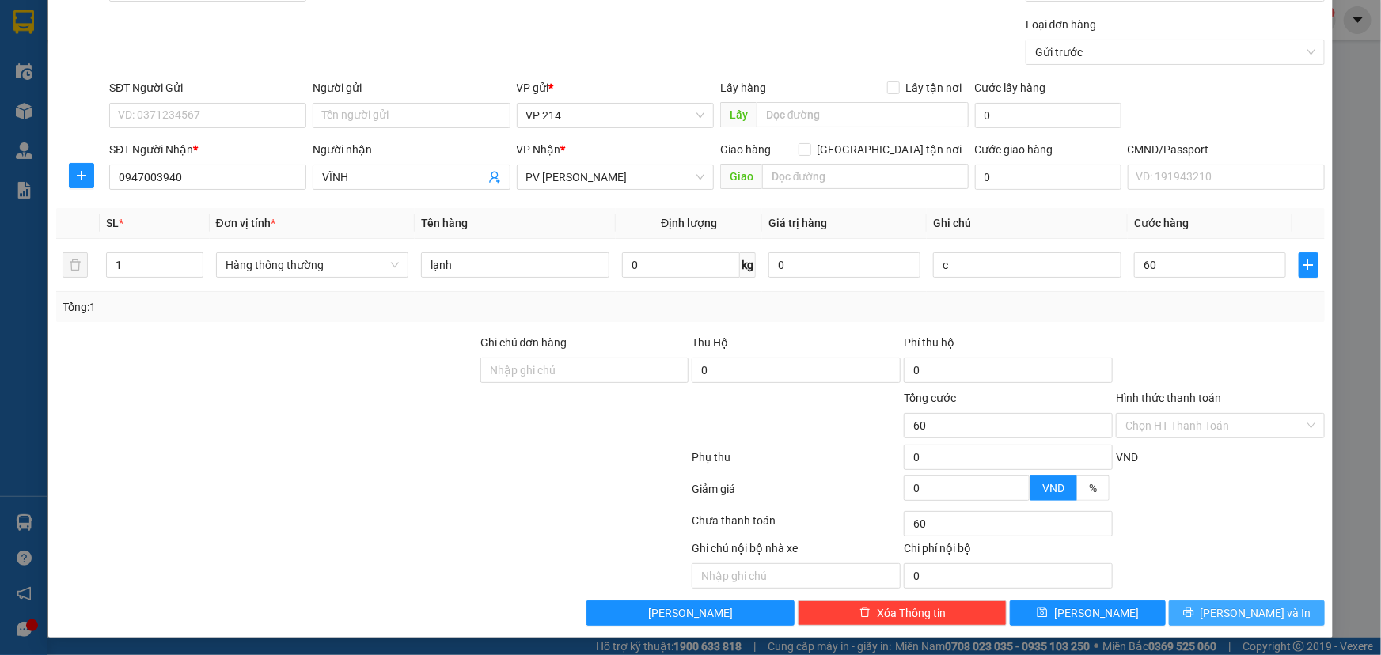
type input "60.000"
click at [1244, 617] on span "[PERSON_NAME] và In" at bounding box center [1256, 613] width 111 height 17
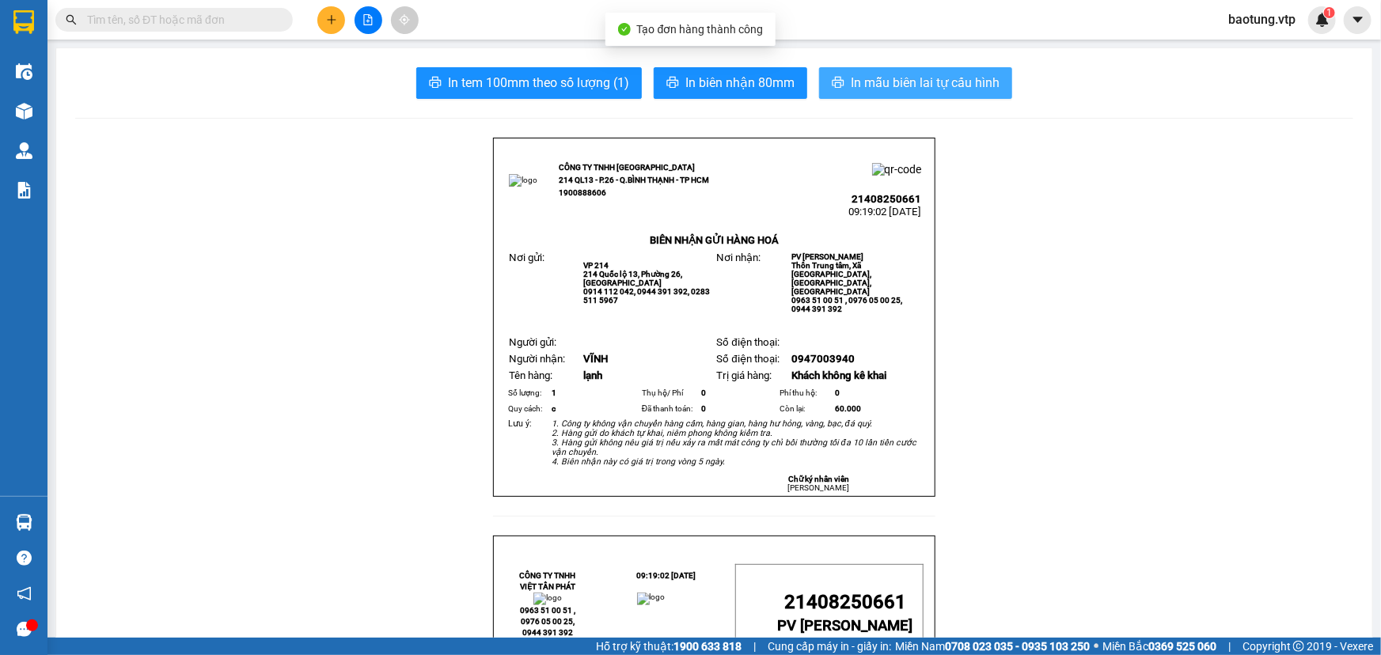
click at [841, 77] on button "In mẫu biên lai tự cấu hình" at bounding box center [915, 83] width 193 height 32
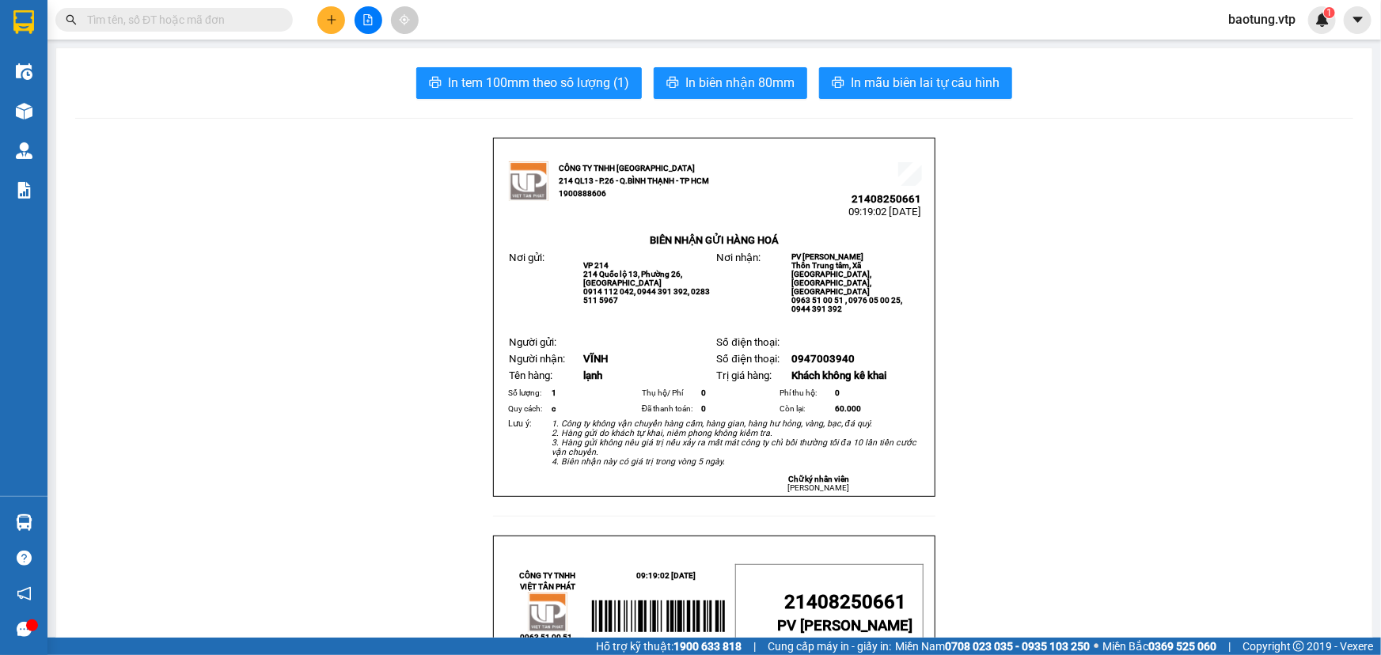
click at [326, 23] on icon "plus" at bounding box center [331, 19] width 11 height 11
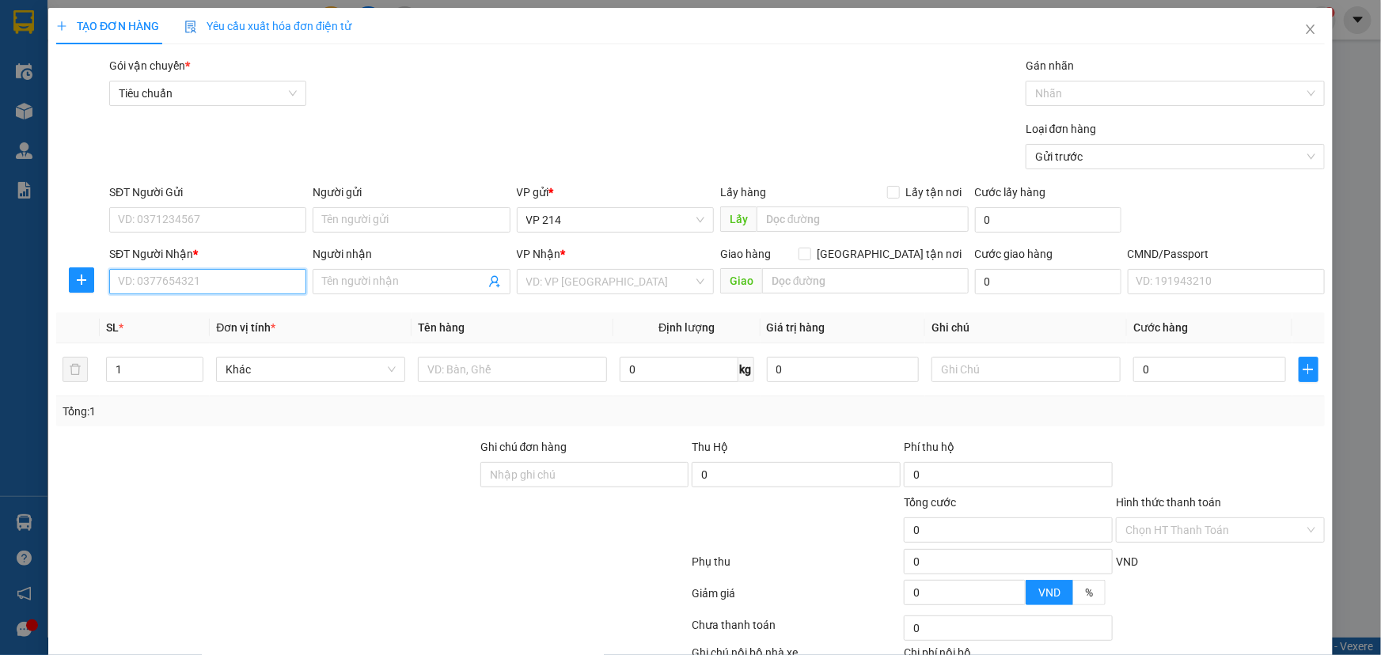
click at [167, 289] on input "SĐT Người Nhận *" at bounding box center [207, 281] width 197 height 25
type input "0971099412"
type input "0"
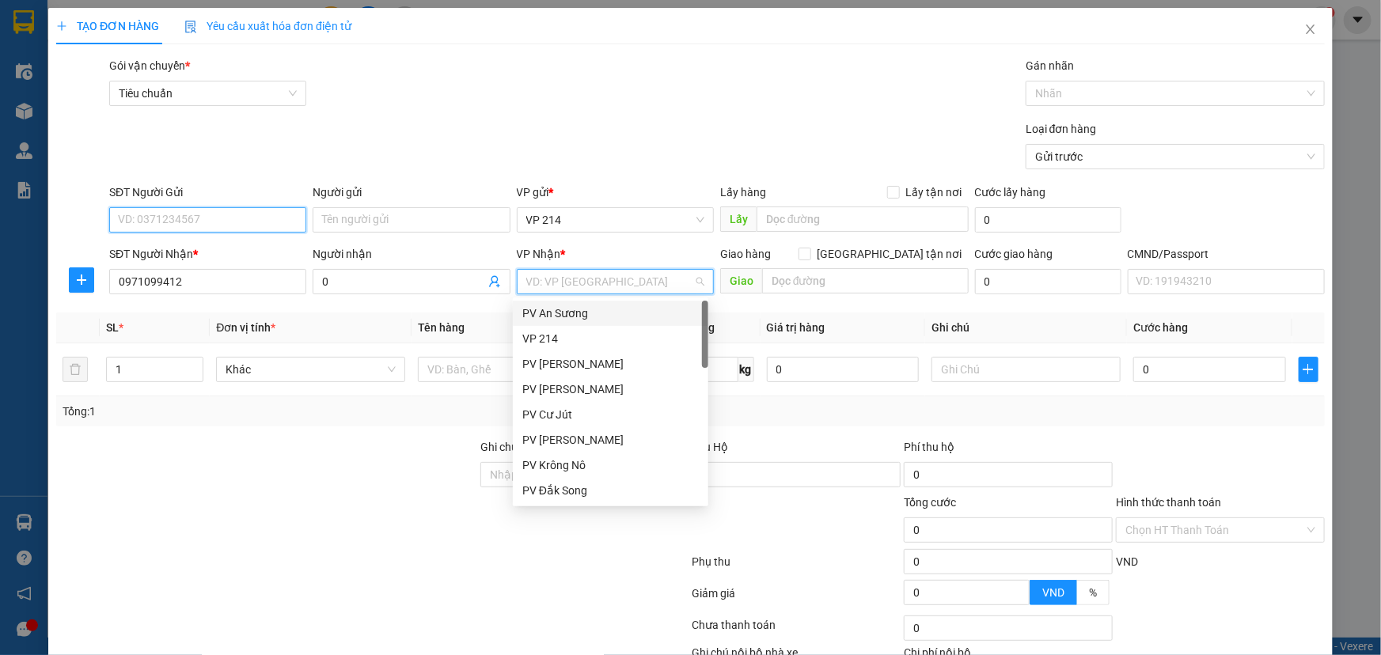
click at [140, 230] on input "SĐT Người Gửi" at bounding box center [207, 219] width 197 height 25
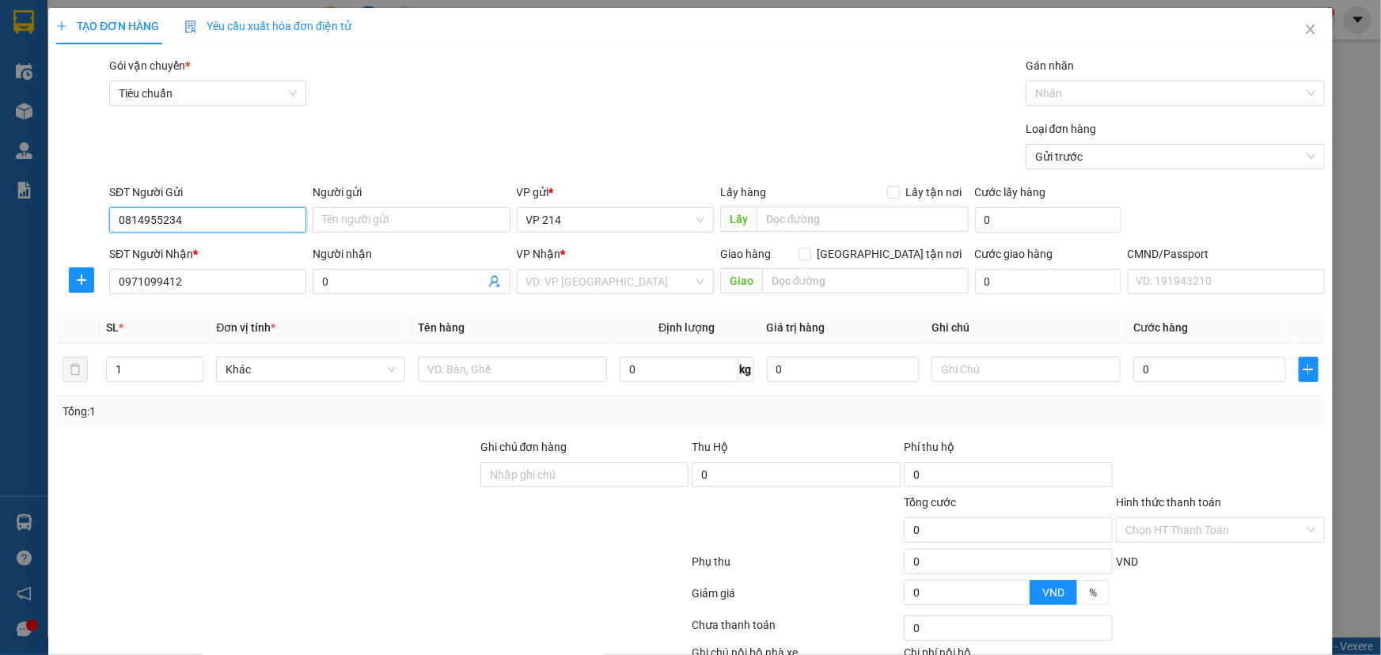
type input "0814955234"
click at [401, 276] on input "0" at bounding box center [403, 281] width 162 height 17
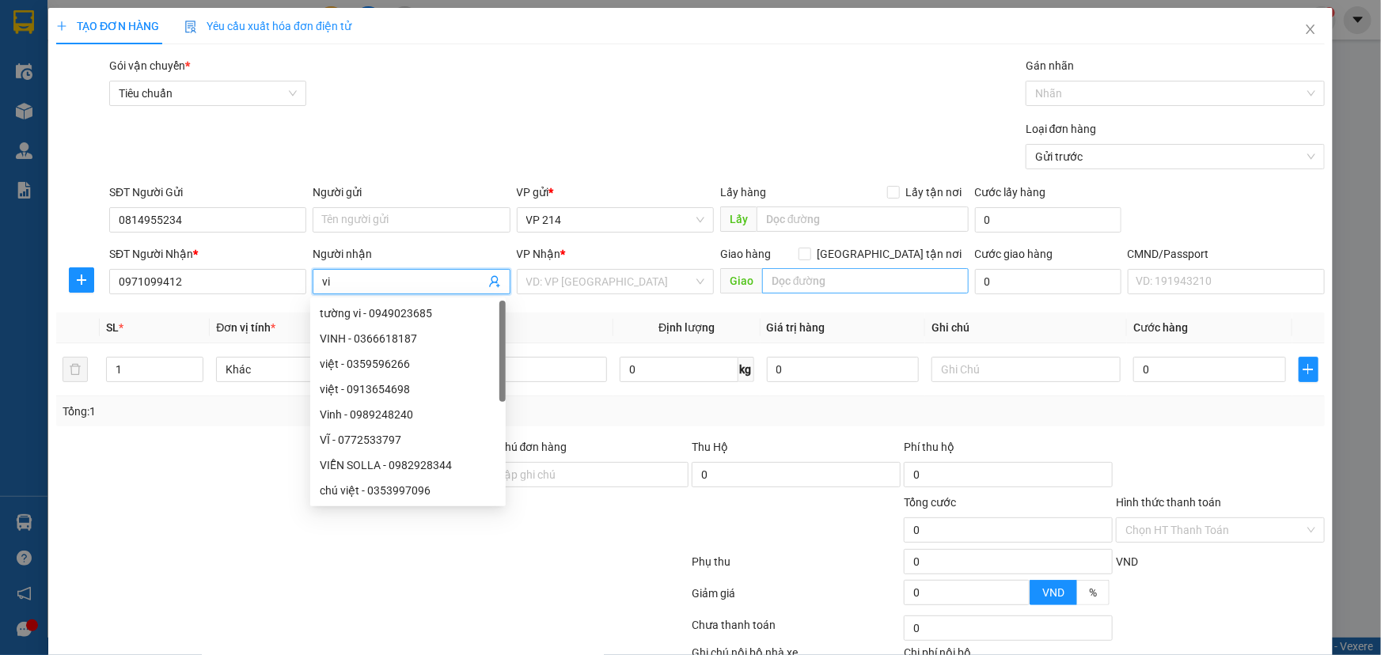
type input "vi"
click at [771, 276] on input "text" at bounding box center [865, 280] width 207 height 25
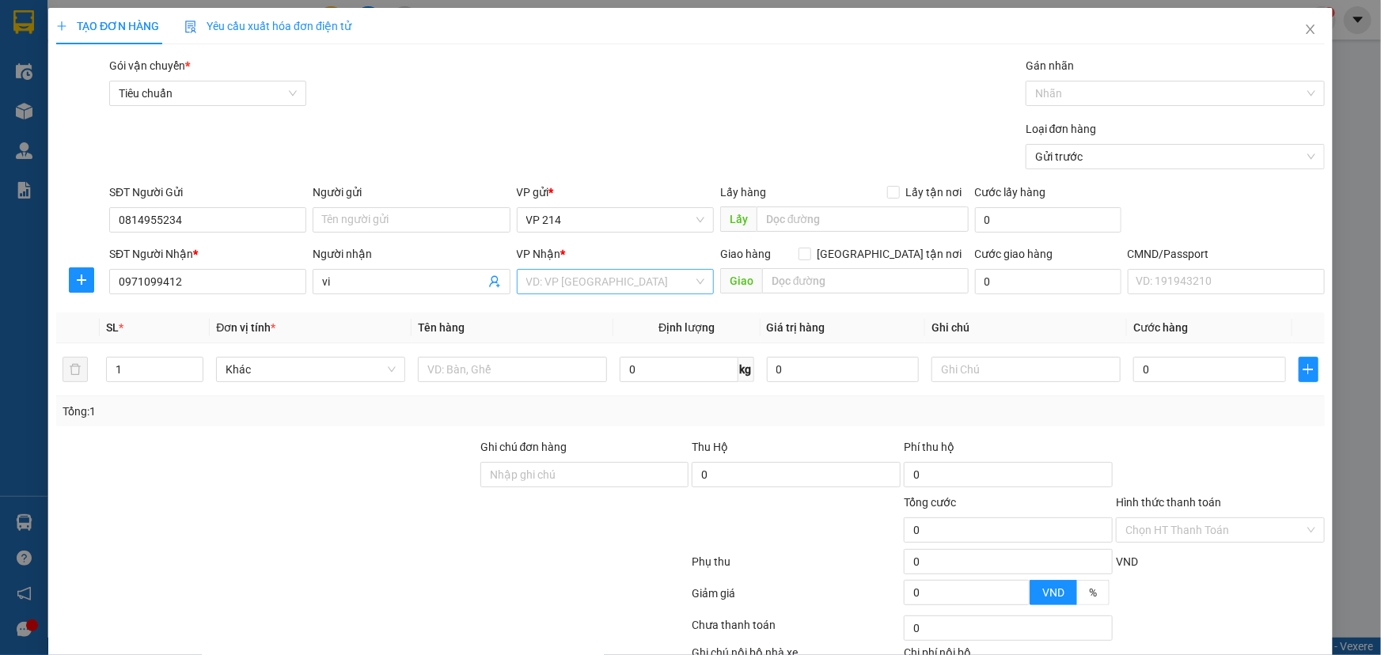
click at [674, 275] on input "search" at bounding box center [609, 282] width 167 height 24
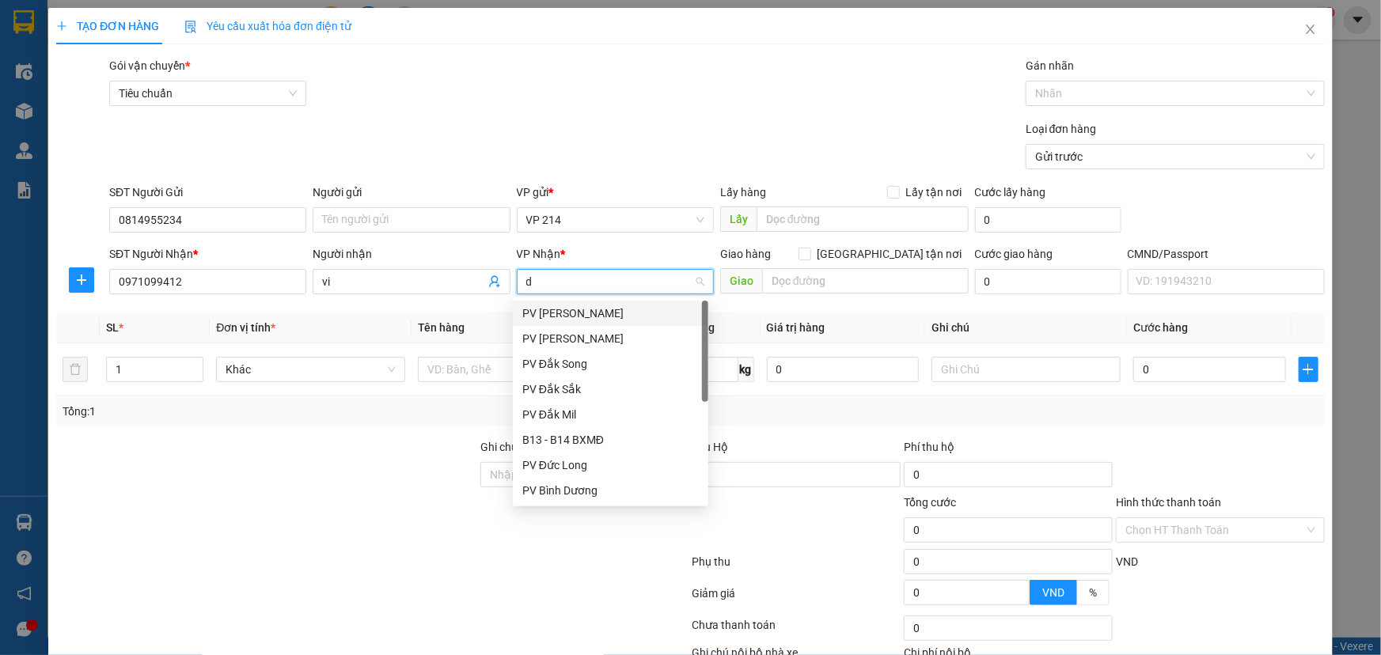
type input "ds"
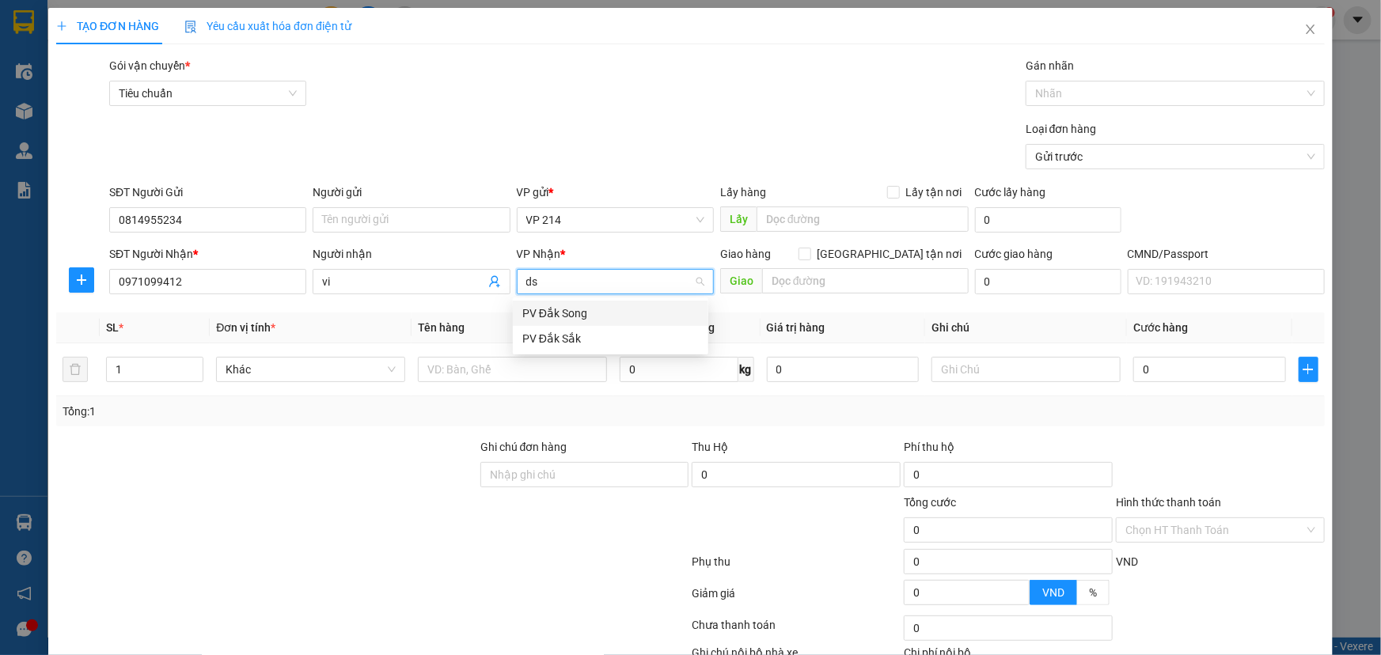
click at [570, 317] on div "PV Đắk Song" at bounding box center [610, 313] width 176 height 17
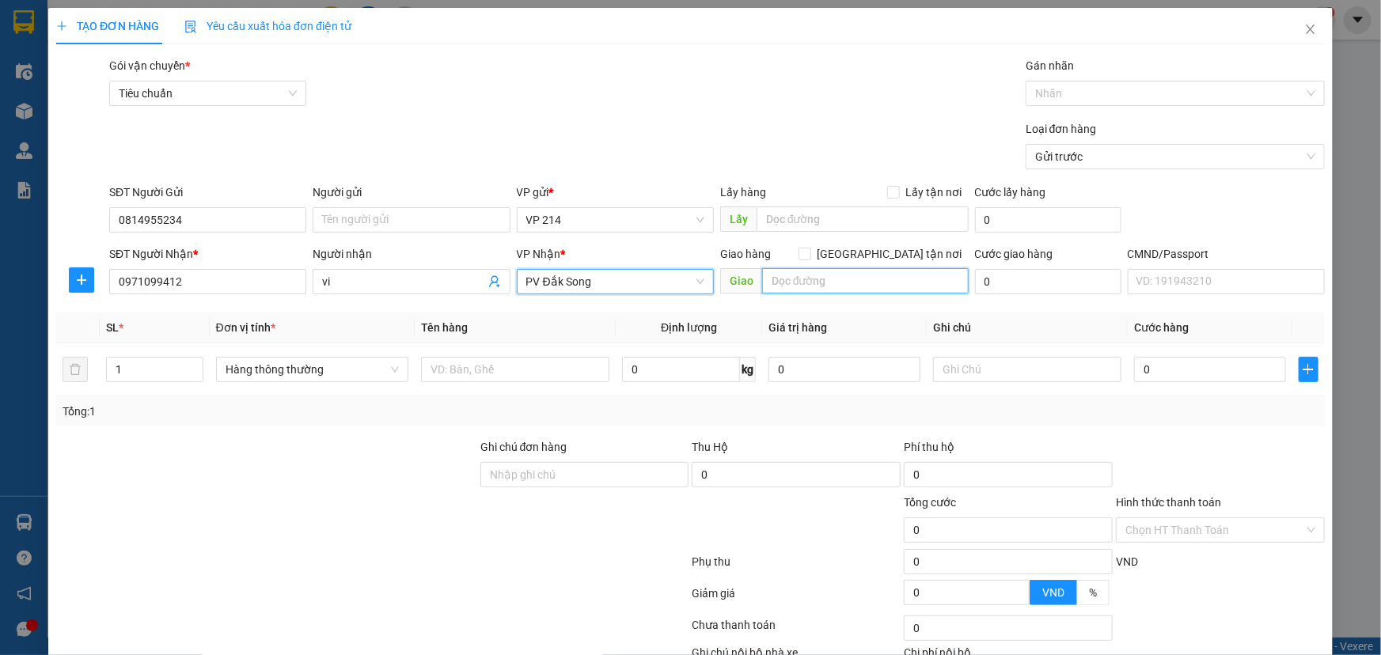
click at [797, 279] on input "text" at bounding box center [865, 280] width 207 height 25
type input "[PERSON_NAME]"
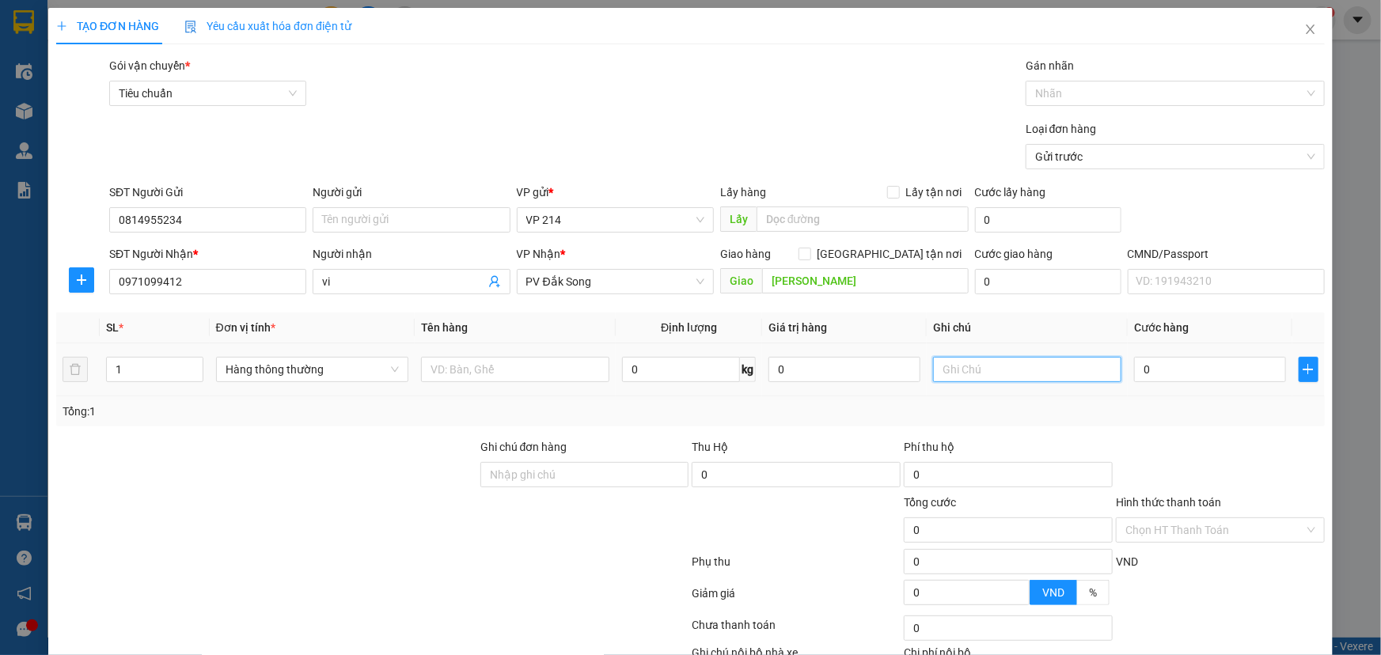
click at [954, 370] on input "text" at bounding box center [1027, 369] width 188 height 25
type input "tc"
click at [1159, 376] on input "0" at bounding box center [1210, 369] width 152 height 25
click at [531, 373] on input "text" at bounding box center [515, 369] width 188 height 25
type input "tc"
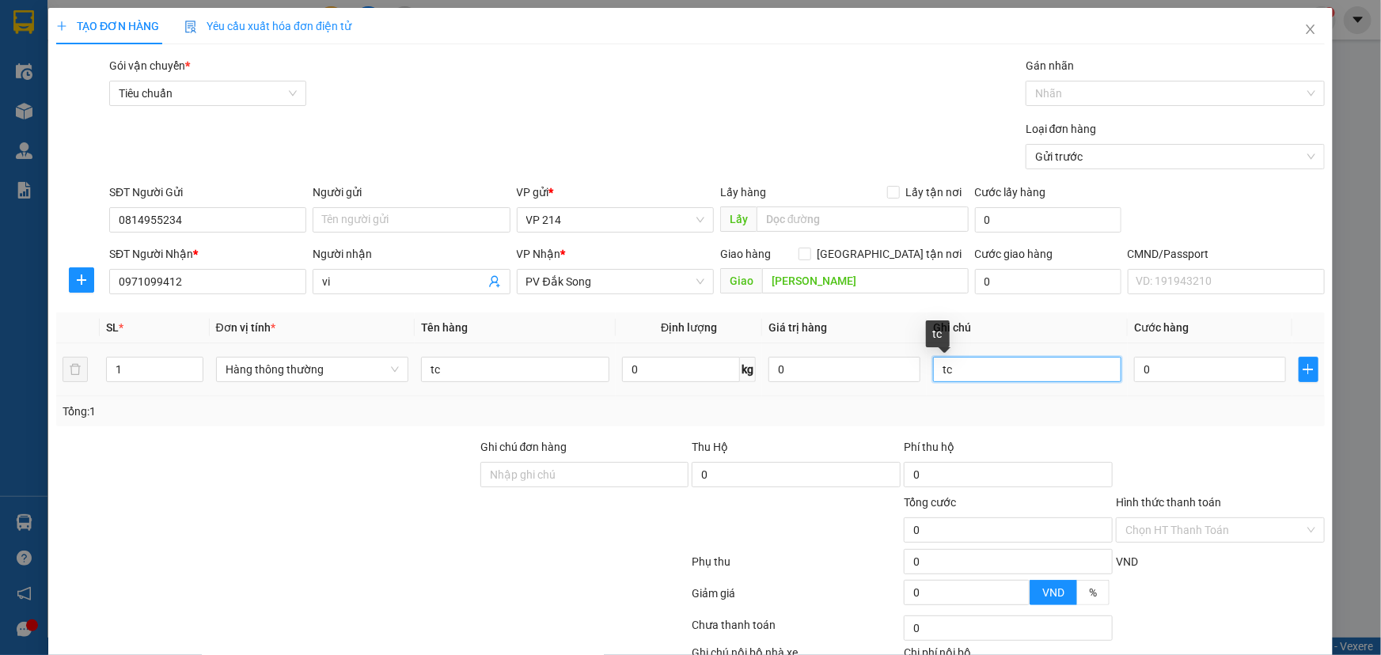
drag, startPoint x: 1002, startPoint y: 378, endPoint x: 505, endPoint y: 393, distance: 497.2
click at [507, 392] on tr "1 Hàng thông thường tc 0 kg 0 tc 0" at bounding box center [690, 369] width 1269 height 53
type input "k"
type input "5"
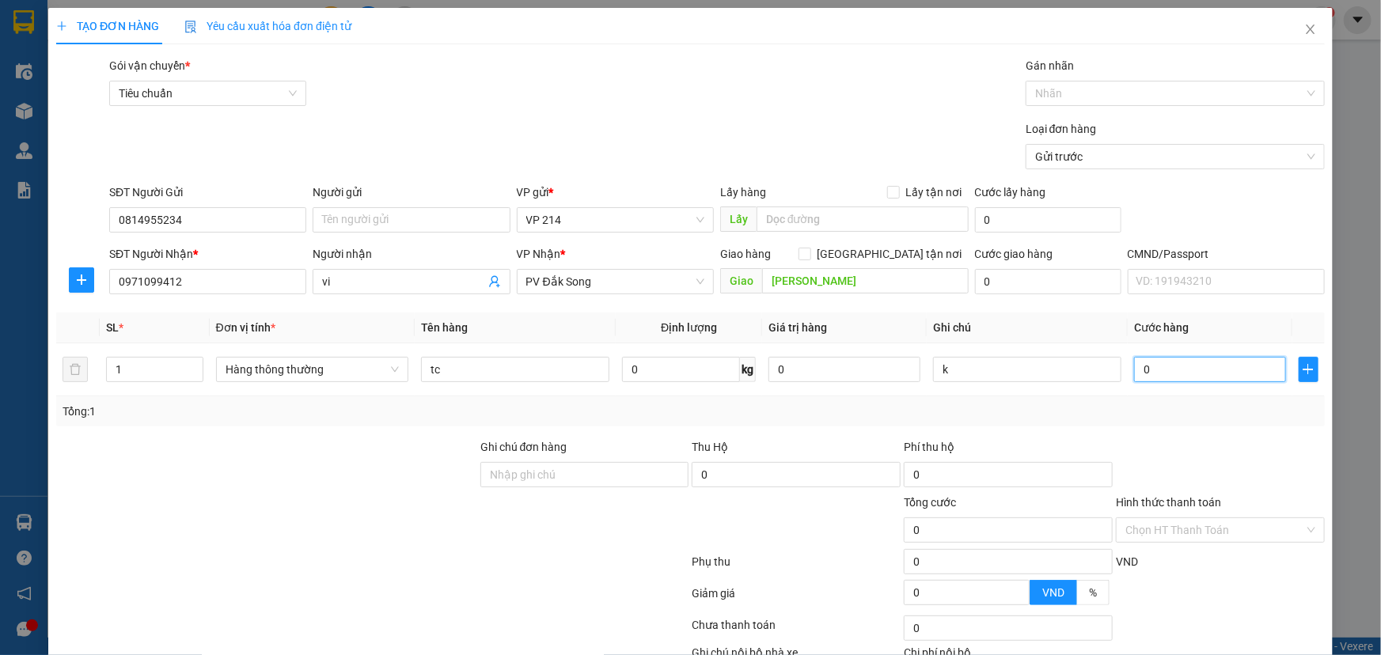
type input "5"
type input "50"
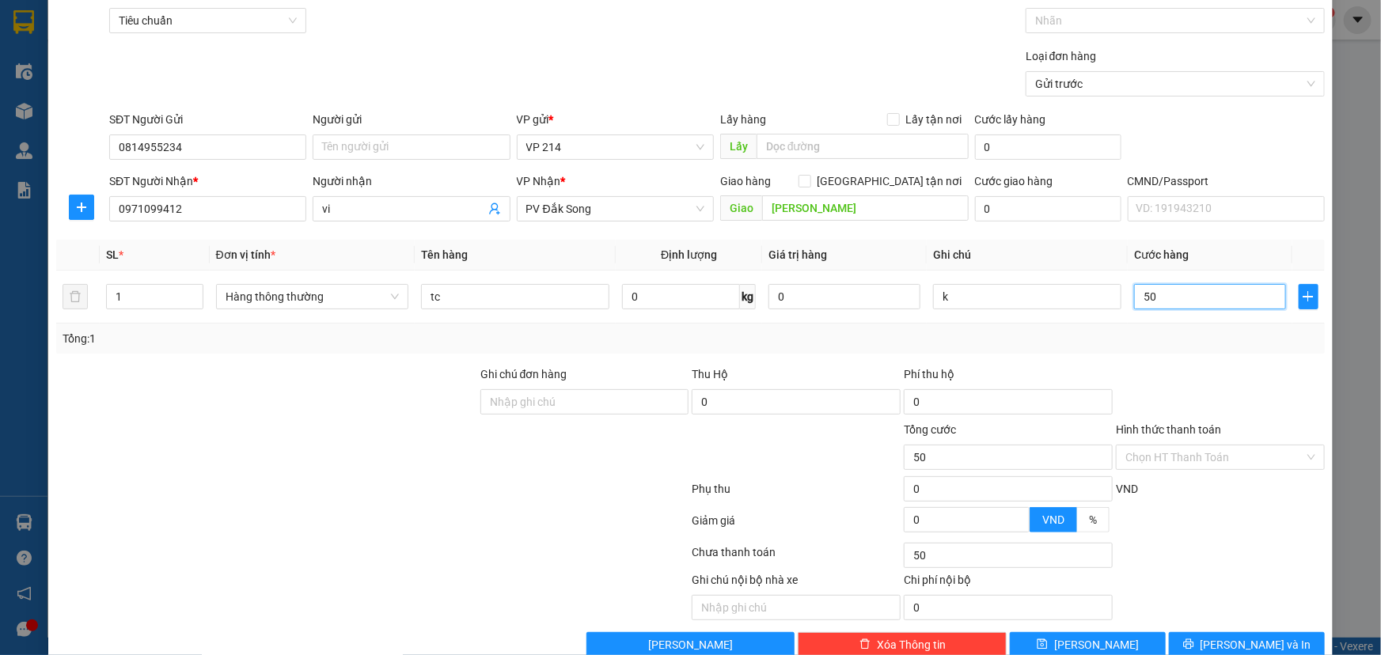
scroll to position [104, 0]
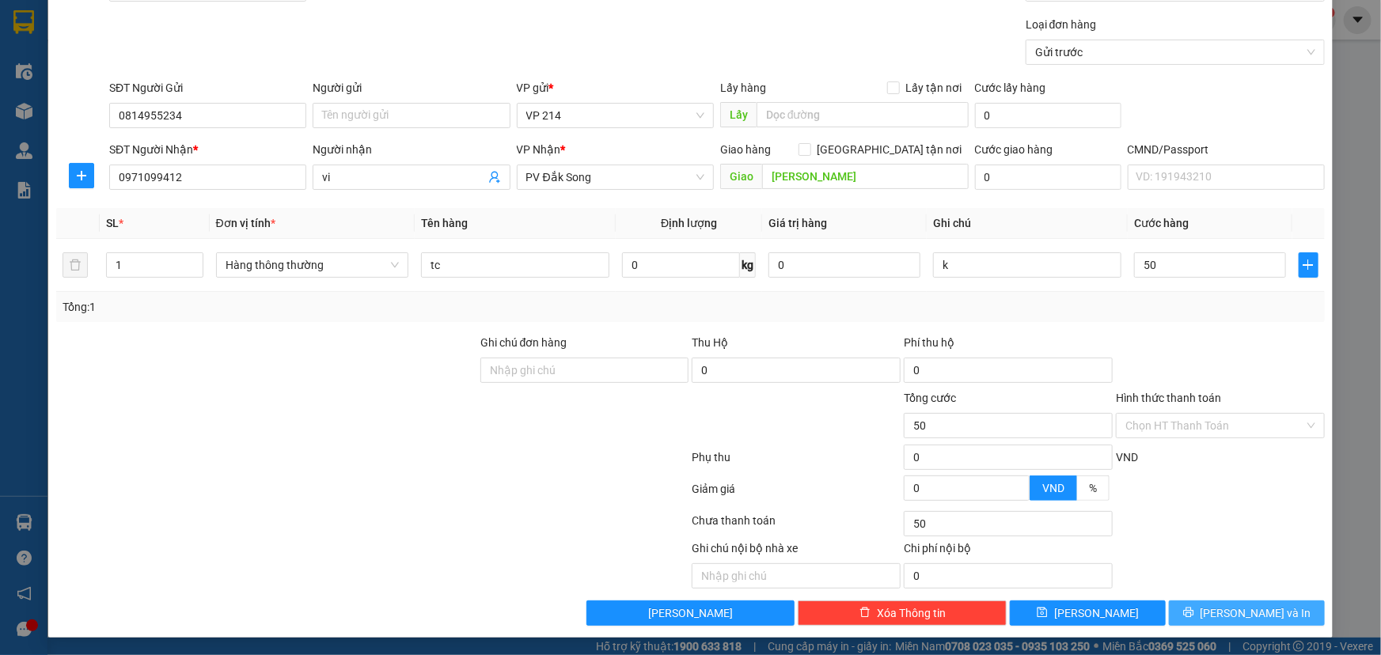
type input "50.000"
click at [1242, 605] on span "[PERSON_NAME] và In" at bounding box center [1256, 613] width 111 height 17
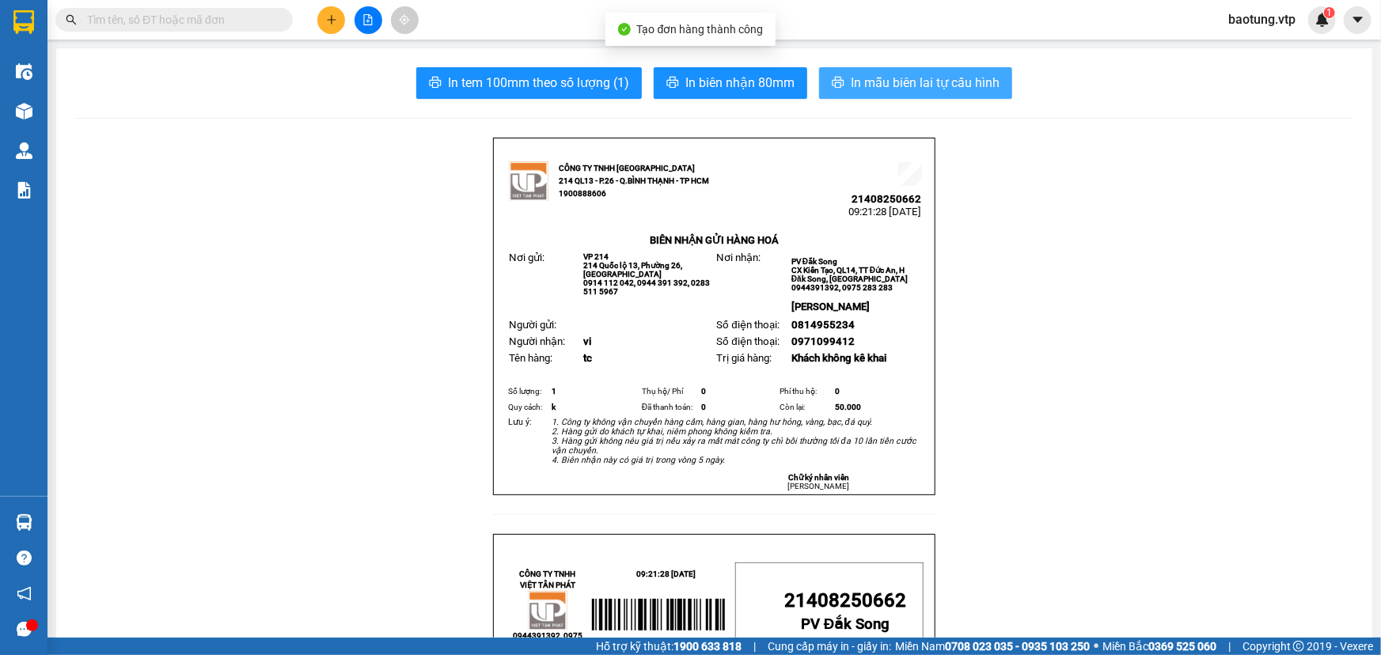
click at [947, 79] on span "In mẫu biên lai tự cấu hình" at bounding box center [925, 83] width 149 height 20
click at [179, 20] on input "text" at bounding box center [180, 19] width 187 height 17
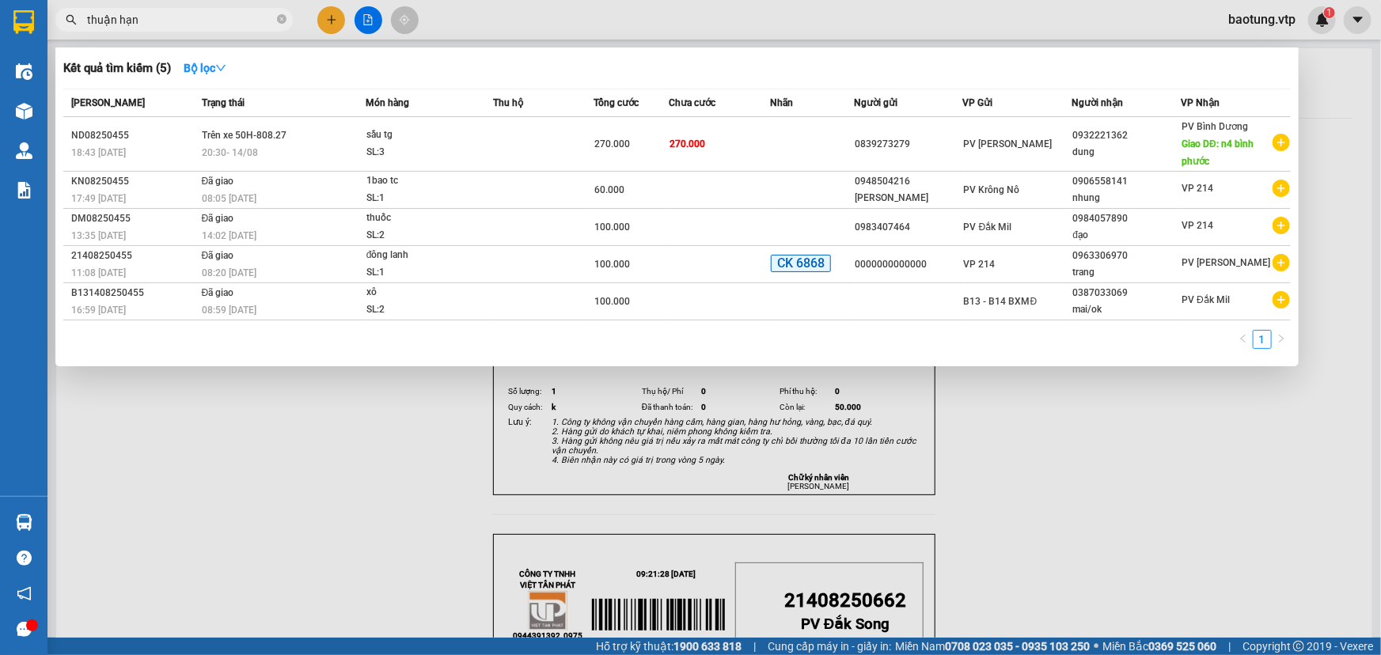
type input "[PERSON_NAME]"
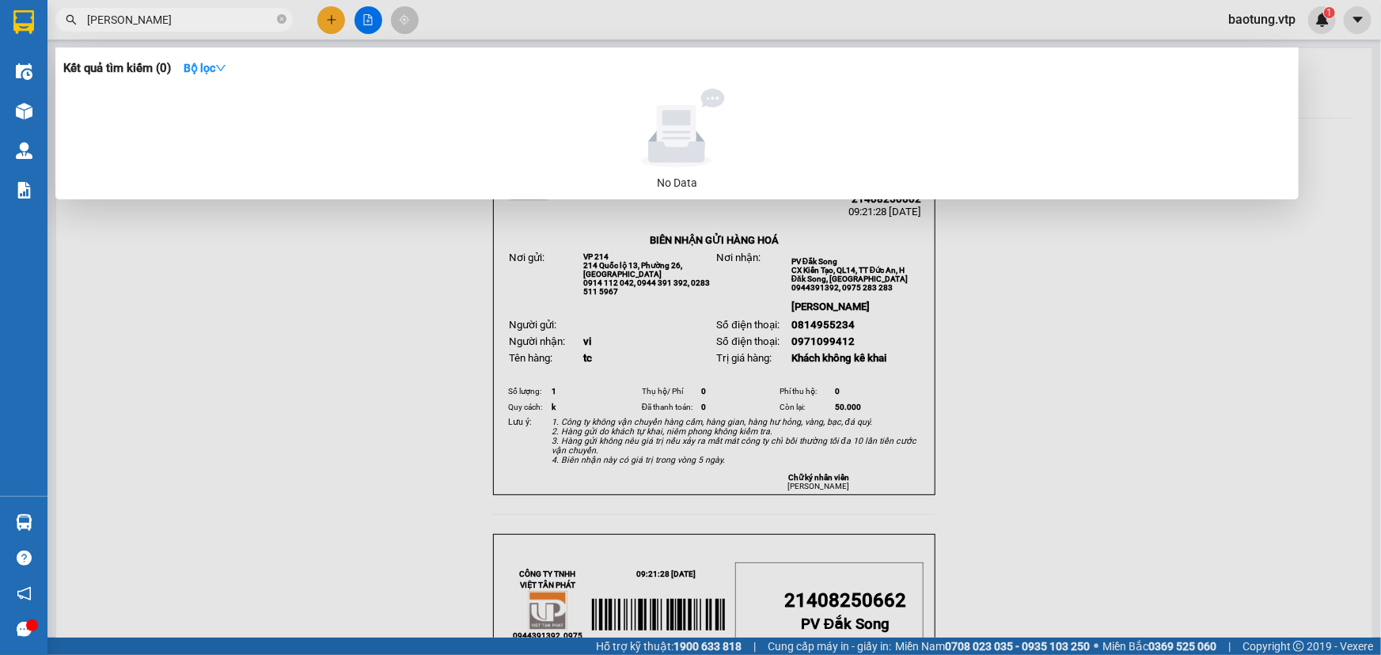
drag, startPoint x: 171, startPoint y: 19, endPoint x: 0, endPoint y: -87, distance: 201.2
click at [0, 0] on html "Kết quả tìm kiếm ( 0 ) Bộ lọc No Data thuận hạnh baotung.vtp 1 Điều hành xe Kho…" at bounding box center [690, 327] width 1381 height 655
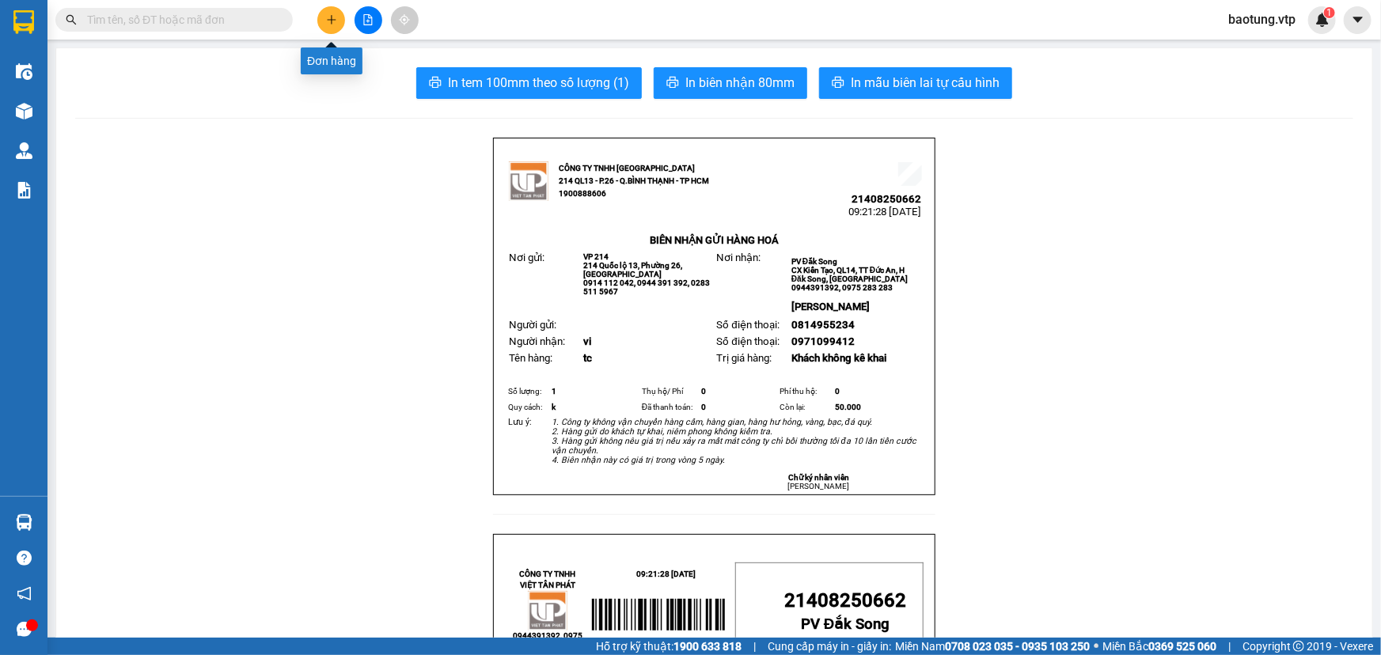
click at [333, 26] on button at bounding box center [331, 20] width 28 height 28
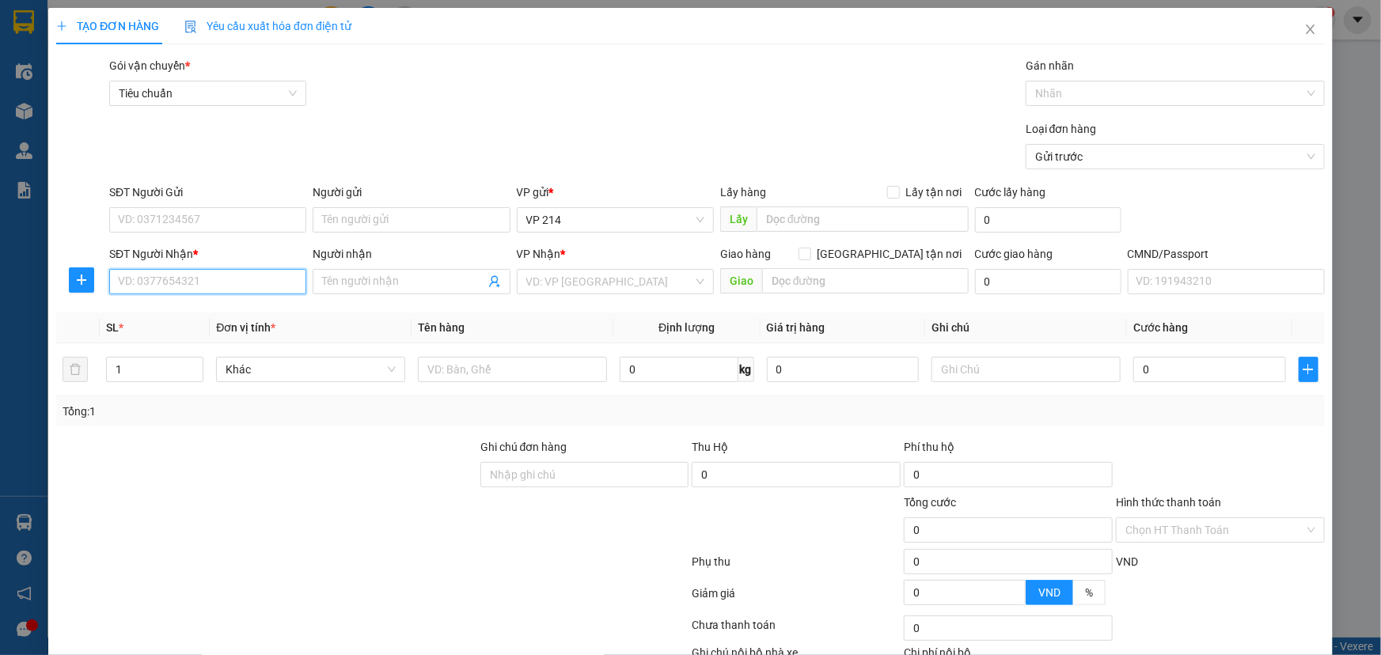
click at [142, 286] on input "SĐT Người Nhận *" at bounding box center [207, 281] width 197 height 25
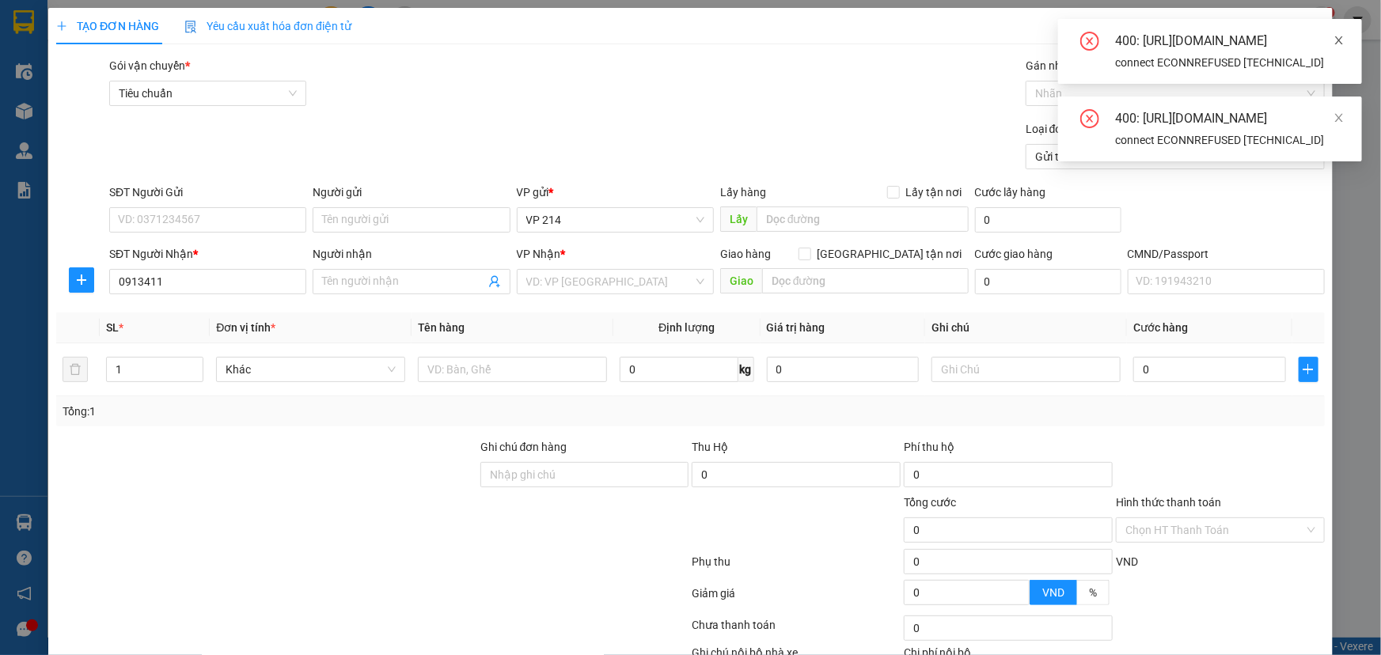
click at [1337, 41] on icon "close" at bounding box center [1339, 40] width 8 height 8
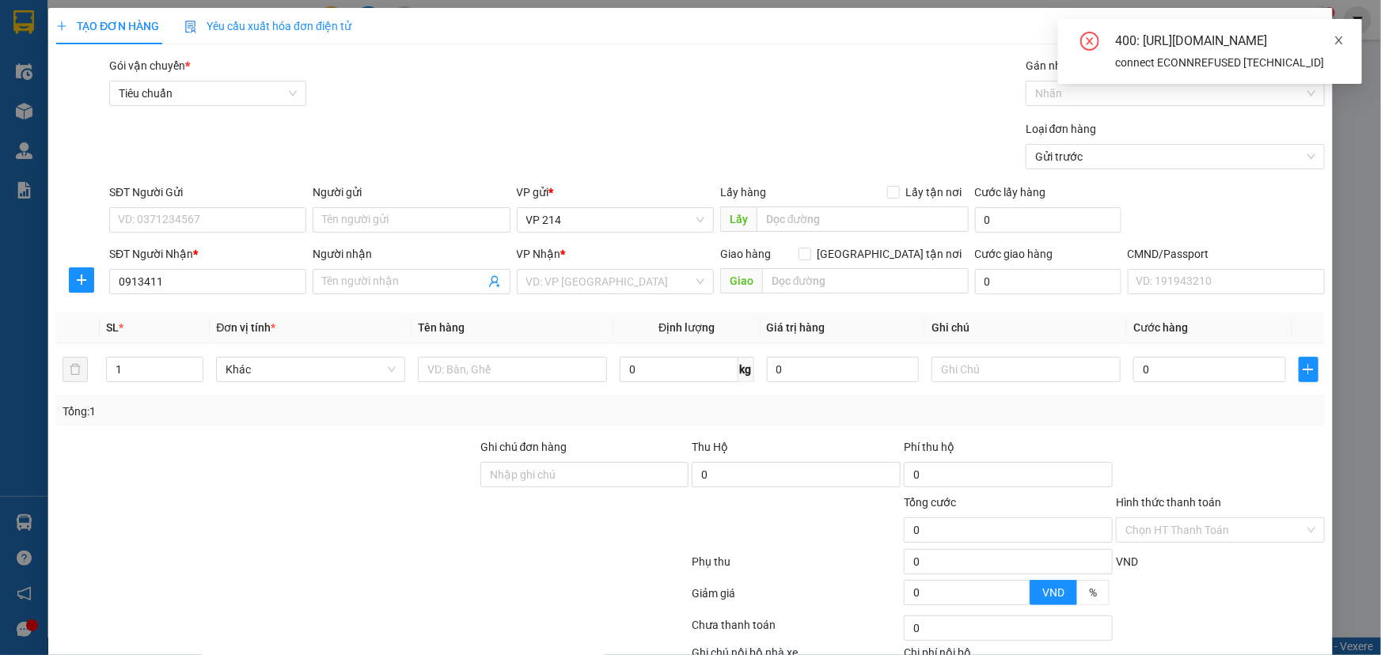
click at [1336, 40] on icon "close" at bounding box center [1338, 40] width 11 height 11
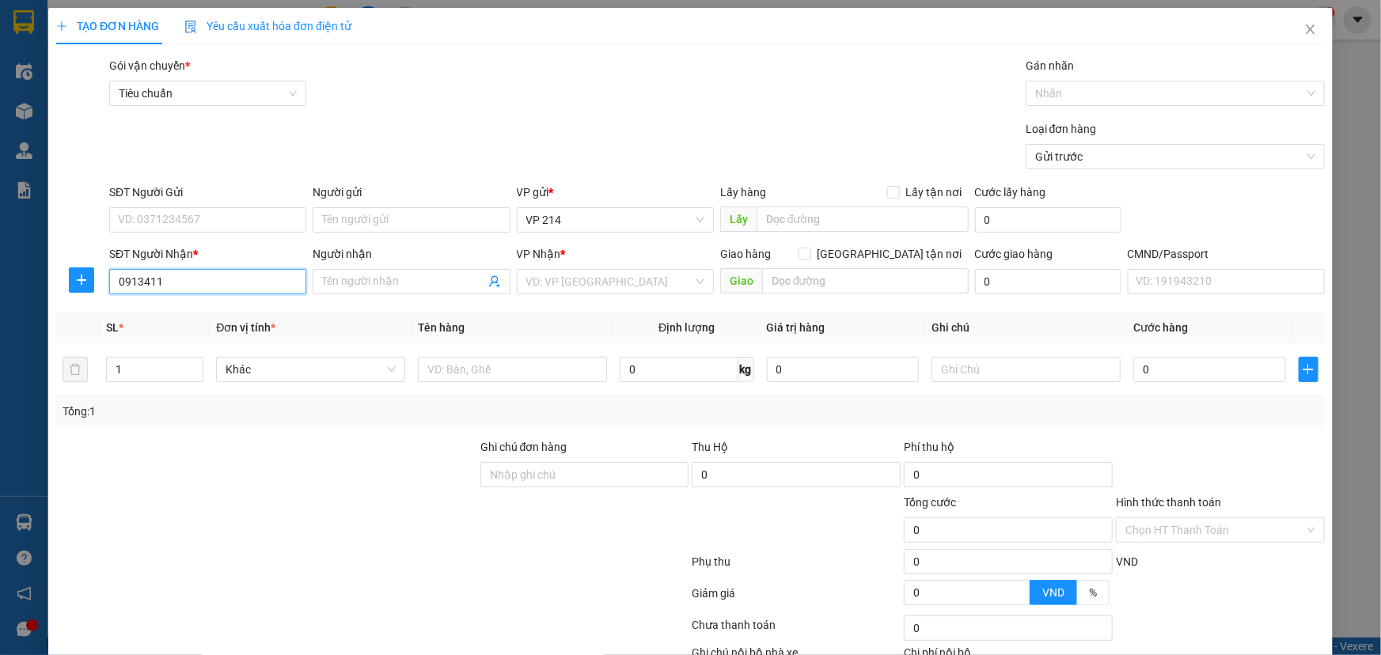
click at [174, 277] on input "0913411" at bounding box center [207, 281] width 197 height 25
type input "0913411717"
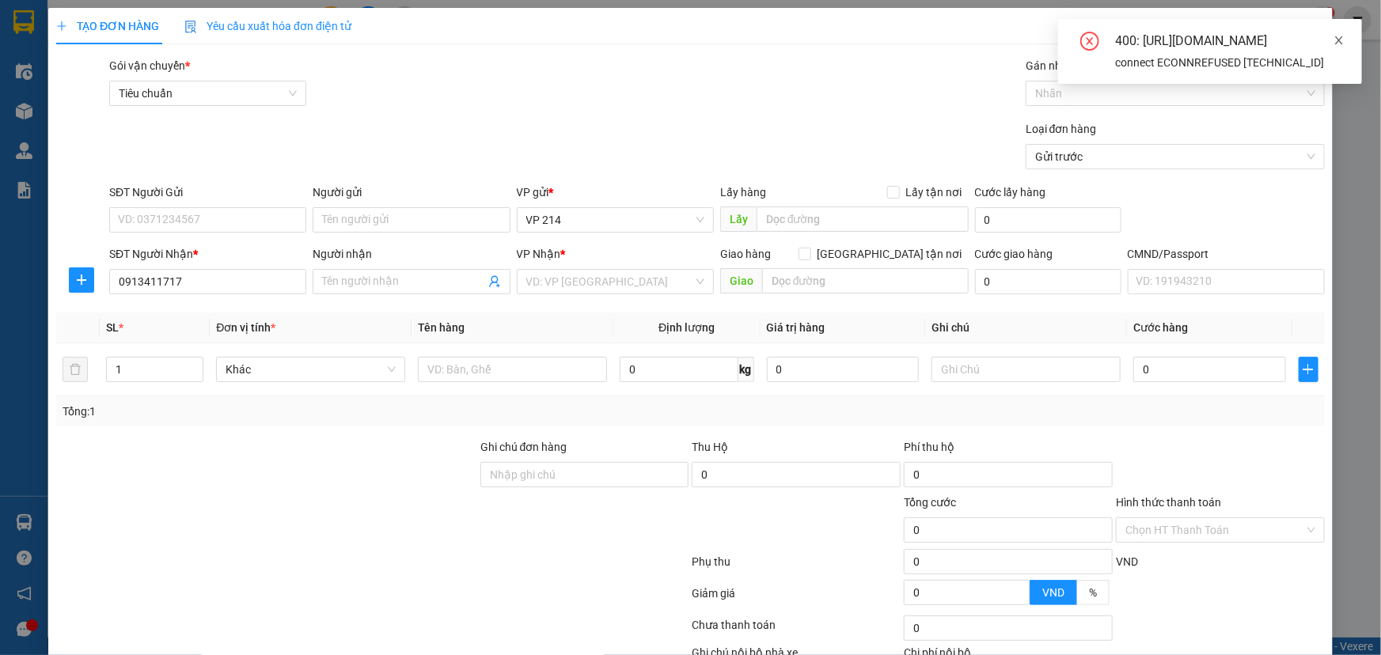
click at [1340, 36] on icon "close" at bounding box center [1338, 40] width 11 height 11
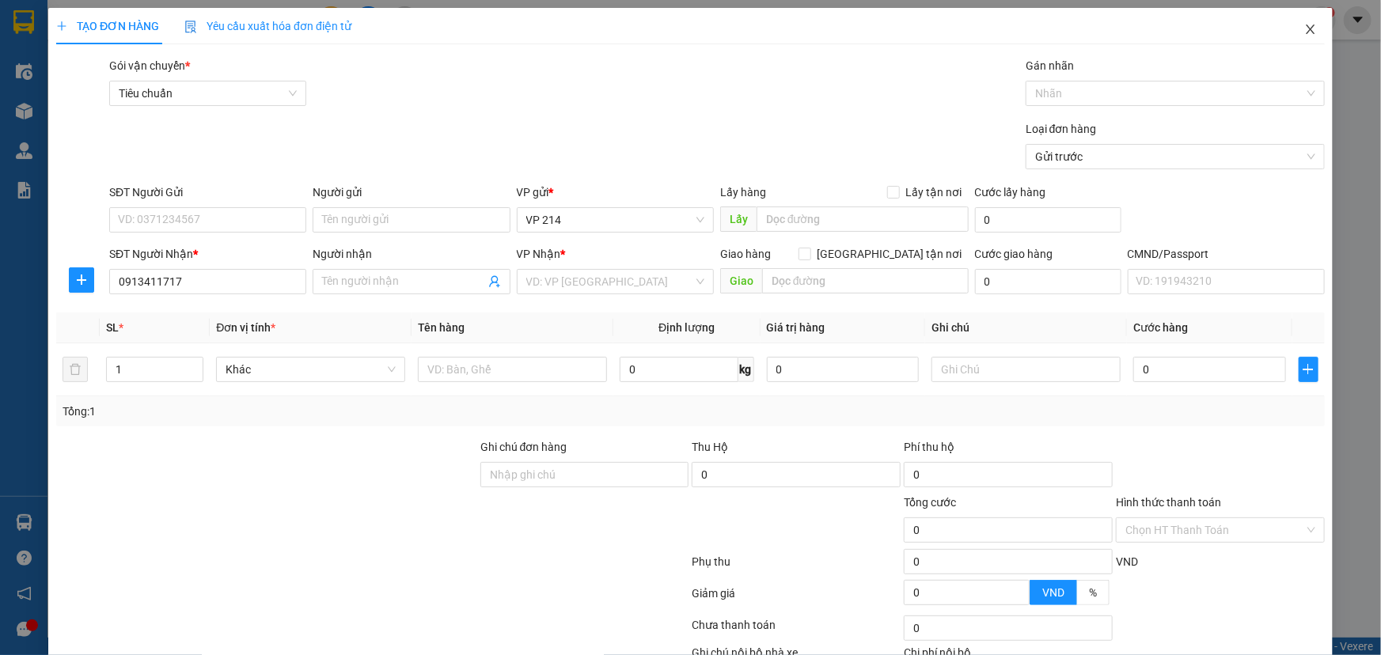
click at [1288, 25] on span "Close" at bounding box center [1310, 30] width 44 height 44
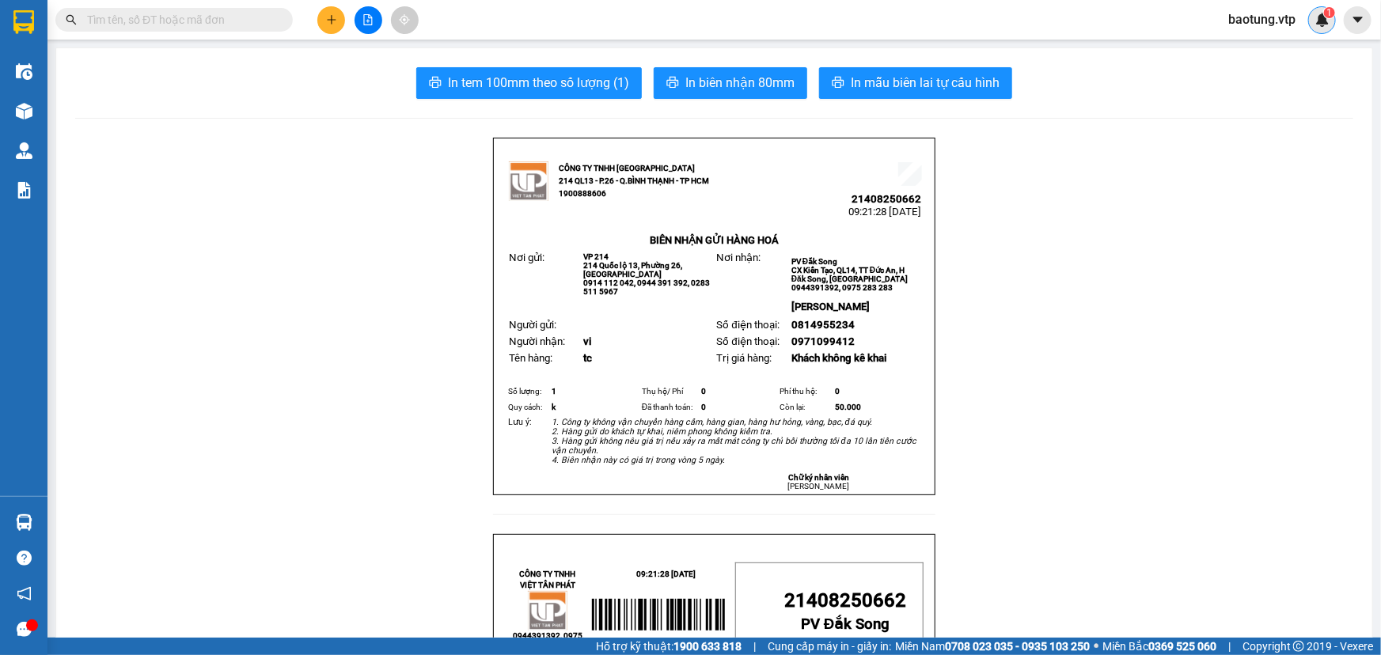
click at [1315, 14] on img at bounding box center [1322, 20] width 14 height 14
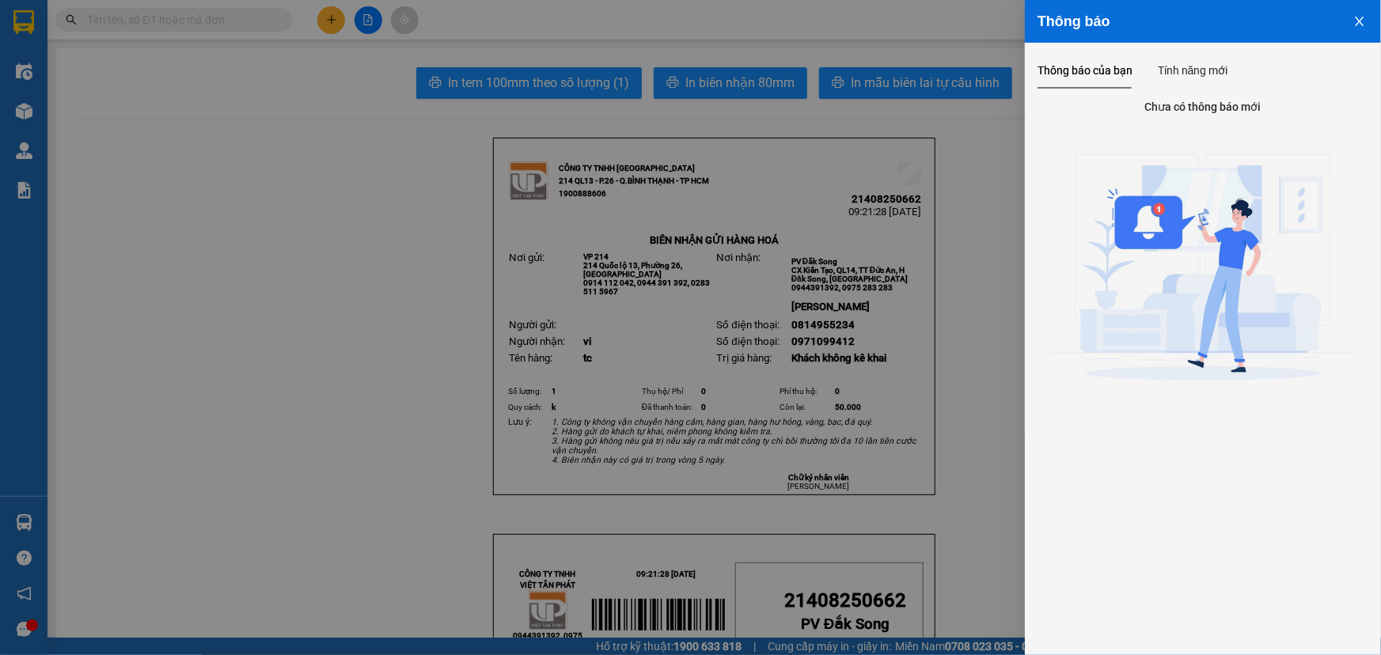
click at [1315, 14] on div "Thông báo" at bounding box center [1203, 21] width 331 height 17
drag, startPoint x: 33, startPoint y: 343, endPoint x: 206, endPoint y: 210, distance: 217.8
click at [39, 334] on div at bounding box center [690, 327] width 1381 height 655
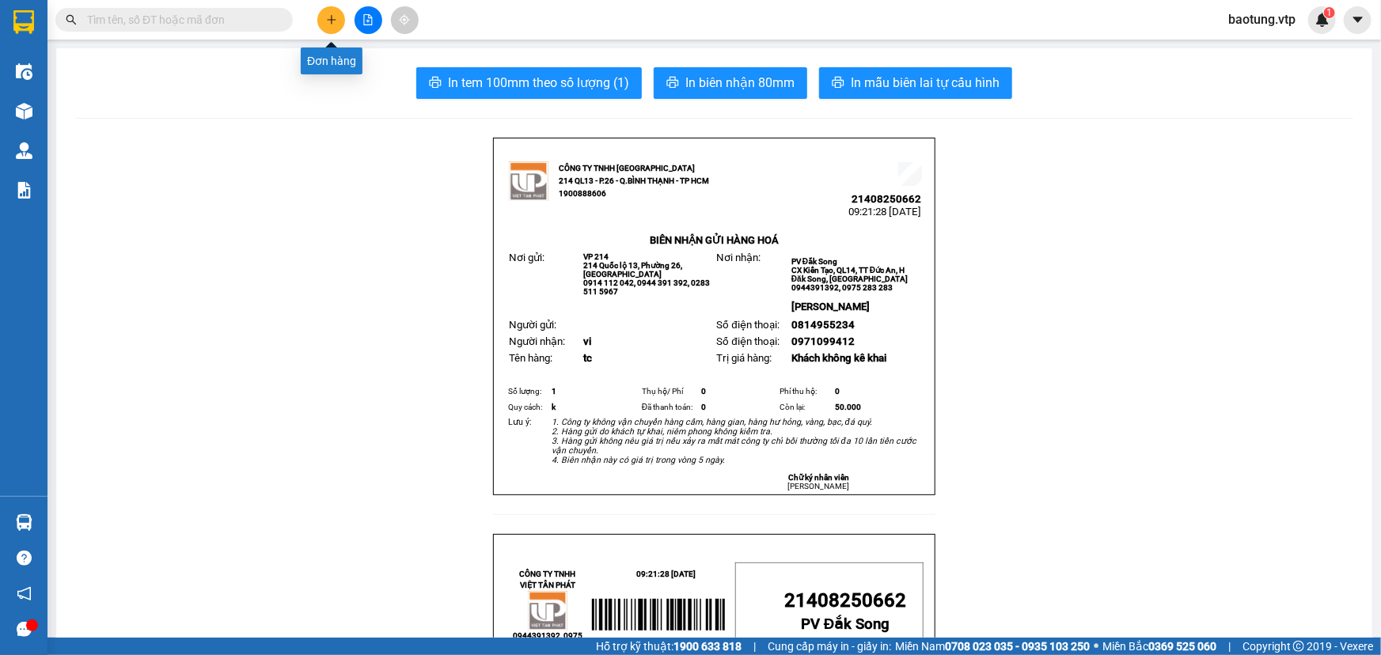
click at [324, 27] on button at bounding box center [331, 20] width 28 height 28
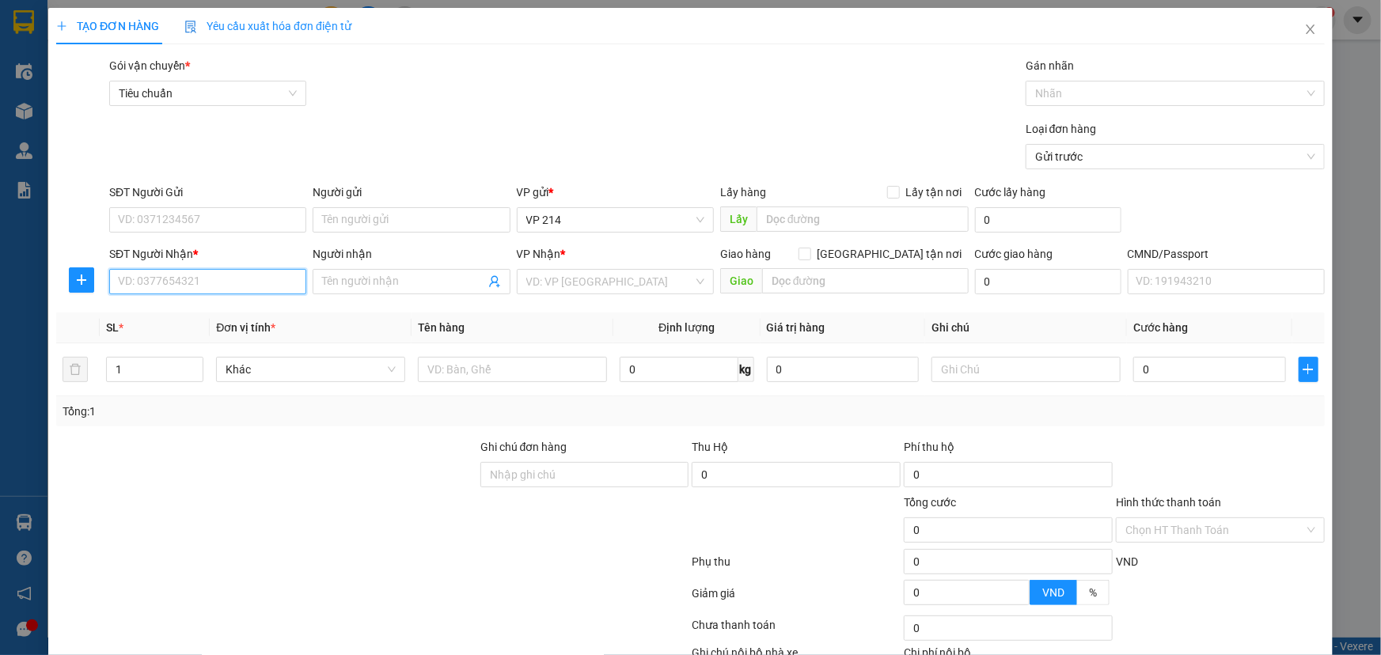
click at [148, 276] on input "SĐT Người Nhận *" at bounding box center [207, 281] width 197 height 25
type input "0913411717"
click at [192, 328] on div "0913411717 0913411717 - hoàn" at bounding box center [205, 314] width 195 height 32
click at [192, 310] on div "Transit Pickup Surcharge Ids Transit Deliver Surcharge Ids Transit Deliver Surc…" at bounding box center [690, 393] width 1269 height 673
click at [229, 286] on input "0913411717" at bounding box center [207, 281] width 197 height 25
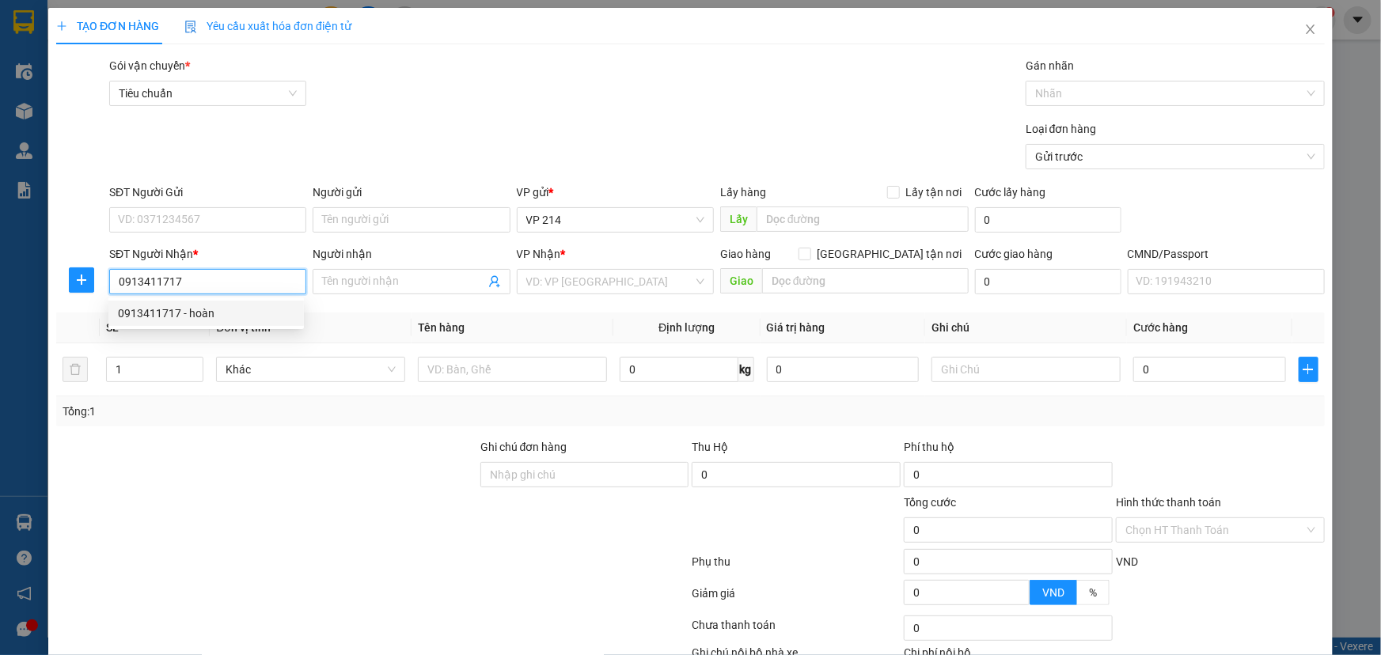
click at [181, 314] on div "0913411717 - hoàn" at bounding box center [206, 313] width 176 height 17
type input "hoàn"
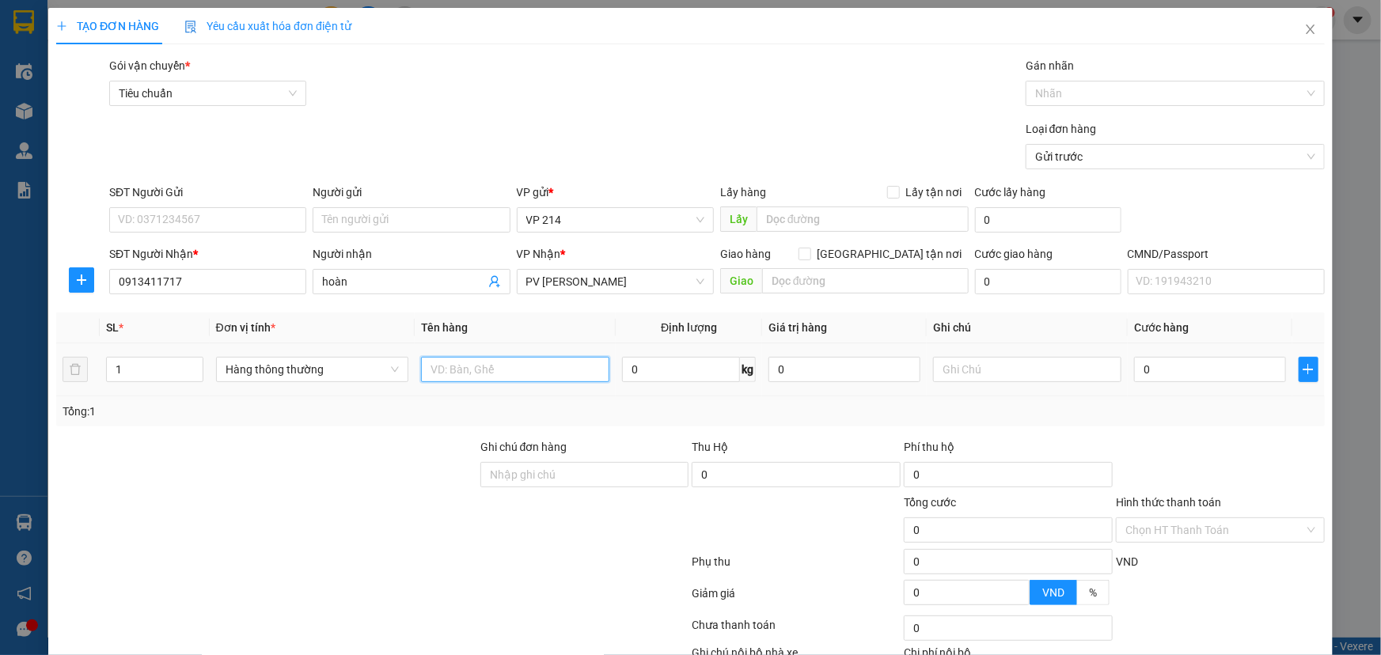
click at [476, 369] on input "text" at bounding box center [515, 369] width 188 height 25
type input "bột"
click at [973, 374] on input "text" at bounding box center [1027, 369] width 188 height 25
type input "xô"
click at [1164, 365] on input "0" at bounding box center [1210, 369] width 152 height 25
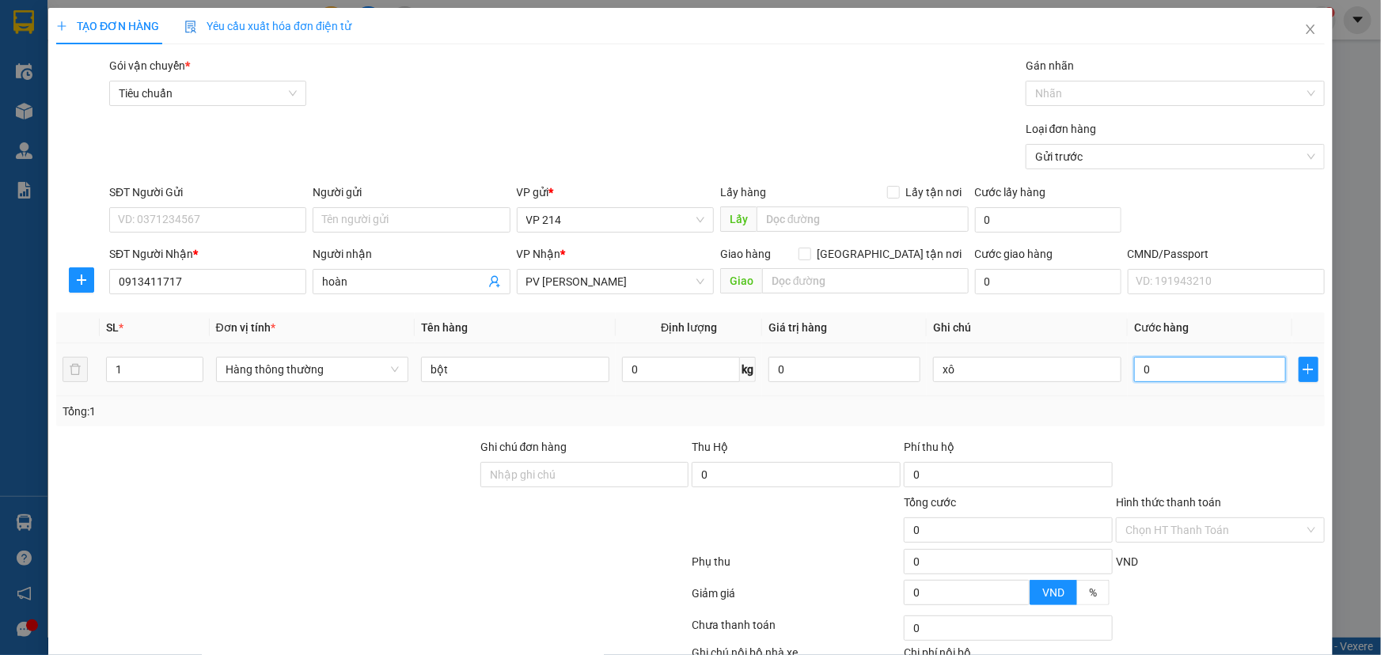
type input "7"
type input "70"
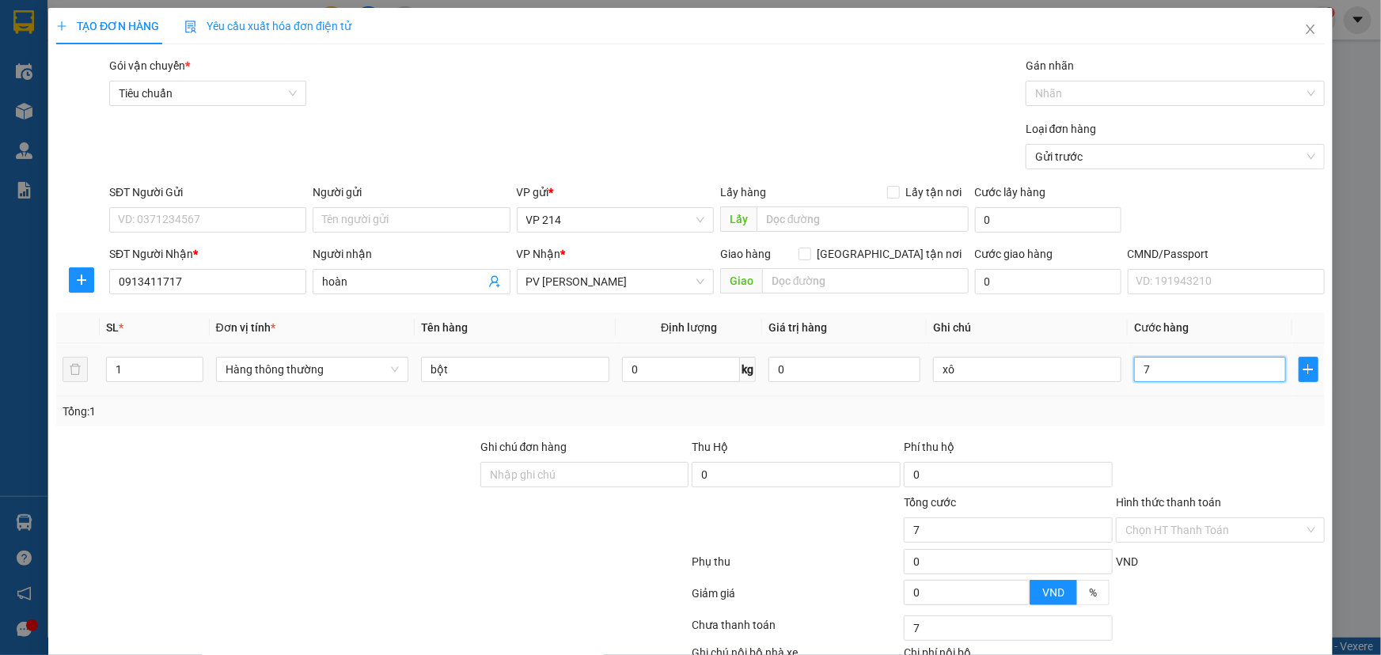
type input "70"
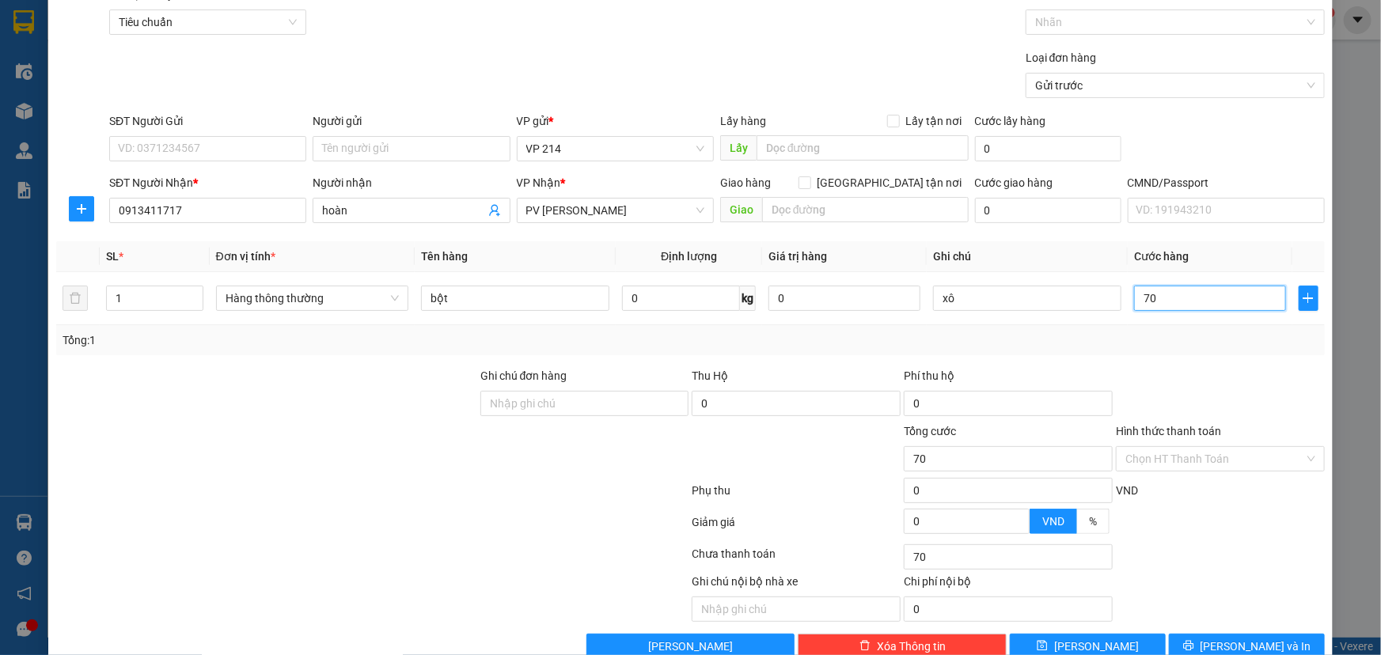
scroll to position [104, 0]
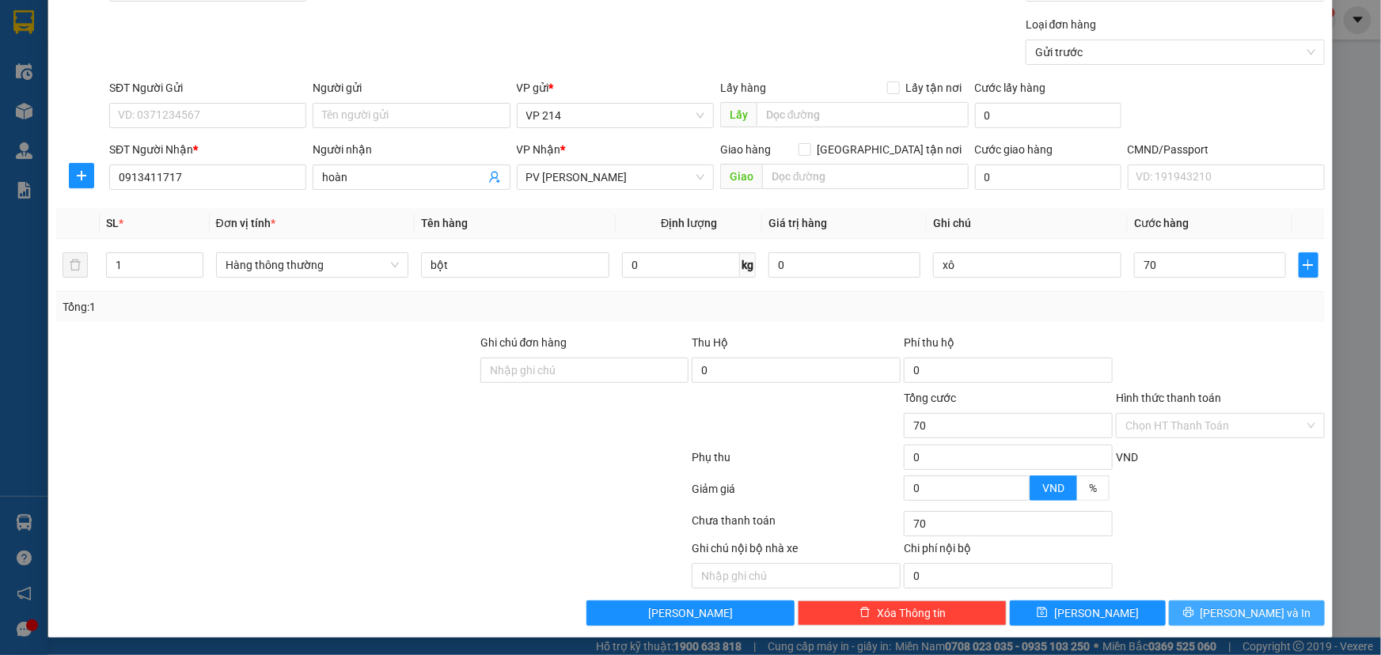
type input "70.000"
click at [1231, 613] on span "[PERSON_NAME] và In" at bounding box center [1256, 613] width 111 height 17
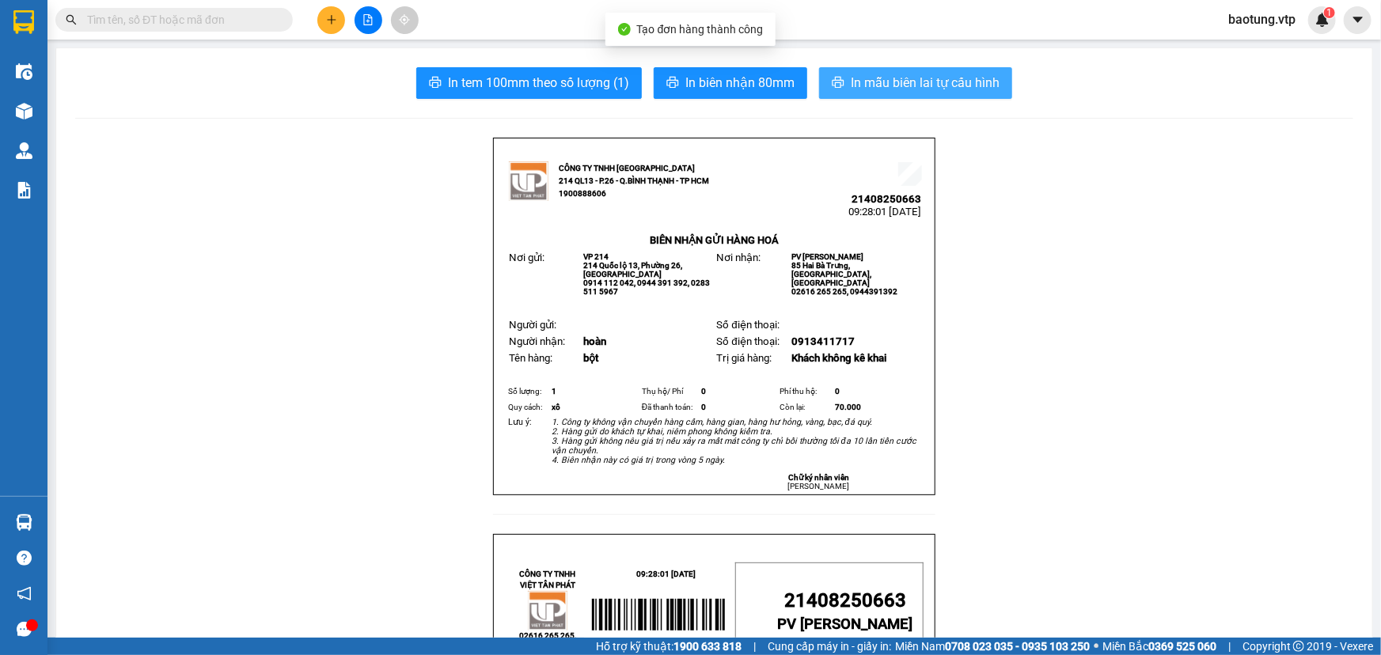
drag, startPoint x: 915, startPoint y: 97, endPoint x: 944, endPoint y: 133, distance: 46.1
click at [914, 97] on button "In mẫu biên lai tự cấu hình" at bounding box center [915, 83] width 193 height 32
click at [340, 31] on div at bounding box center [368, 20] width 119 height 28
click at [340, 28] on button at bounding box center [331, 20] width 28 height 28
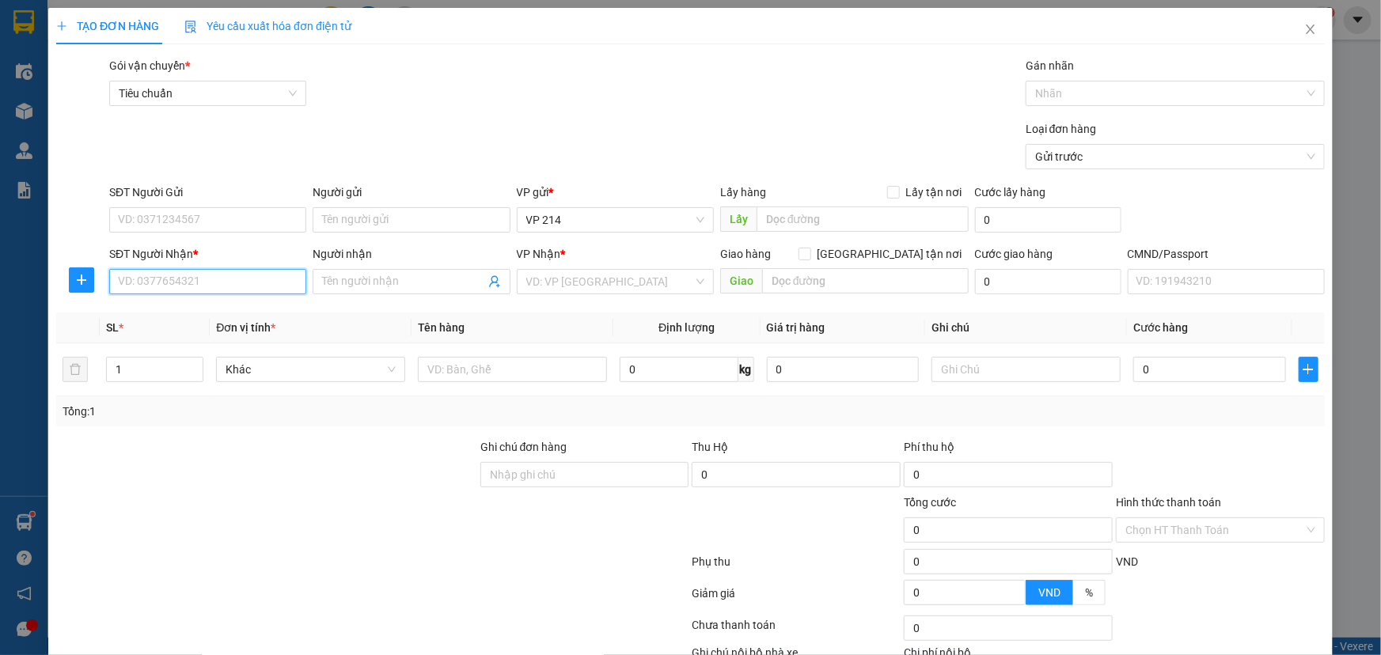
click at [150, 285] on input "SĐT Người Nhận *" at bounding box center [207, 281] width 197 height 25
drag, startPoint x: 184, startPoint y: 317, endPoint x: 767, endPoint y: 308, distance: 582.5
click at [184, 316] on div "0973603730 - lâm/ok" at bounding box center [206, 313] width 176 height 17
type input "0973603730"
type input "lâm/ok"
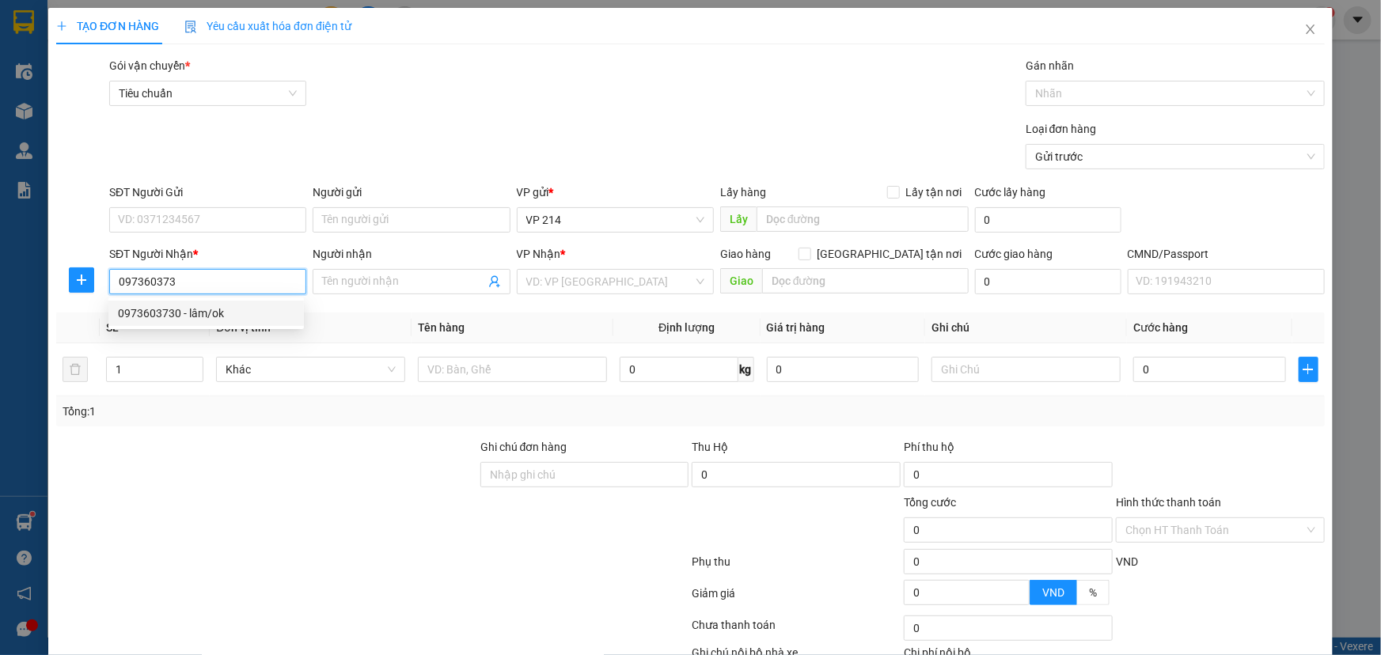
type input "THU HỘ 1TR4"
type input "0973603730"
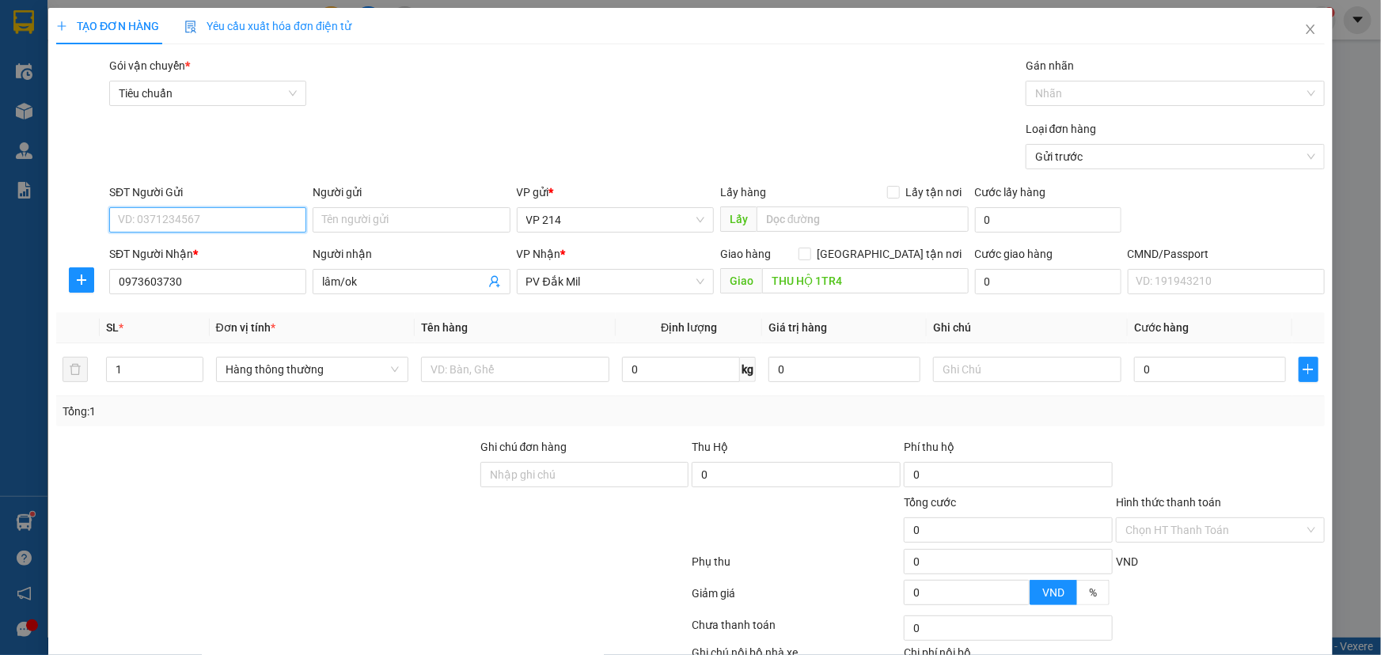
click at [125, 211] on input "SĐT Người Gửi" at bounding box center [207, 219] width 197 height 25
click at [159, 248] on div "0798996993" at bounding box center [206, 251] width 176 height 17
type input "0798996993"
click at [499, 366] on input "text" at bounding box center [515, 369] width 188 height 25
type input "lạnh"
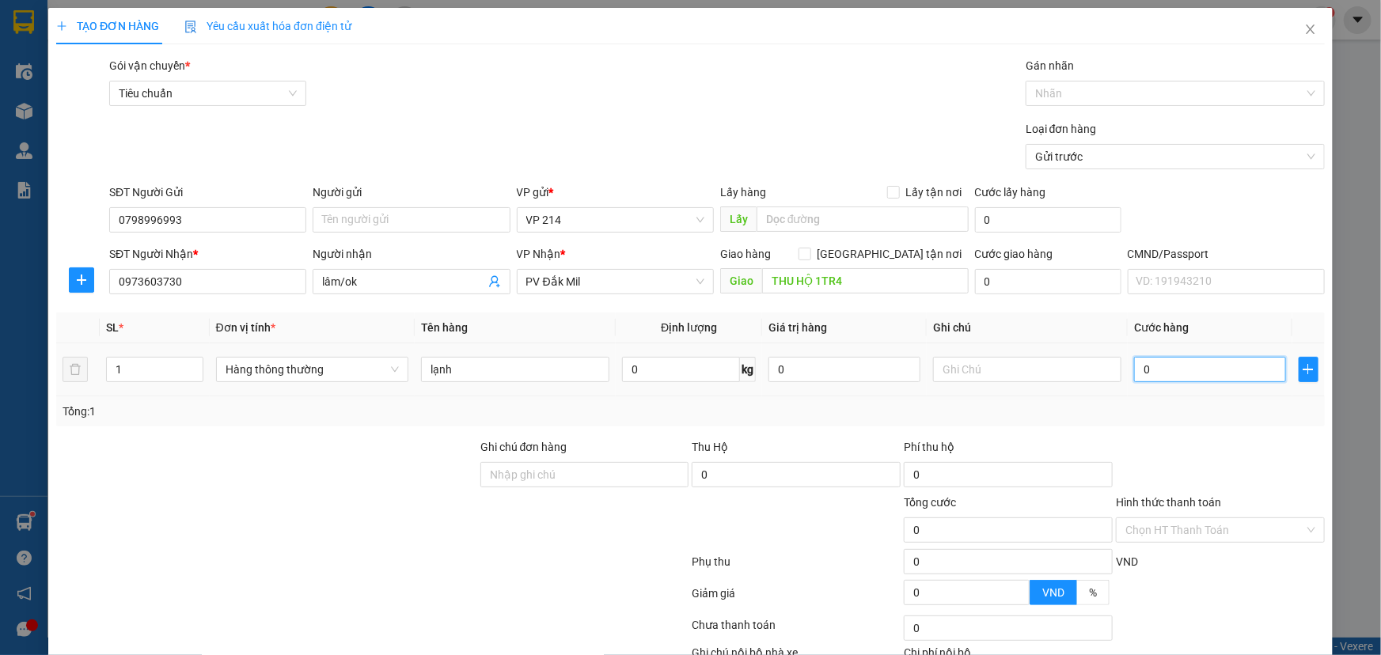
click at [1163, 371] on input "0" at bounding box center [1210, 369] width 152 height 25
click at [1036, 278] on input "0" at bounding box center [1048, 281] width 146 height 25
type input "3"
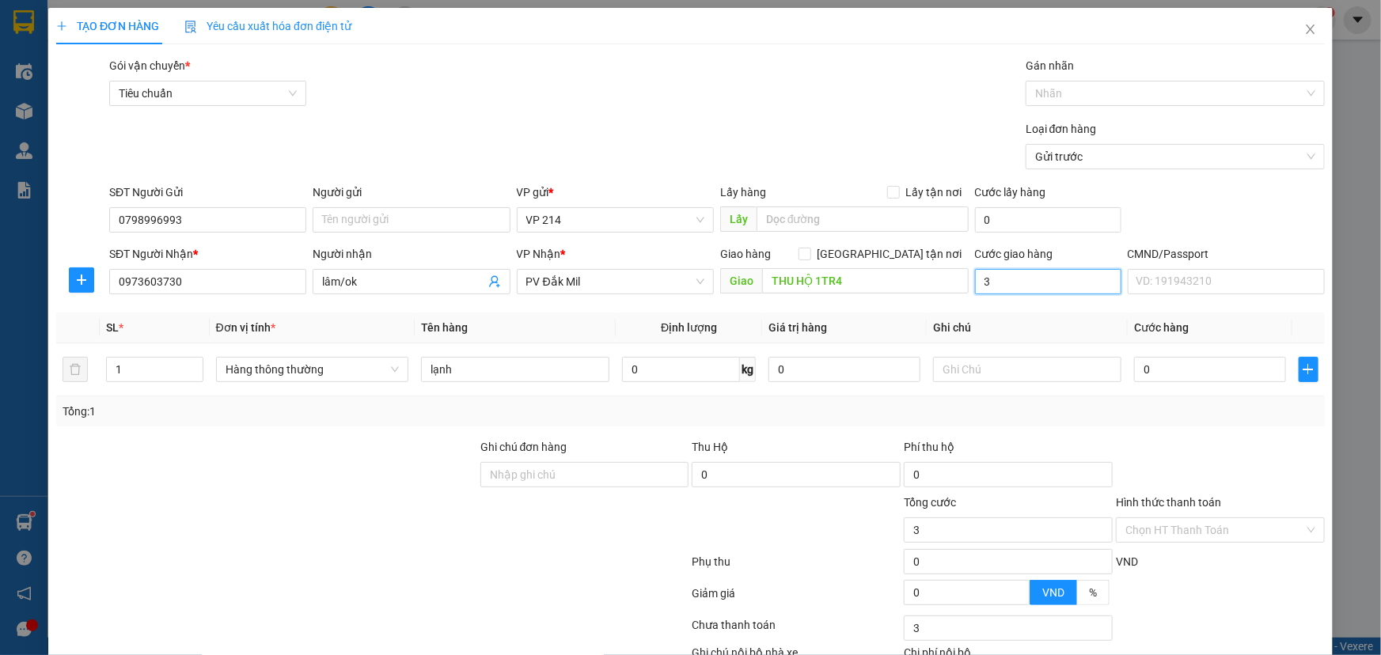
type input "30"
type input "30.000"
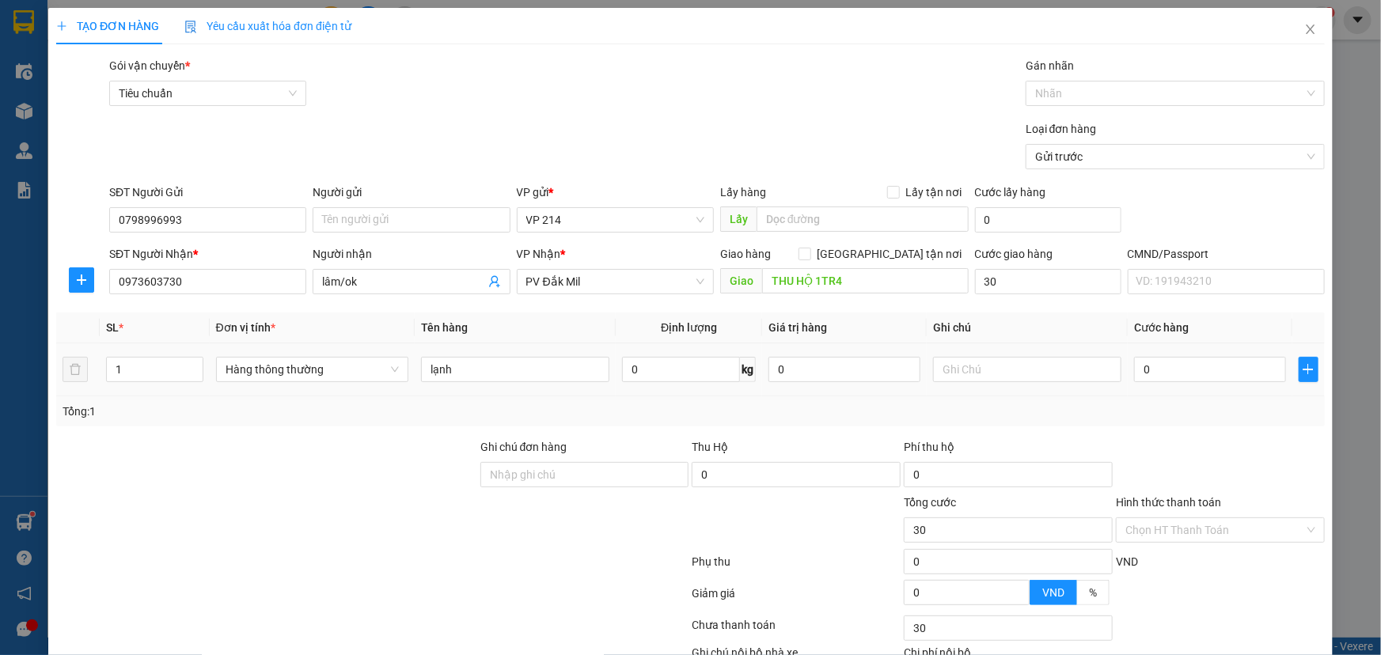
type input "30.000"
click at [1174, 350] on td "0" at bounding box center [1210, 369] width 165 height 53
click at [1174, 368] on input "0" at bounding box center [1210, 369] width 152 height 25
type input "4"
type input "30.004"
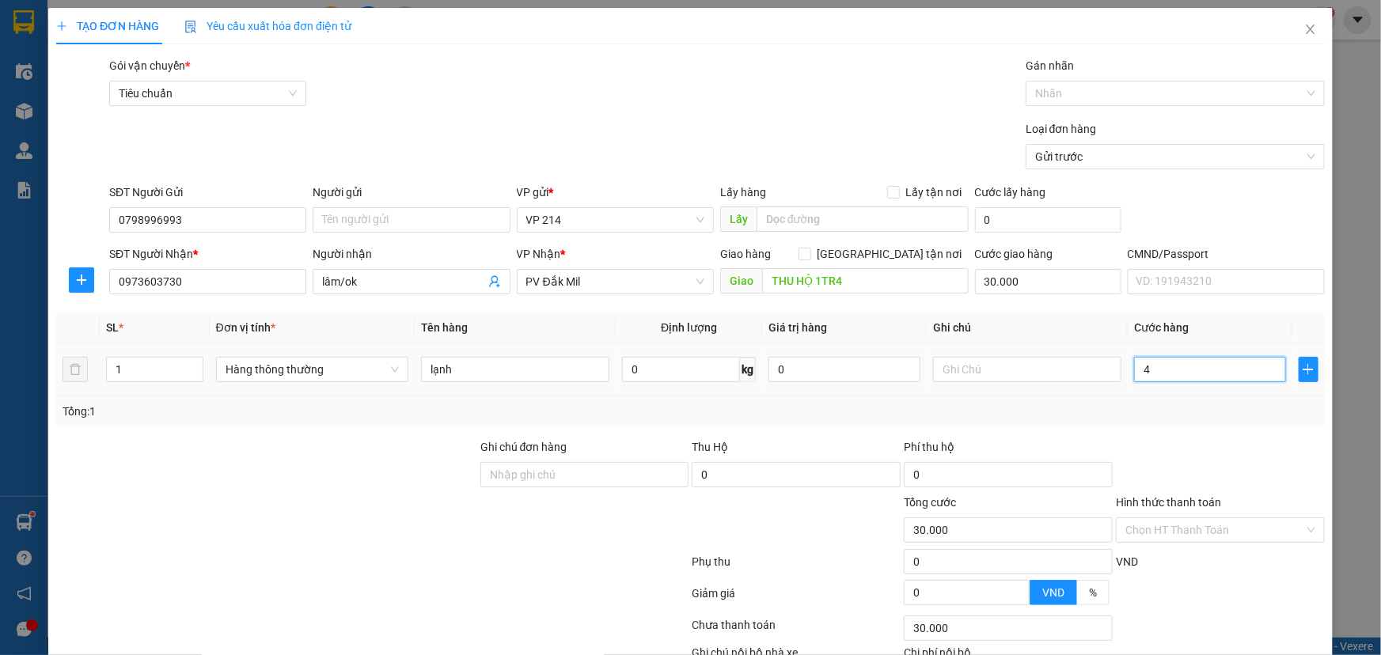
type input "30.004"
type input "40"
type input "30.040"
type input "40.000"
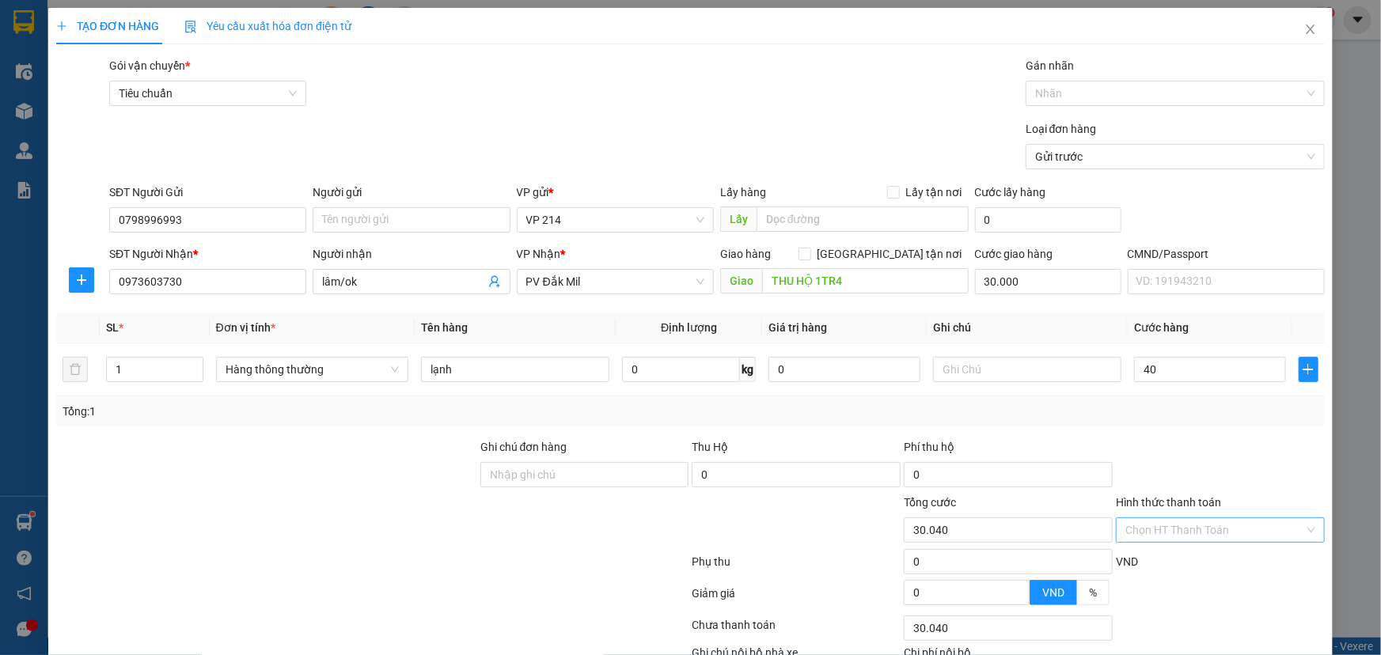
type input "70.000"
click at [1185, 522] on input "Hình thức thanh toán" at bounding box center [1214, 530] width 179 height 24
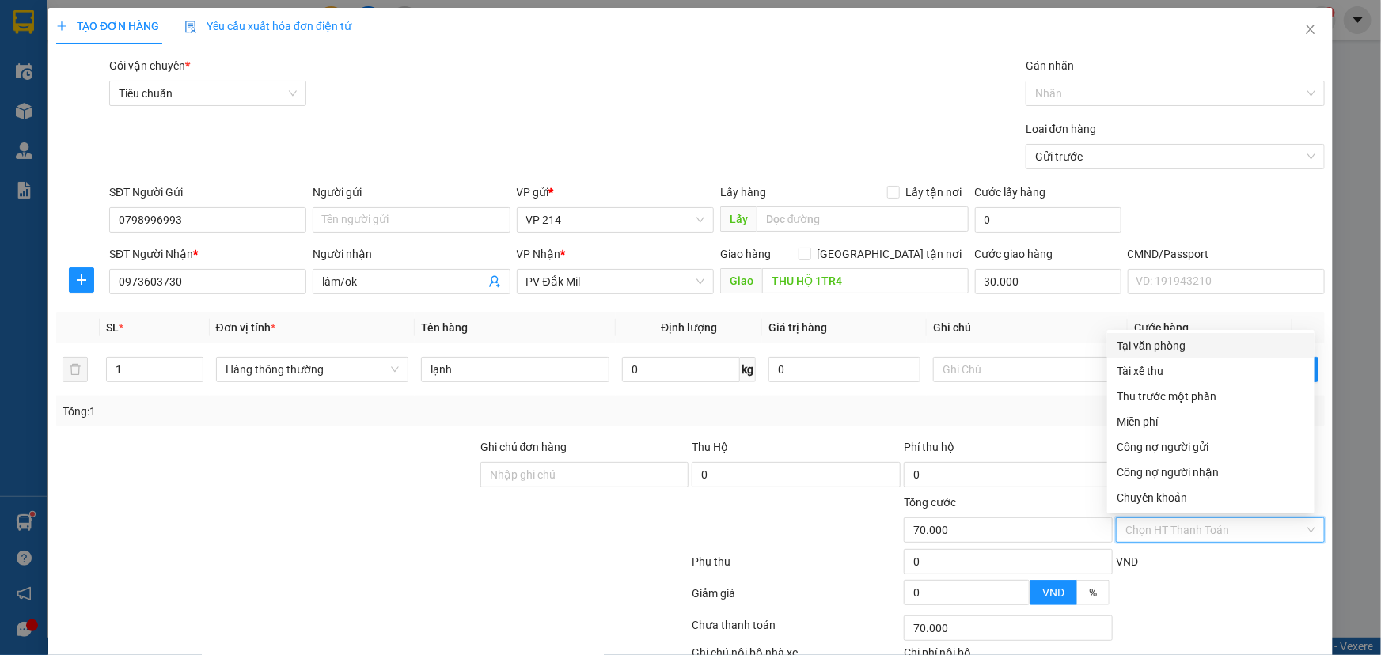
click at [1137, 346] on div "Tại văn phòng" at bounding box center [1211, 345] width 188 height 17
type input "0"
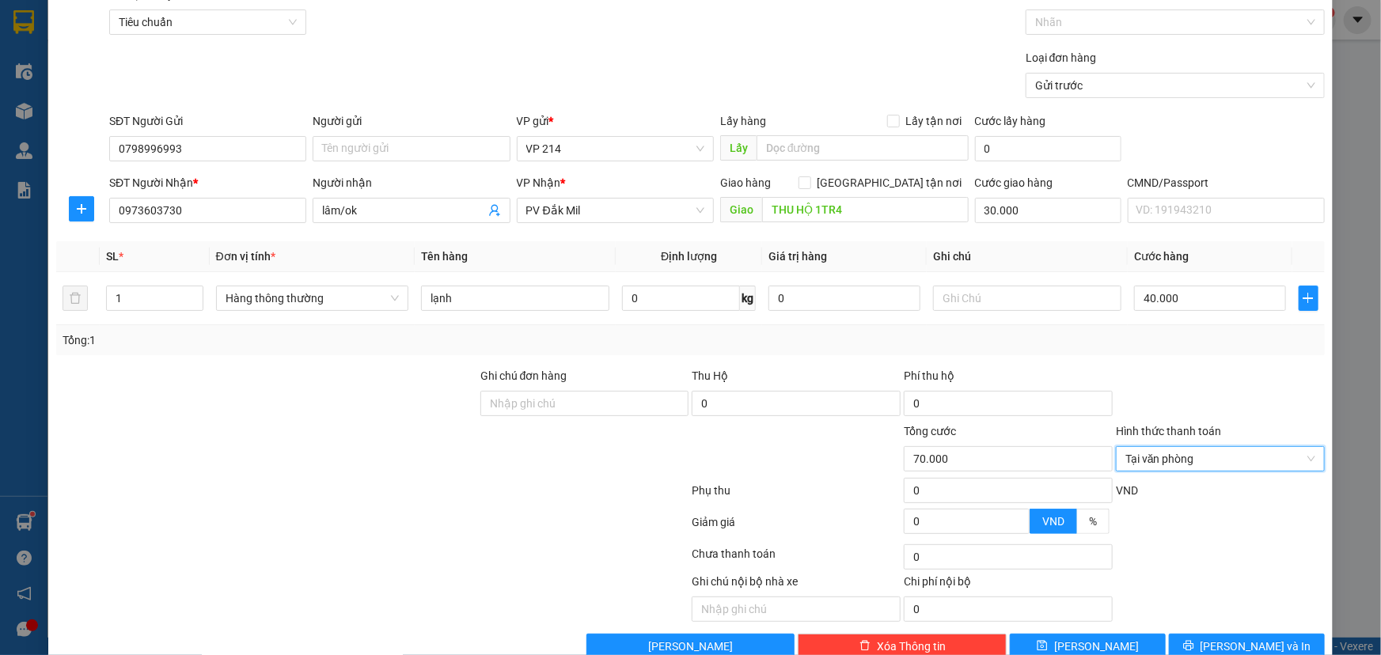
scroll to position [104, 0]
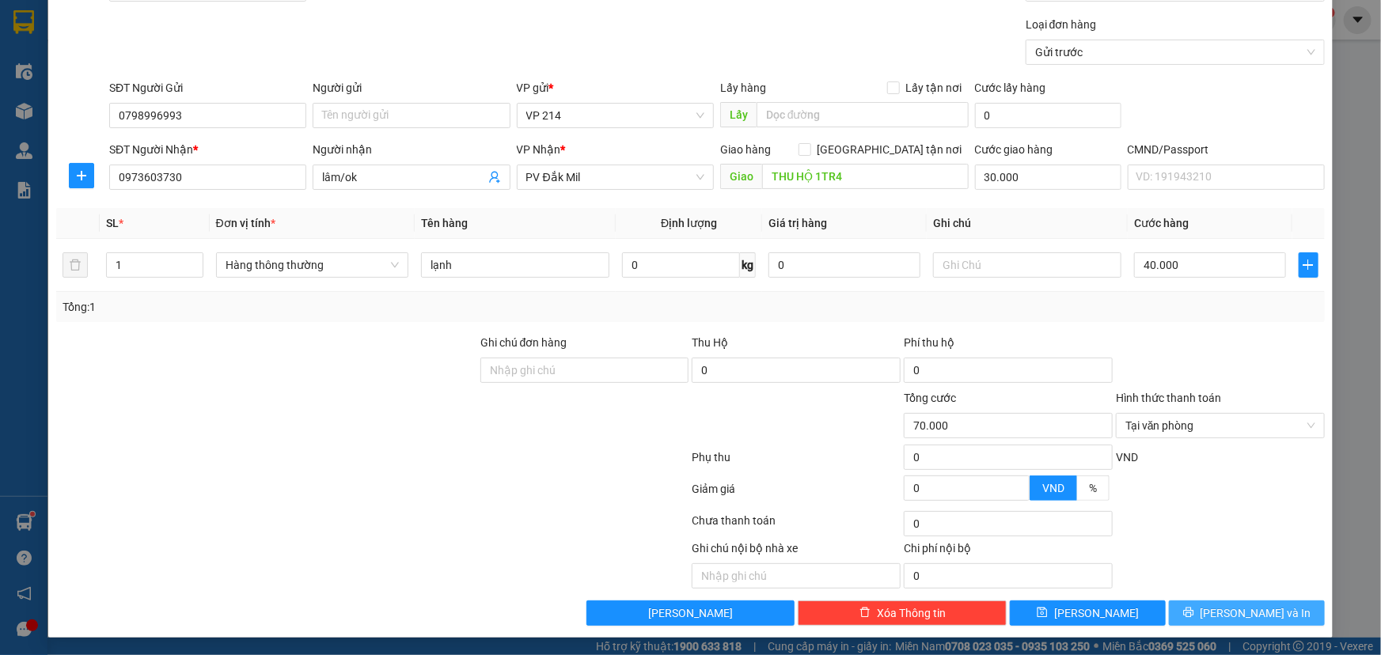
click at [1256, 605] on span "[PERSON_NAME] và In" at bounding box center [1256, 613] width 111 height 17
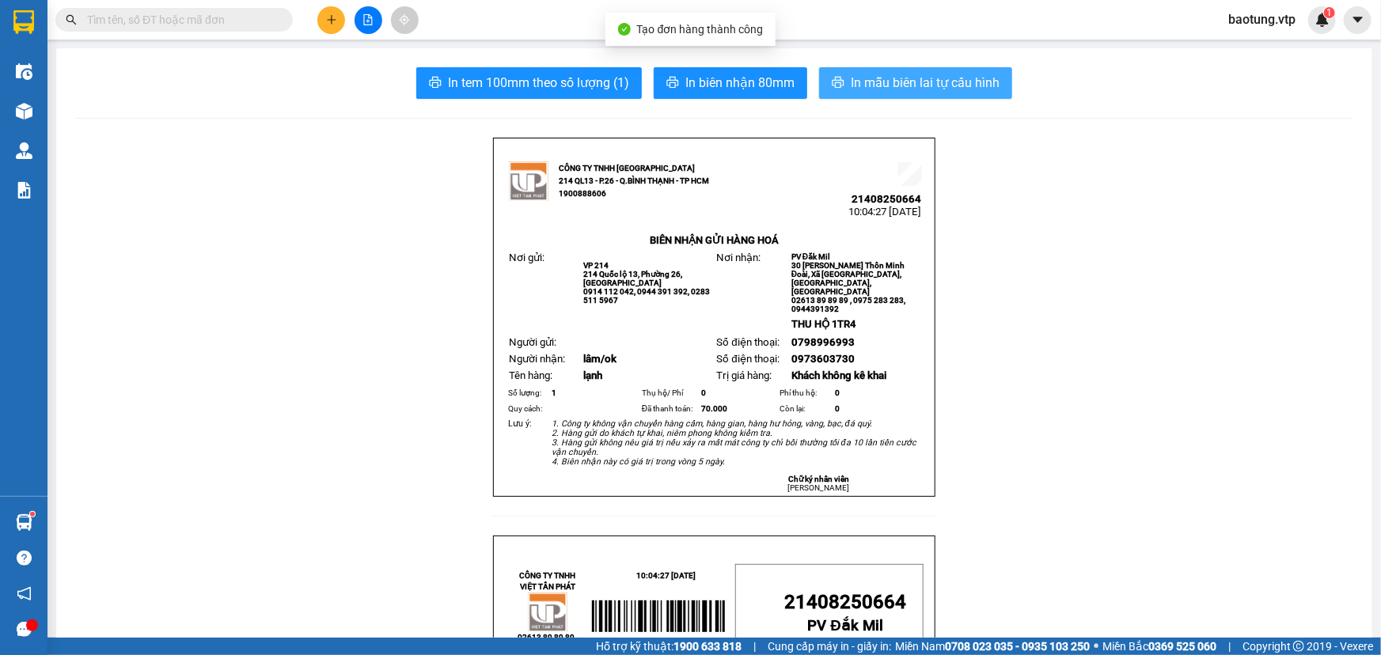
click at [858, 77] on span "In mẫu biên lai tự cấu hình" at bounding box center [925, 83] width 149 height 20
